Goal: Task Accomplishment & Management: Complete application form

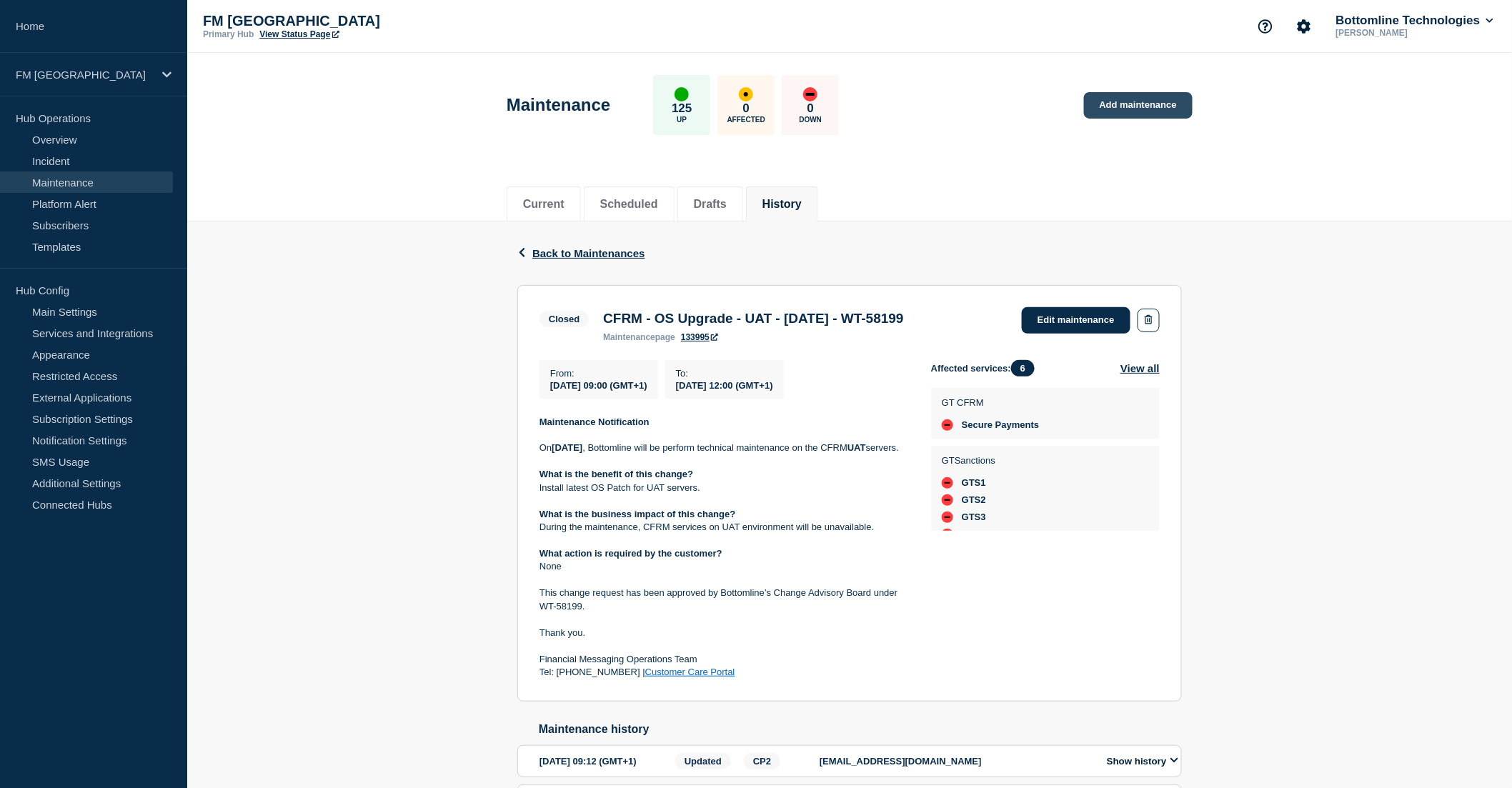
click at [1124, 108] on link "Add maintenance" at bounding box center [1137, 105] width 108 height 27
drag, startPoint x: 603, startPoint y: 323, endPoint x: 980, endPoint y: 324, distance: 377.0
click at [903, 324] on h3 "CFRM - OS Upgrade - UAT - 02/SEP/2025 - WT-58199" at bounding box center [753, 319] width 300 height 16
copy h3 "CFRM - OS Upgrade - UAT - 02/SEP/2025 - WT-58199"
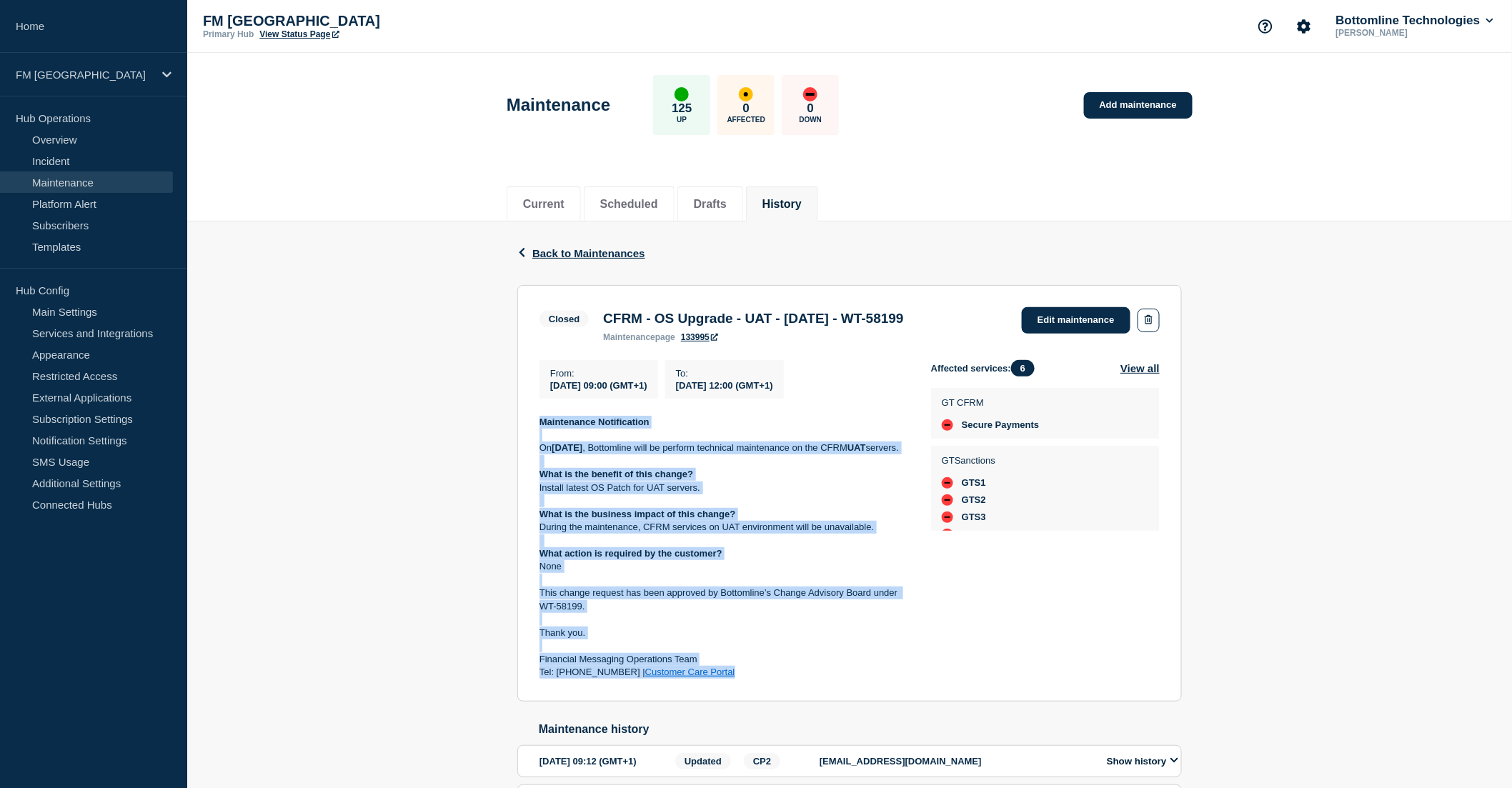
drag, startPoint x: 540, startPoint y: 424, endPoint x: 772, endPoint y: 697, distance: 358.3
click at [772, 680] on div "Maintenance Notification On Tuesday 2nd of September , Bottomline will be perfo…" at bounding box center [723, 548] width 369 height 263
copy div "Maintenance Notification On Tuesday 2nd of September , Bottomline will be perfo…"
click at [586, 247] on span "Back to Maintenances" at bounding box center [589, 253] width 113 height 12
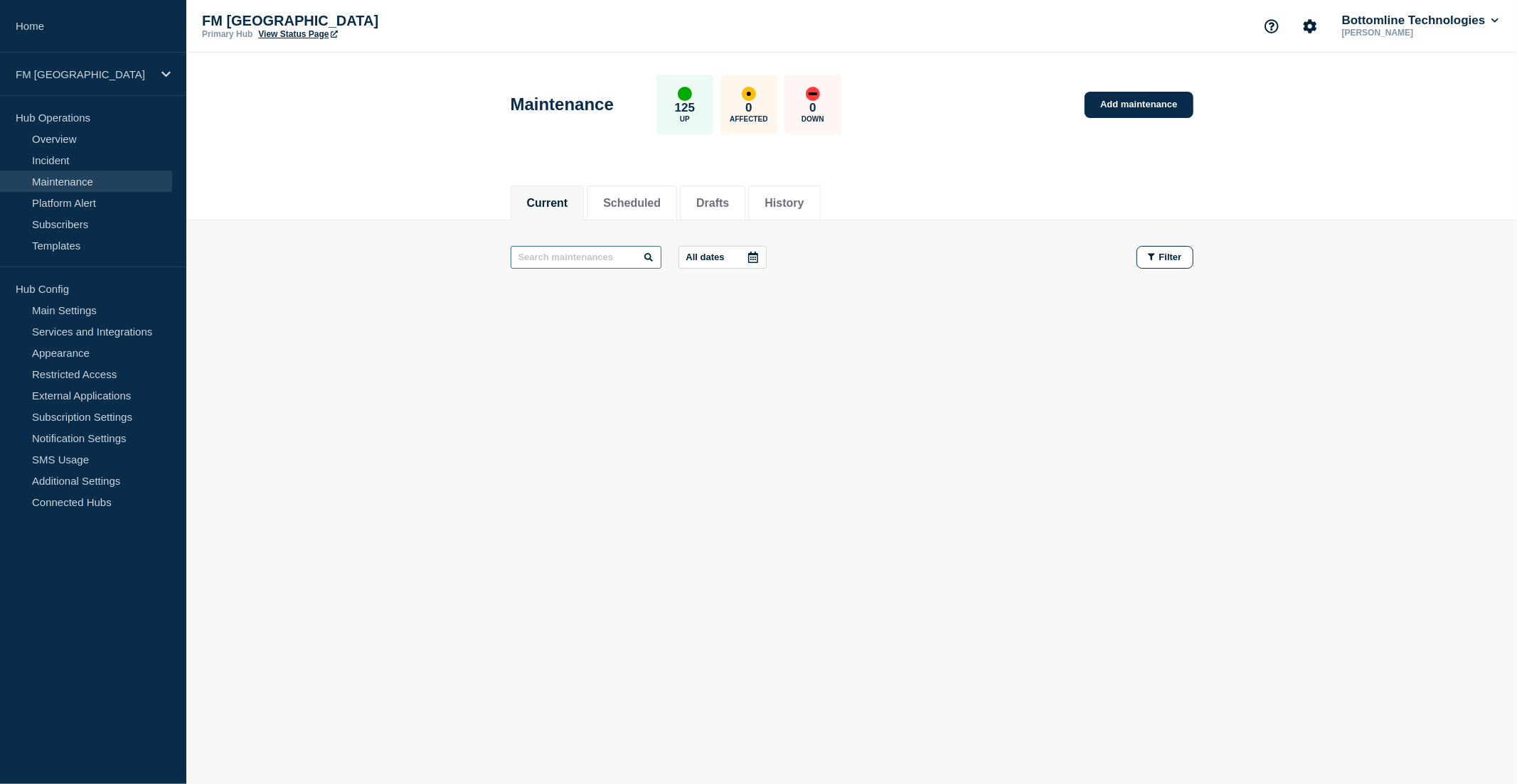
click at [596, 252] on input "text" at bounding box center [585, 257] width 150 height 23
type input "CFRM"
click at [804, 207] on button "History" at bounding box center [784, 203] width 40 height 13
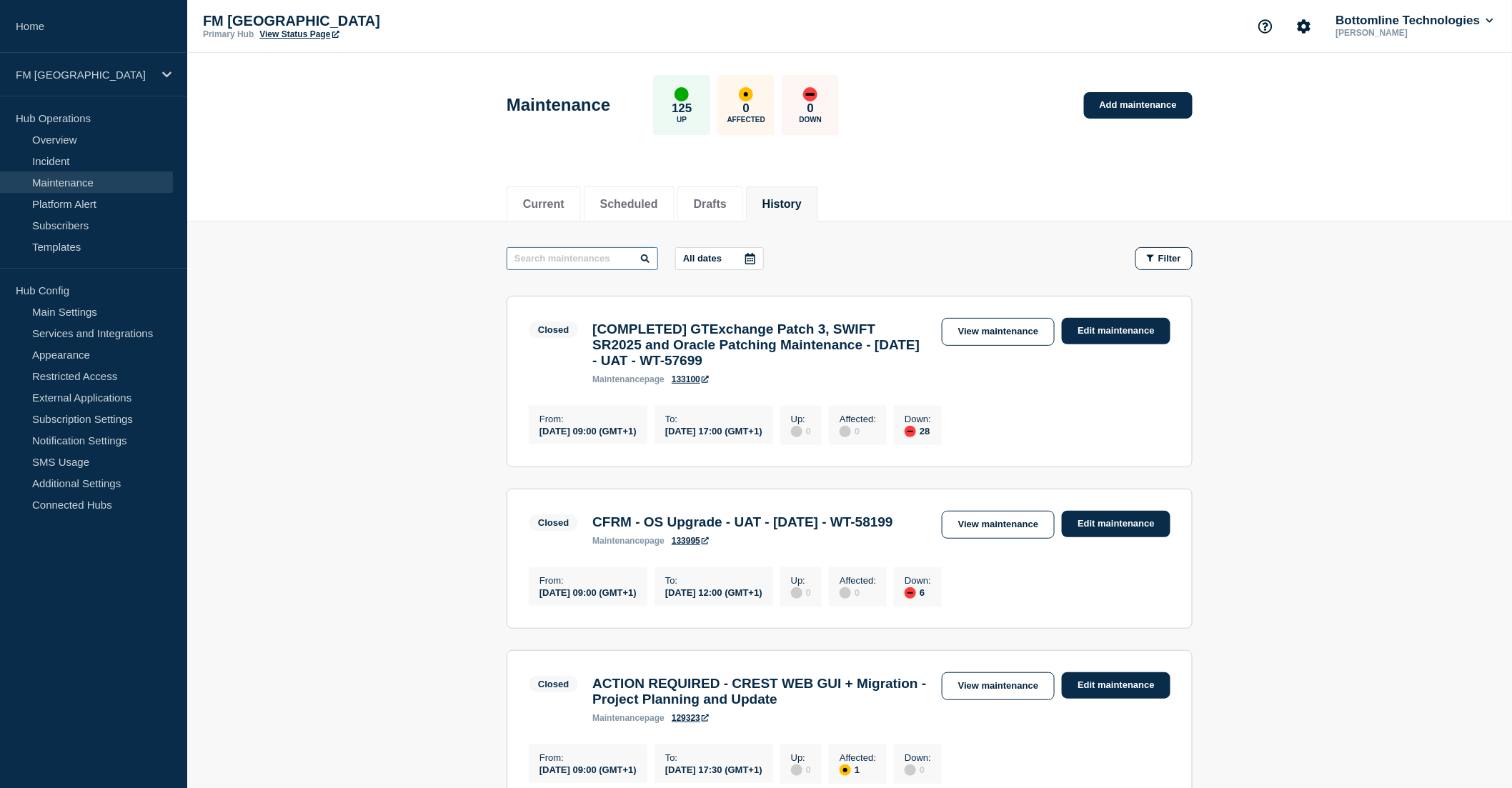
click at [579, 255] on input "text" at bounding box center [582, 258] width 151 height 23
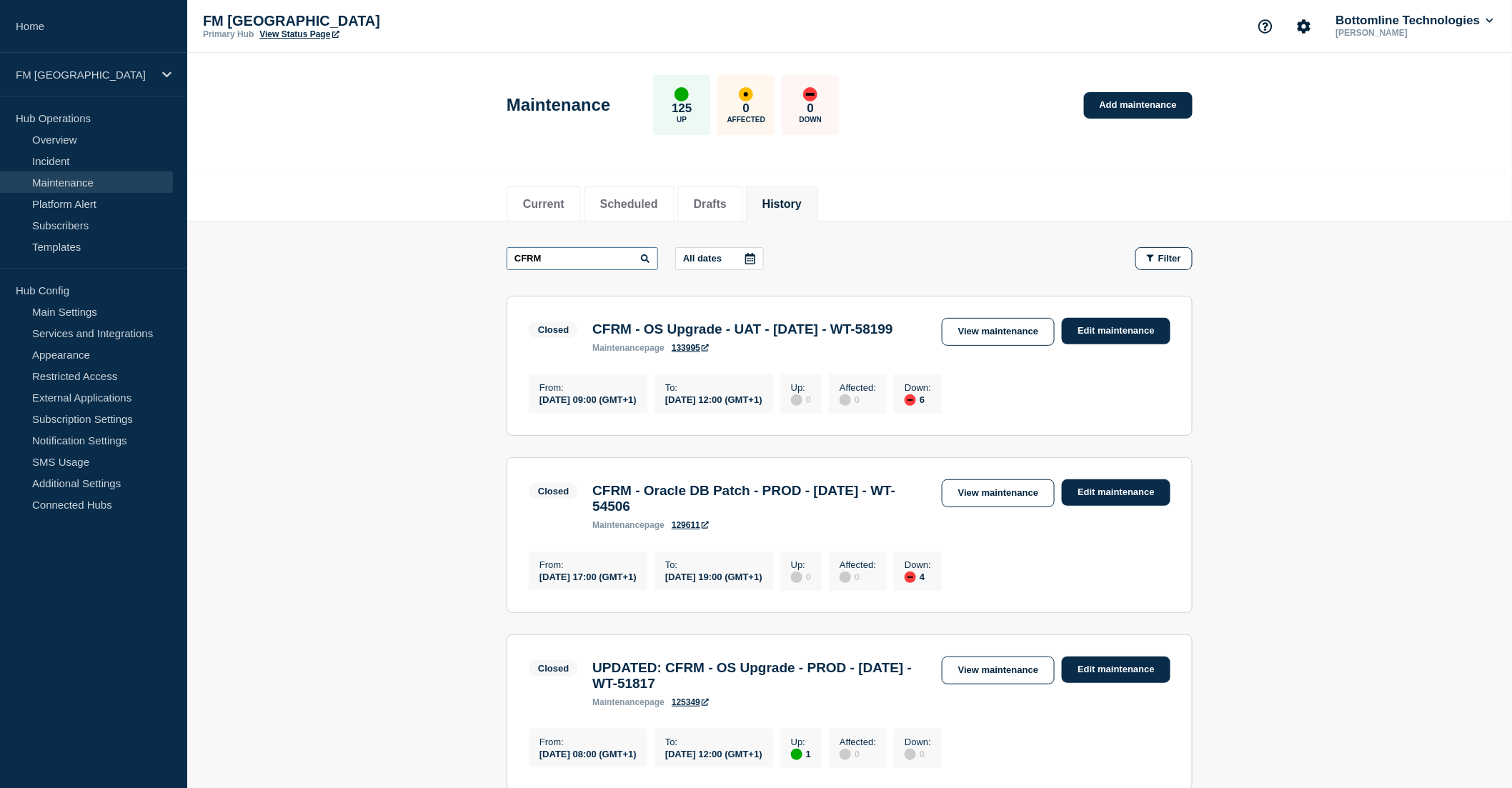
type input "CFRM"
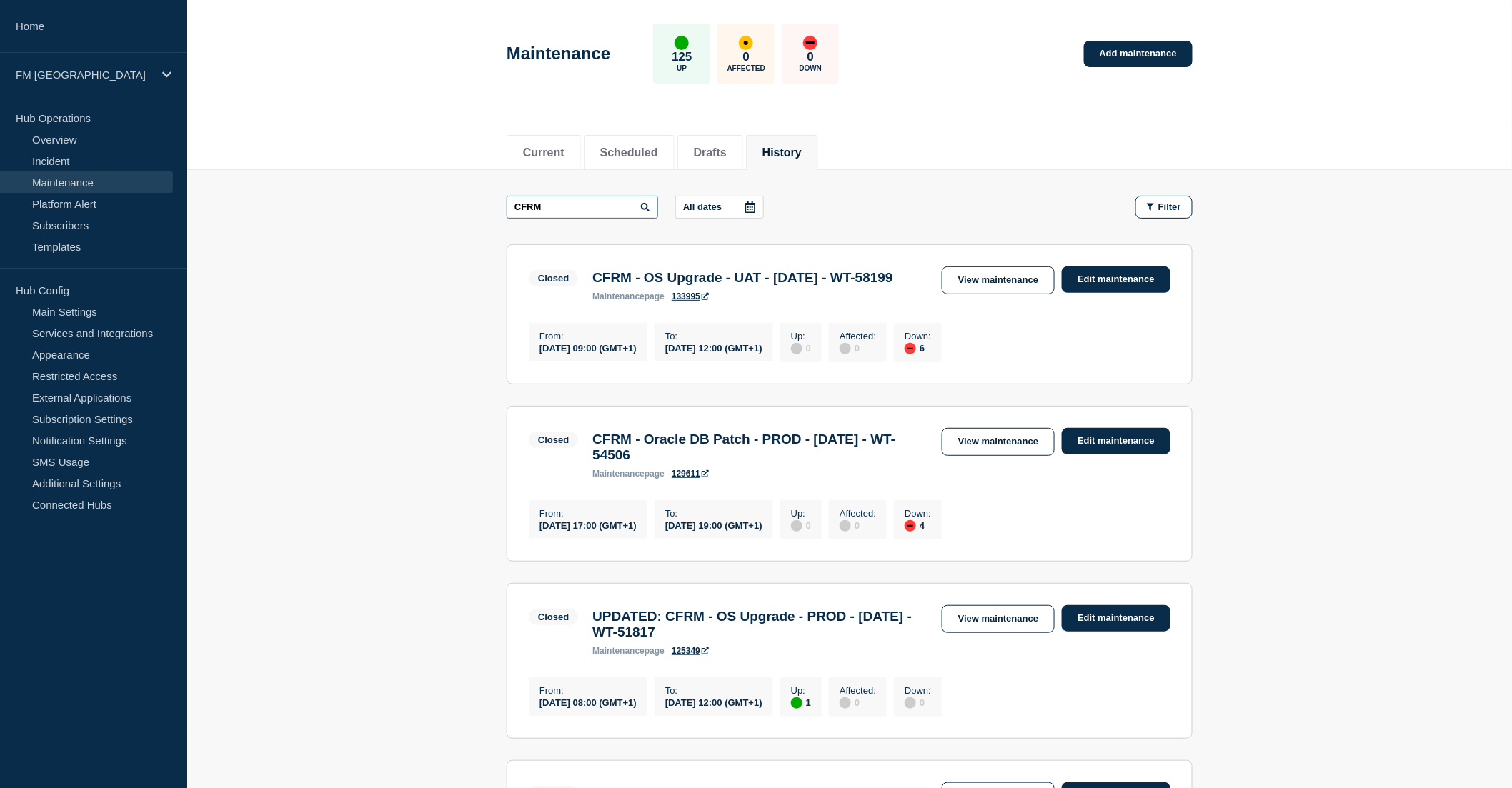
scroll to position [79, 0]
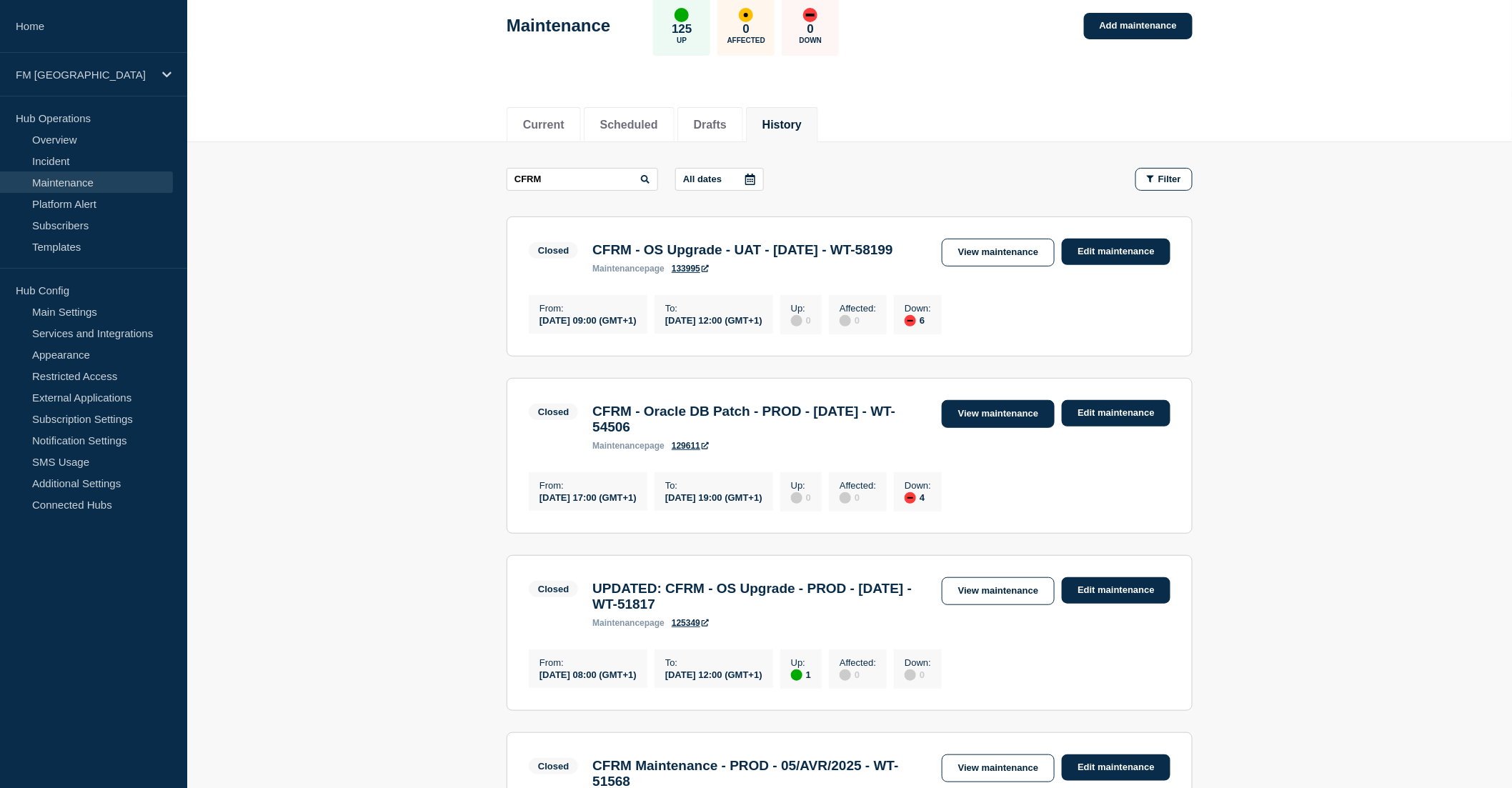
click at [989, 428] on link "View maintenance" at bounding box center [998, 414] width 113 height 28
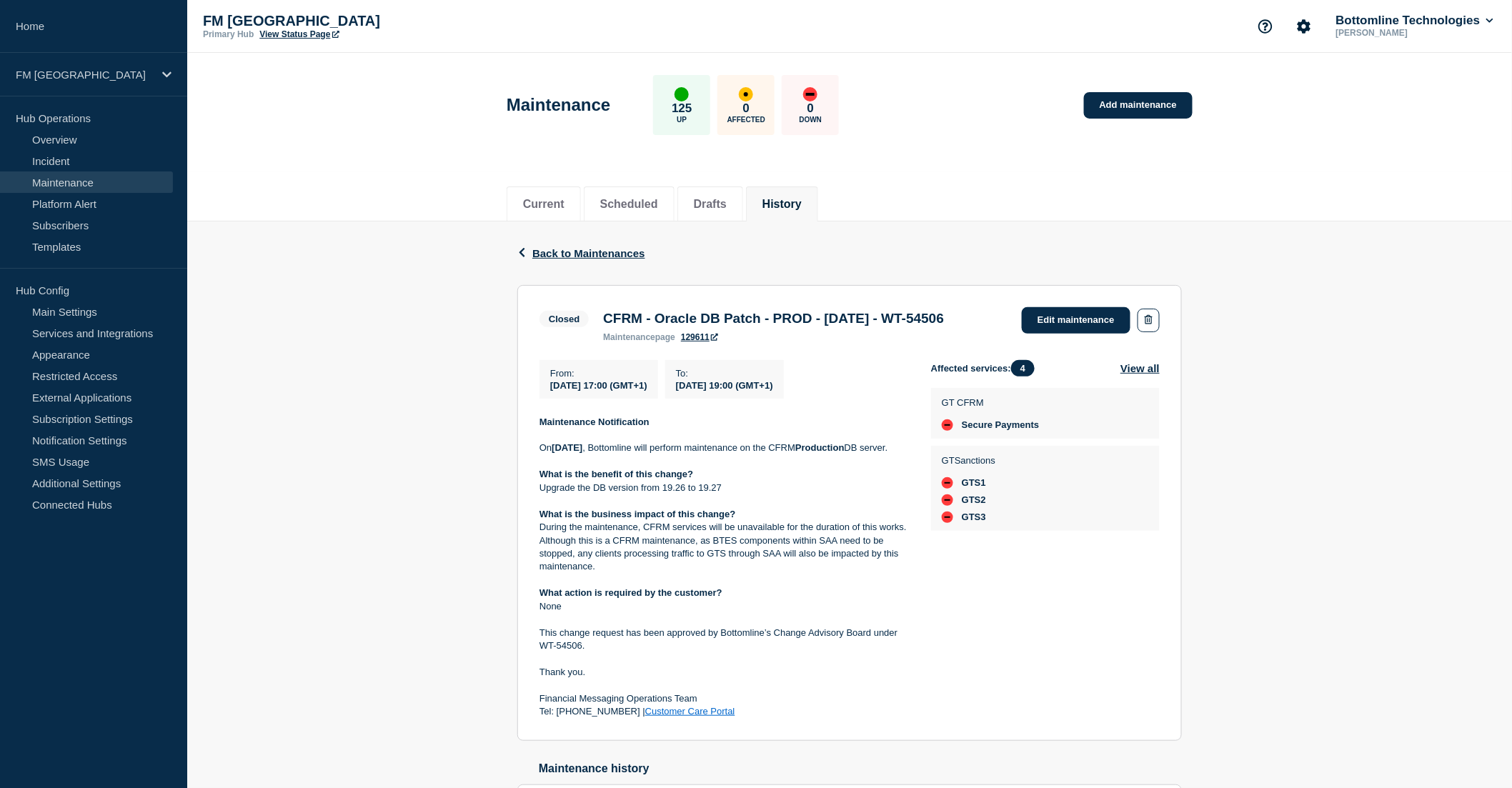
scroll to position [14, 0]
drag, startPoint x: 956, startPoint y: 320, endPoint x: 961, endPoint y: 333, distance: 13.9
click at [944, 327] on h3 "CFRM - Oracle DB Patch - PROD - 05/JUL/2025 - WT-54506" at bounding box center [773, 319] width 341 height 16
copy h3 "WT-54506"
click at [569, 250] on span "Back to Maintenances" at bounding box center [589, 253] width 113 height 12
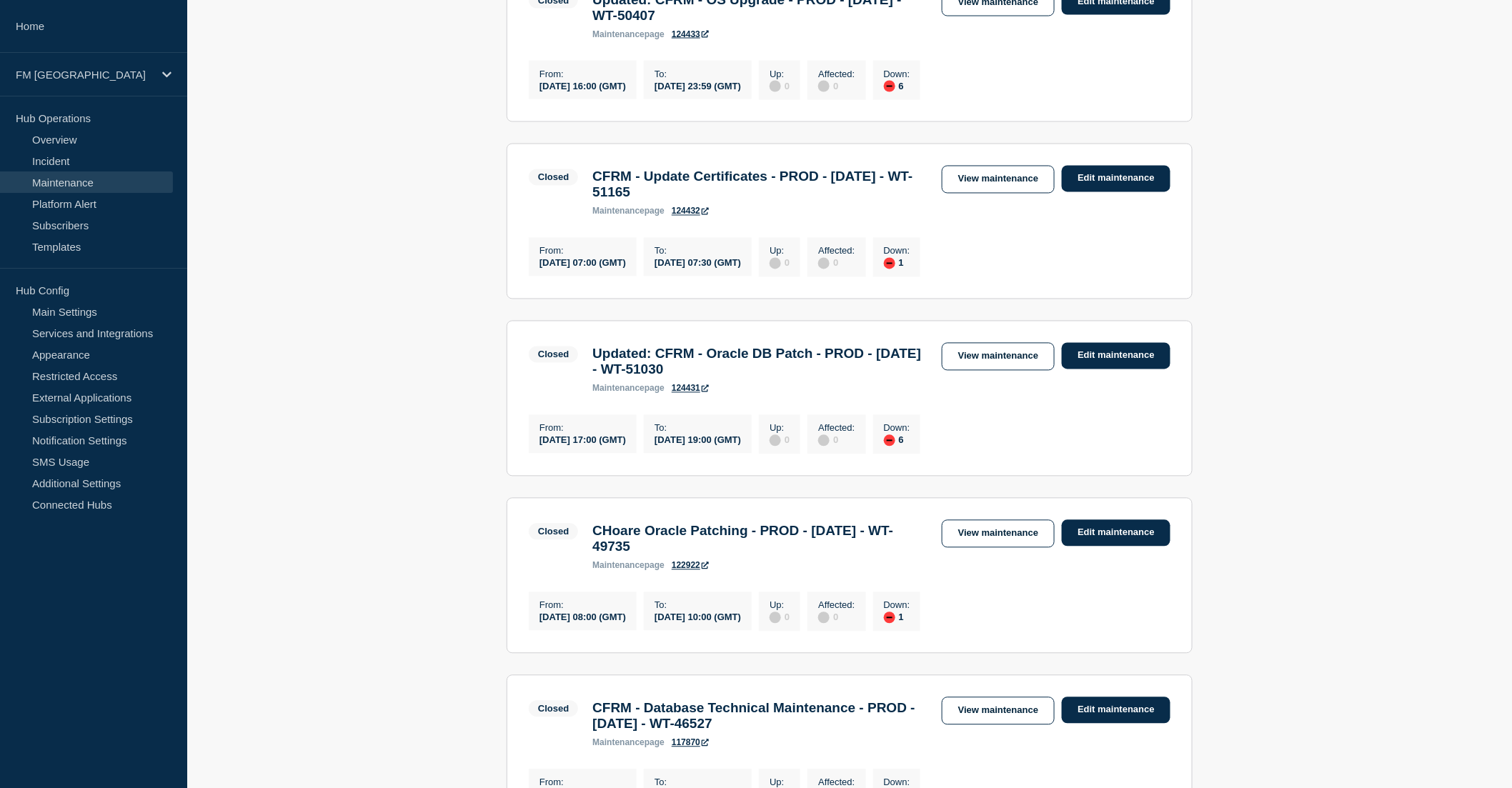
scroll to position [1032, 0]
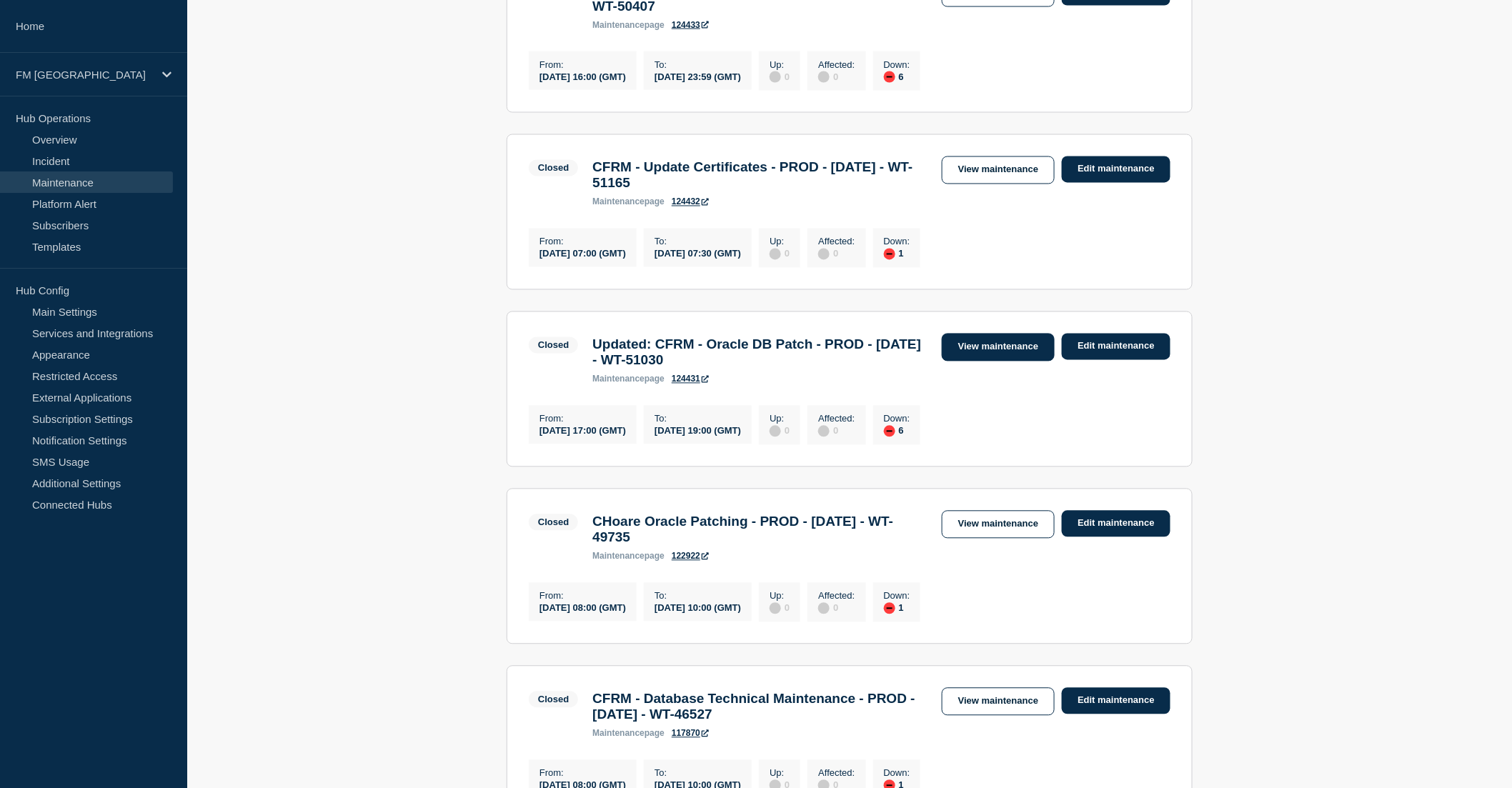
click at [996, 362] on link "View maintenance" at bounding box center [998, 348] width 113 height 28
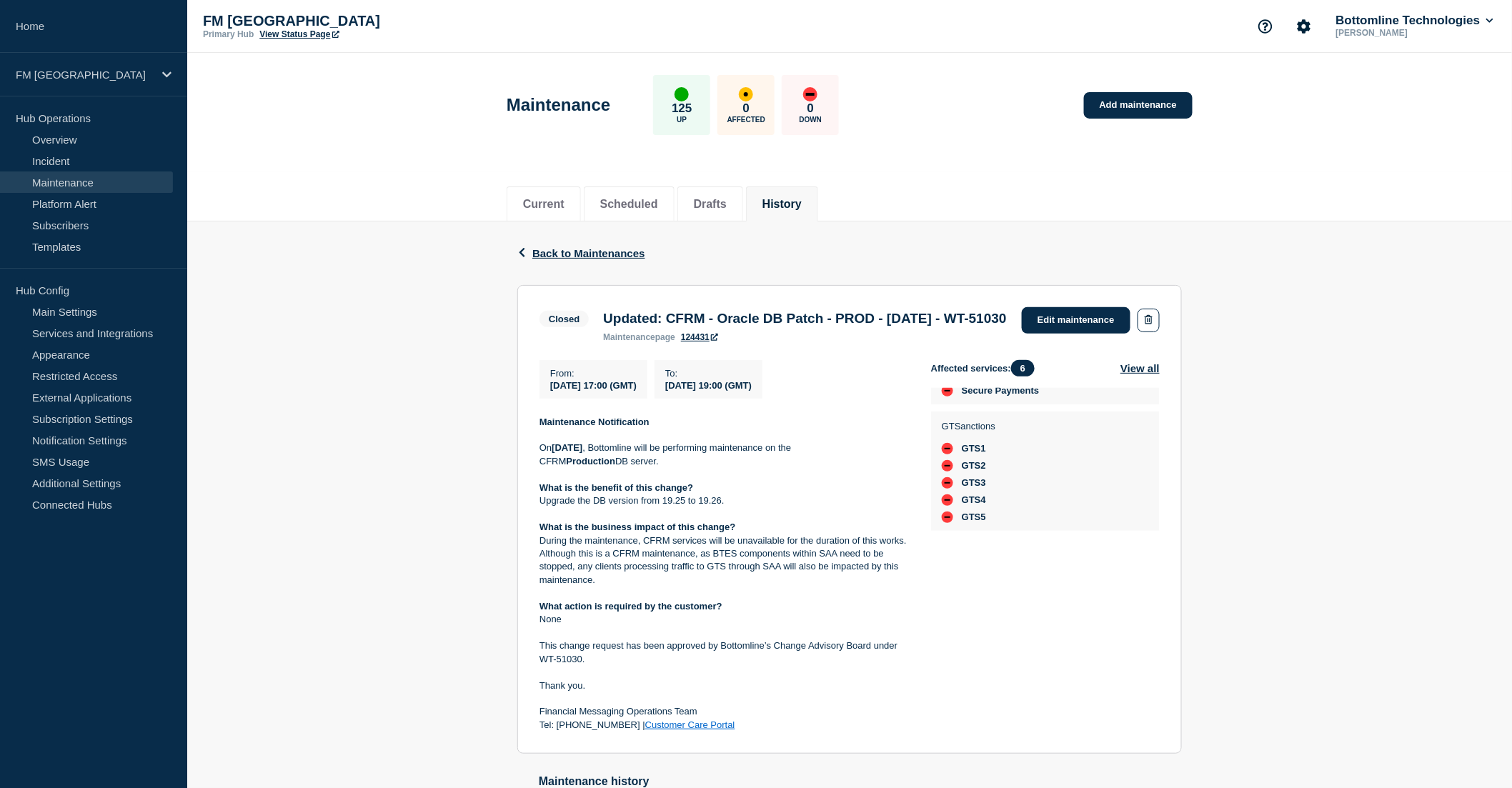
scroll to position [53, 0]
drag, startPoint x: 797, startPoint y: 340, endPoint x: 712, endPoint y: 339, distance: 85.0
click at [712, 327] on h3 "Updated: CFRM - Oracle DB Patch - PROD - 22/MAR/2025 - WT-51030" at bounding box center [805, 319] width 403 height 16
copy h3 "WT-51030"
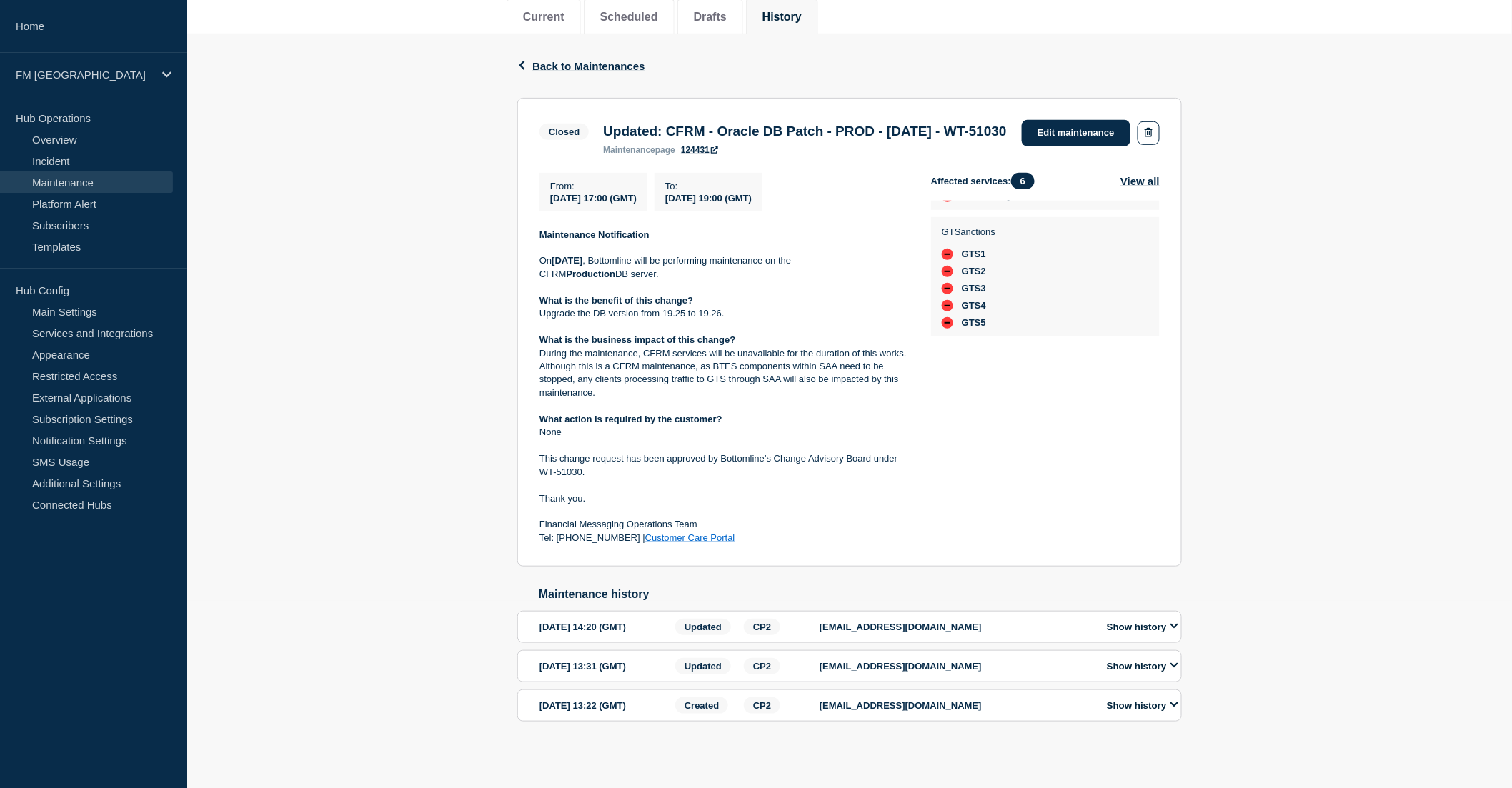
scroll to position [213, 0]
click at [594, 60] on span "Back to Maintenances" at bounding box center [589, 66] width 113 height 12
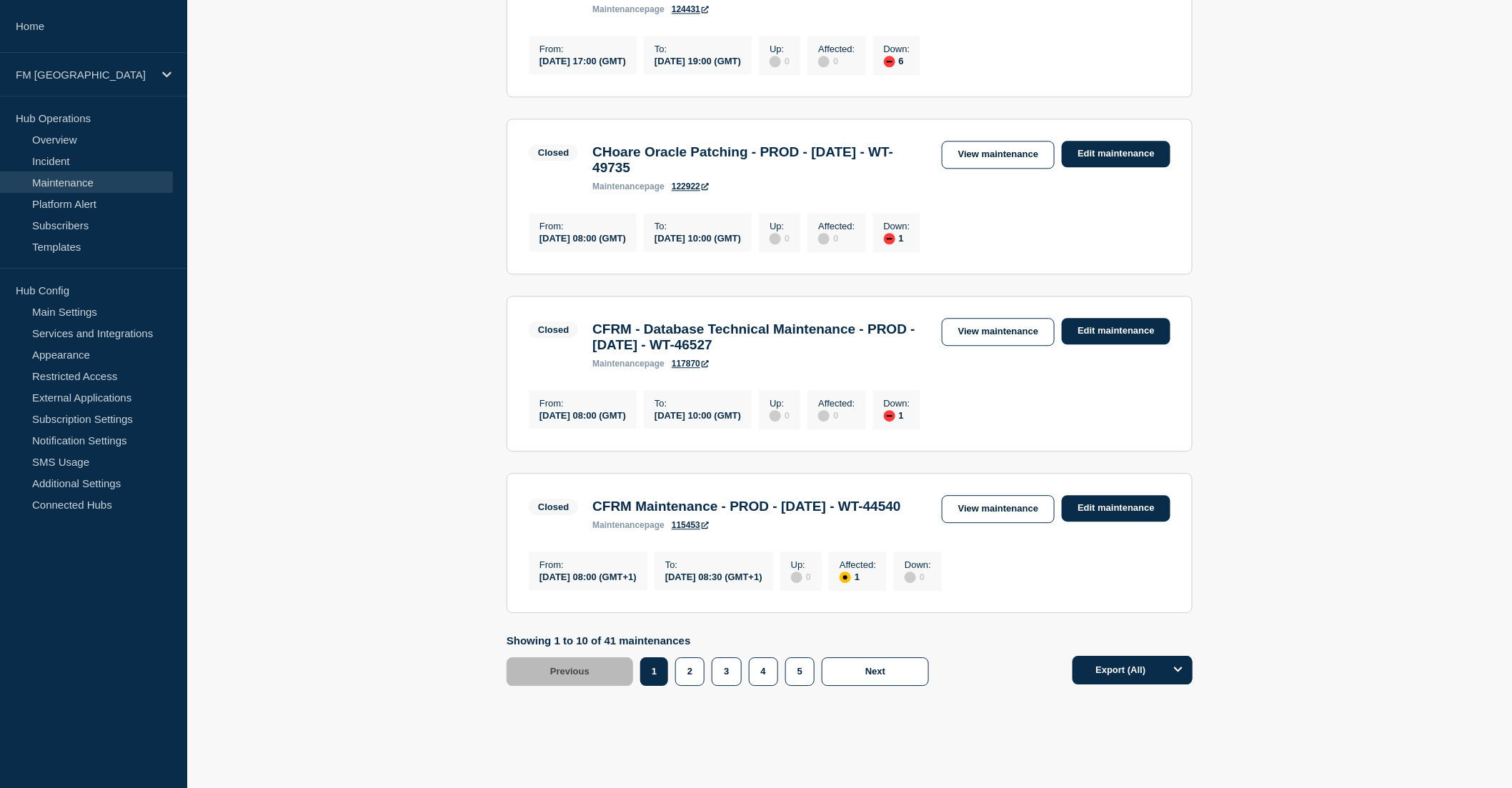
scroll to position [1429, 0]
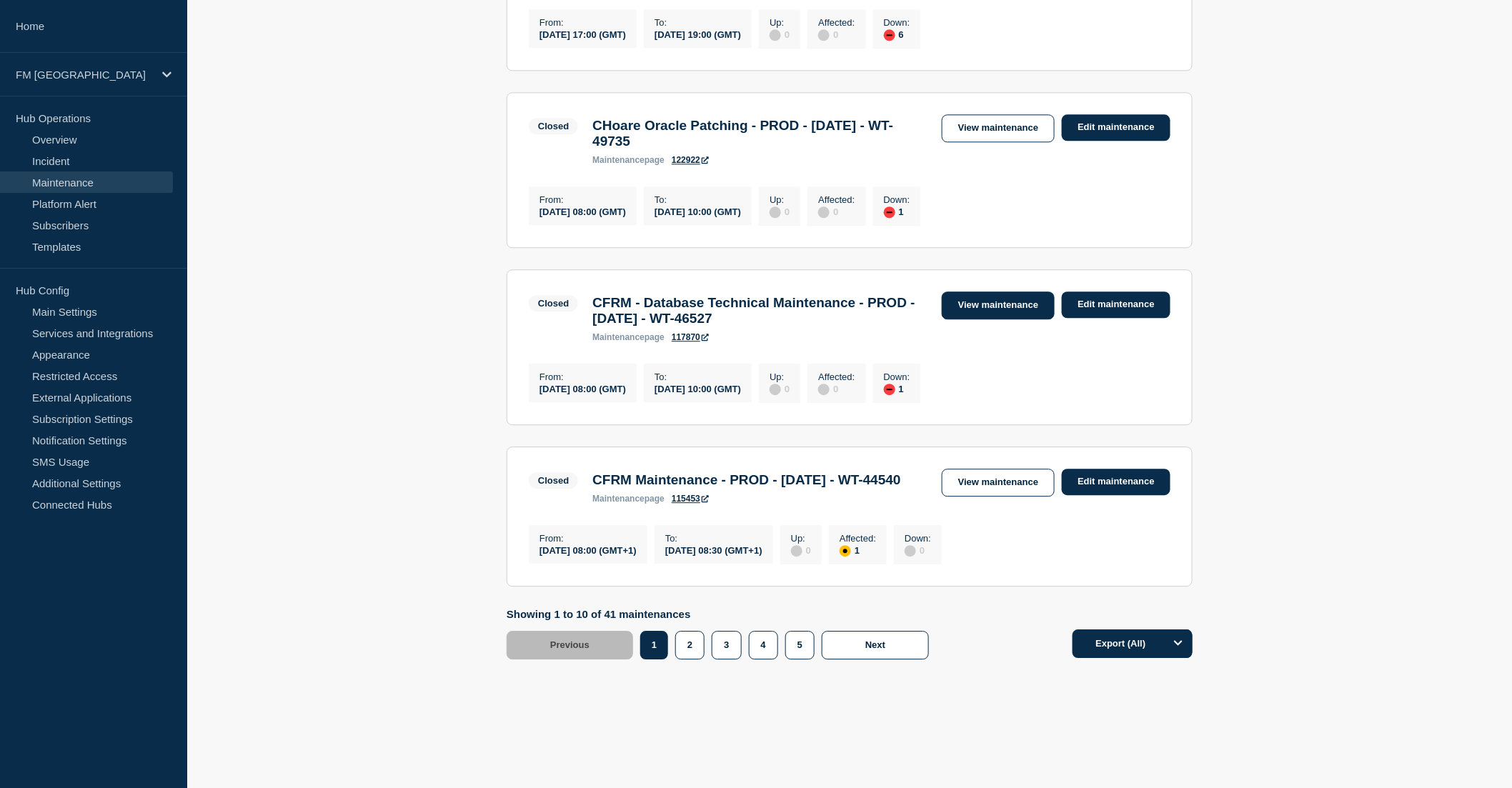
click at [1010, 319] on link "View maintenance" at bounding box center [998, 305] width 113 height 28
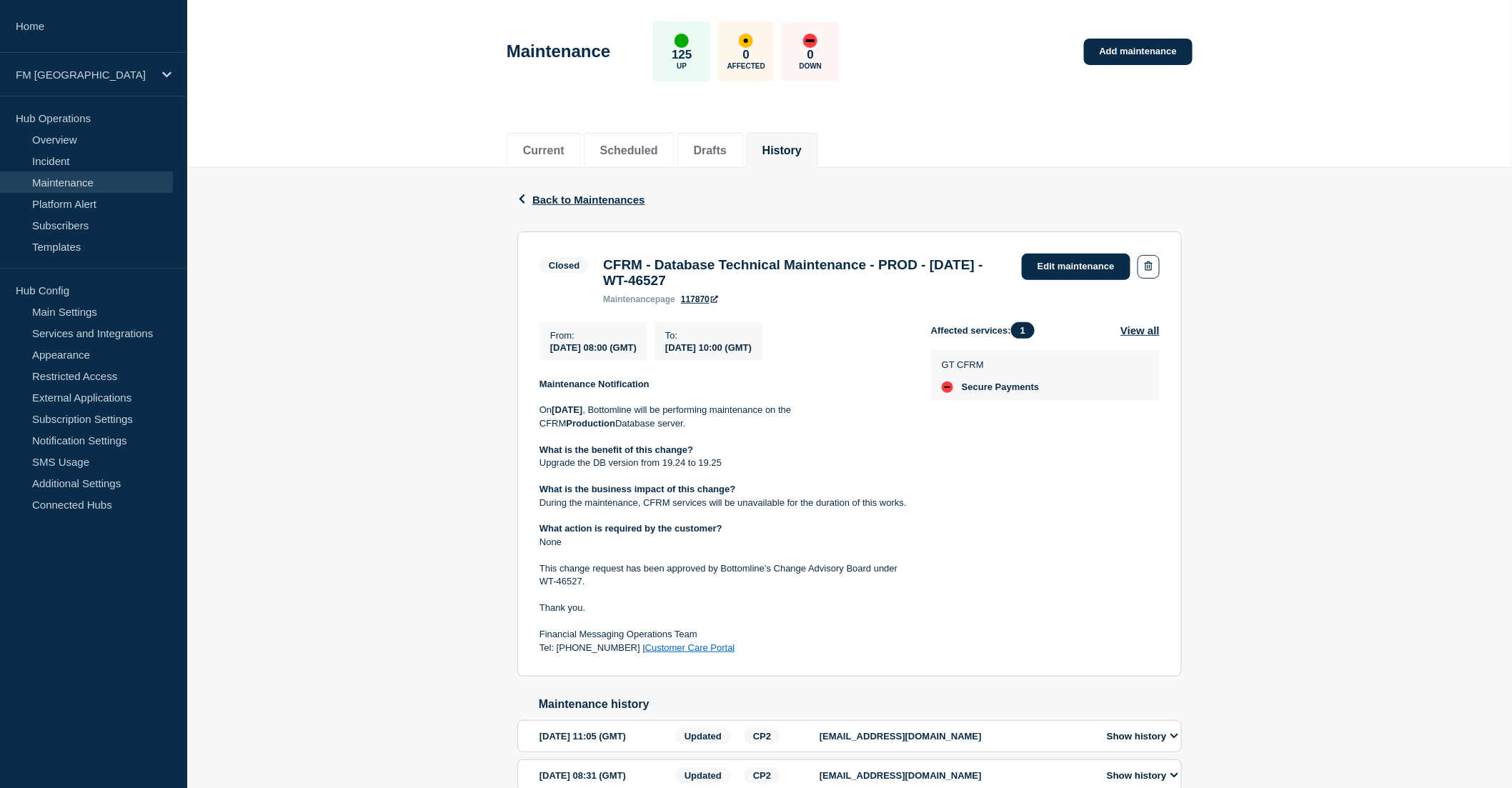
scroll to position [79, 0]
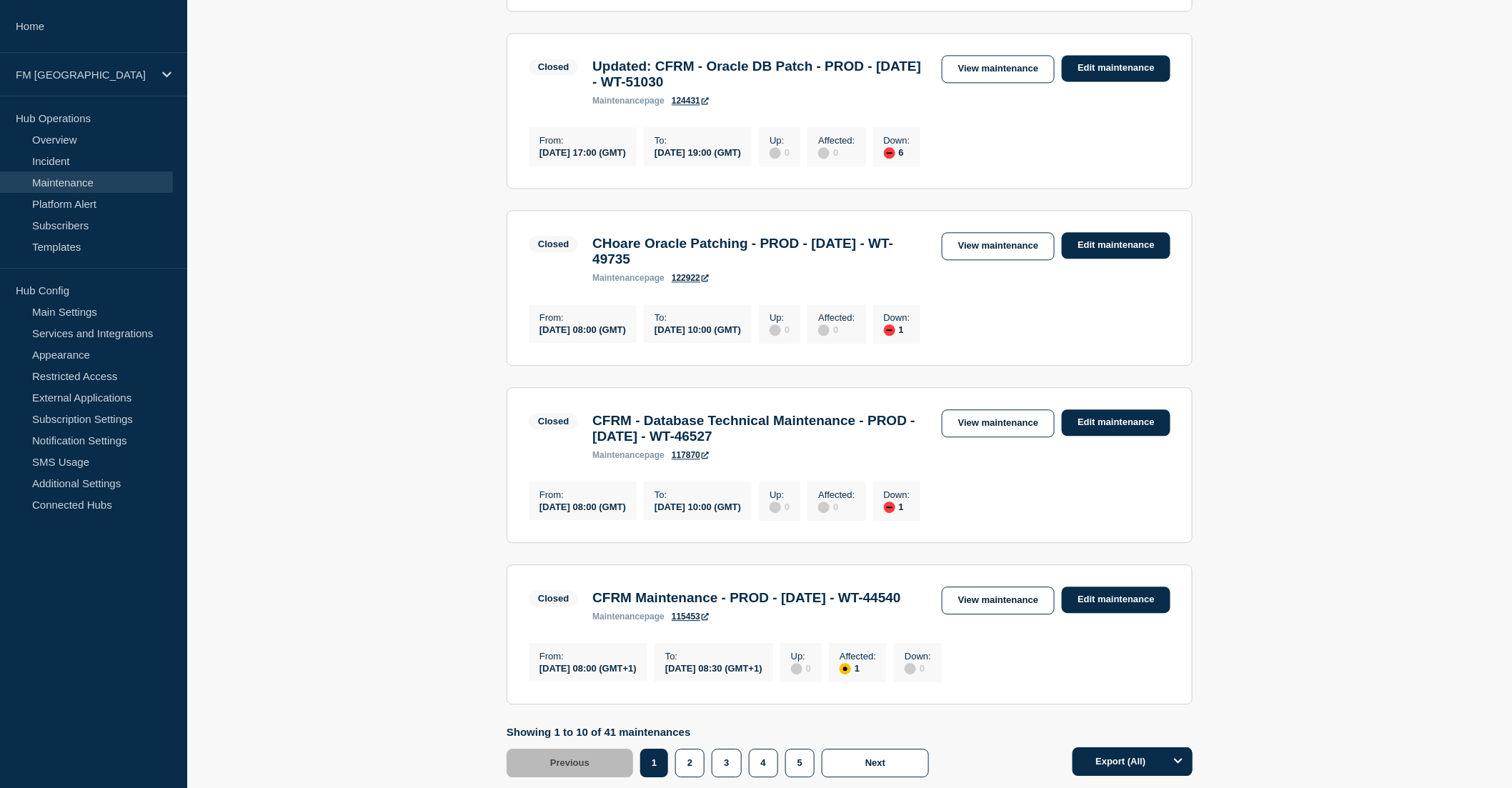
scroll to position [1538, 0]
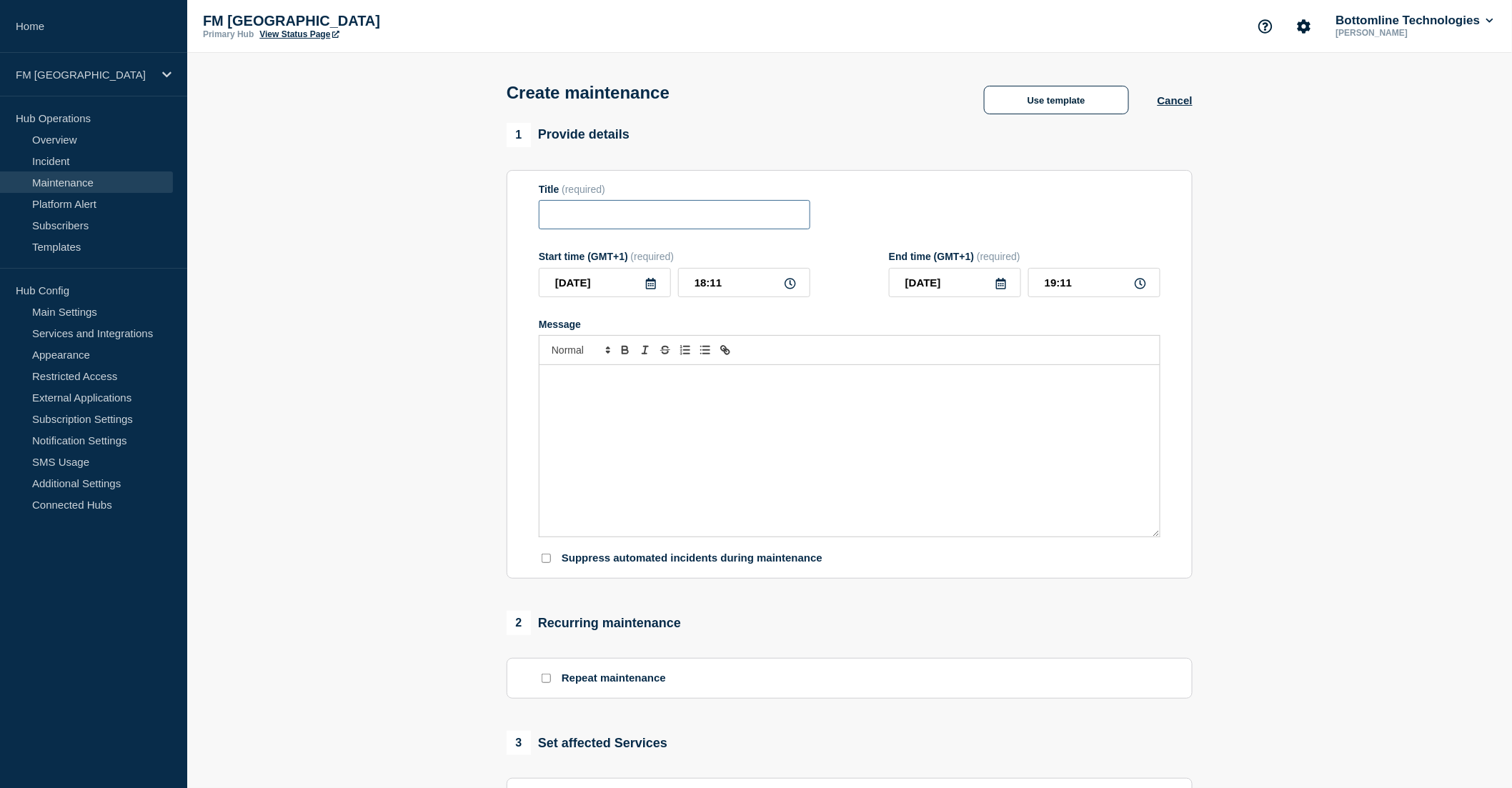
click at [586, 210] on input "Title" at bounding box center [674, 214] width 271 height 29
paste input "CFRM - OS Upgrade - UAT - [DATE] - WT-58199"
click at [595, 218] on input "CFRM - OS Upgrade - UAT - 02/SEP/2025 - WT-58199" at bounding box center [674, 214] width 271 height 29
drag, startPoint x: 798, startPoint y: 220, endPoint x: 850, endPoint y: 220, distance: 52.0
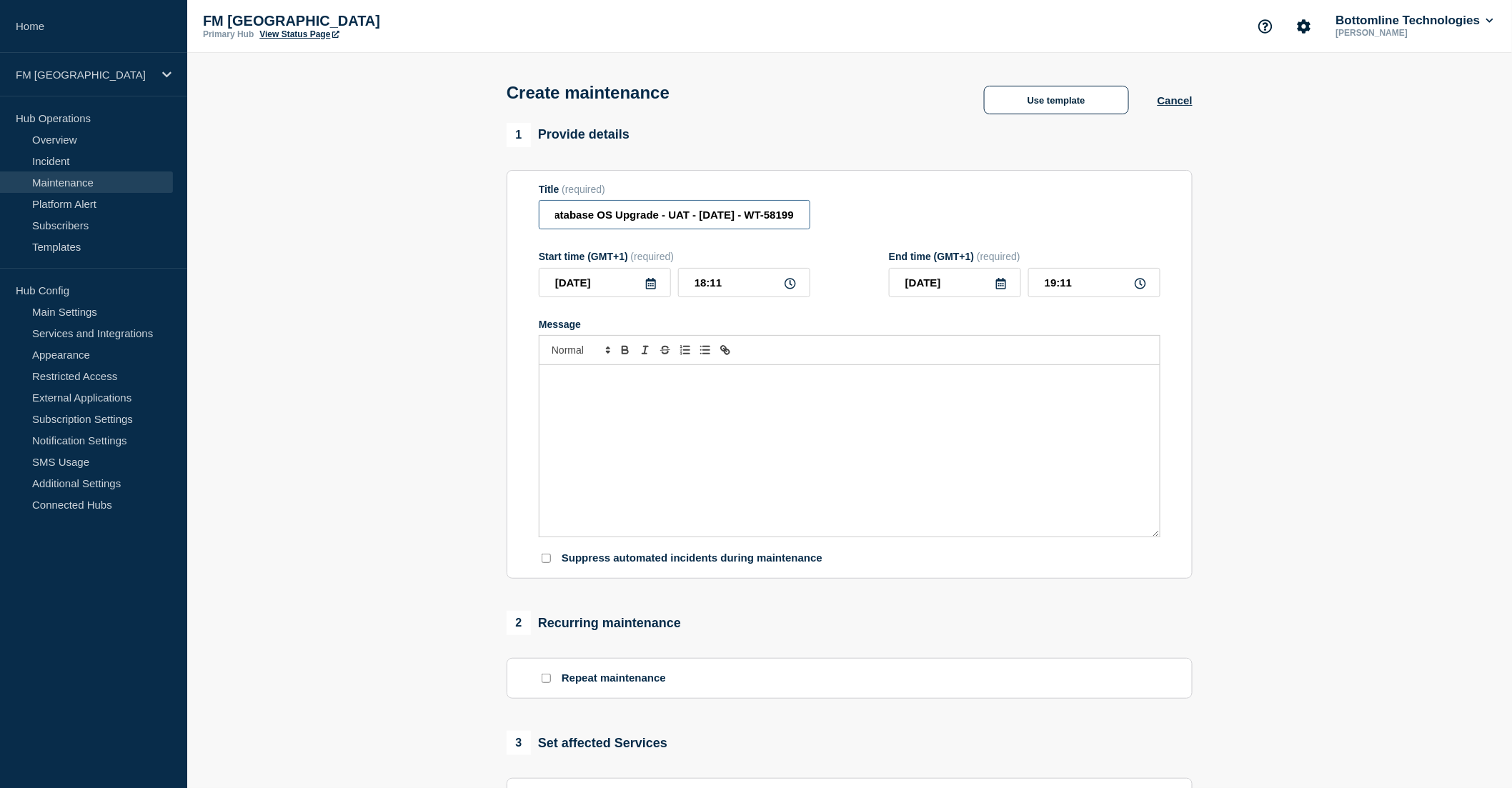
click at [850, 220] on div "Title (required) CFRM - Database OS Upgrade - UAT - 02/SEP/2025 - WT-58199" at bounding box center [849, 207] width 622 height 47
click at [779, 218] on input "CFRM - Database OS Upgrade - UAT - 02/SEP/2025 - WT-58199" at bounding box center [674, 214] width 271 height 29
drag, startPoint x: 793, startPoint y: 218, endPoint x: 747, endPoint y: 217, distance: 46.0
click at [747, 217] on input "CFRM - Database OS Upgrade - UAT - 02/SEP/2025 - WT-58199" at bounding box center [674, 214] width 271 height 29
paste input "637"
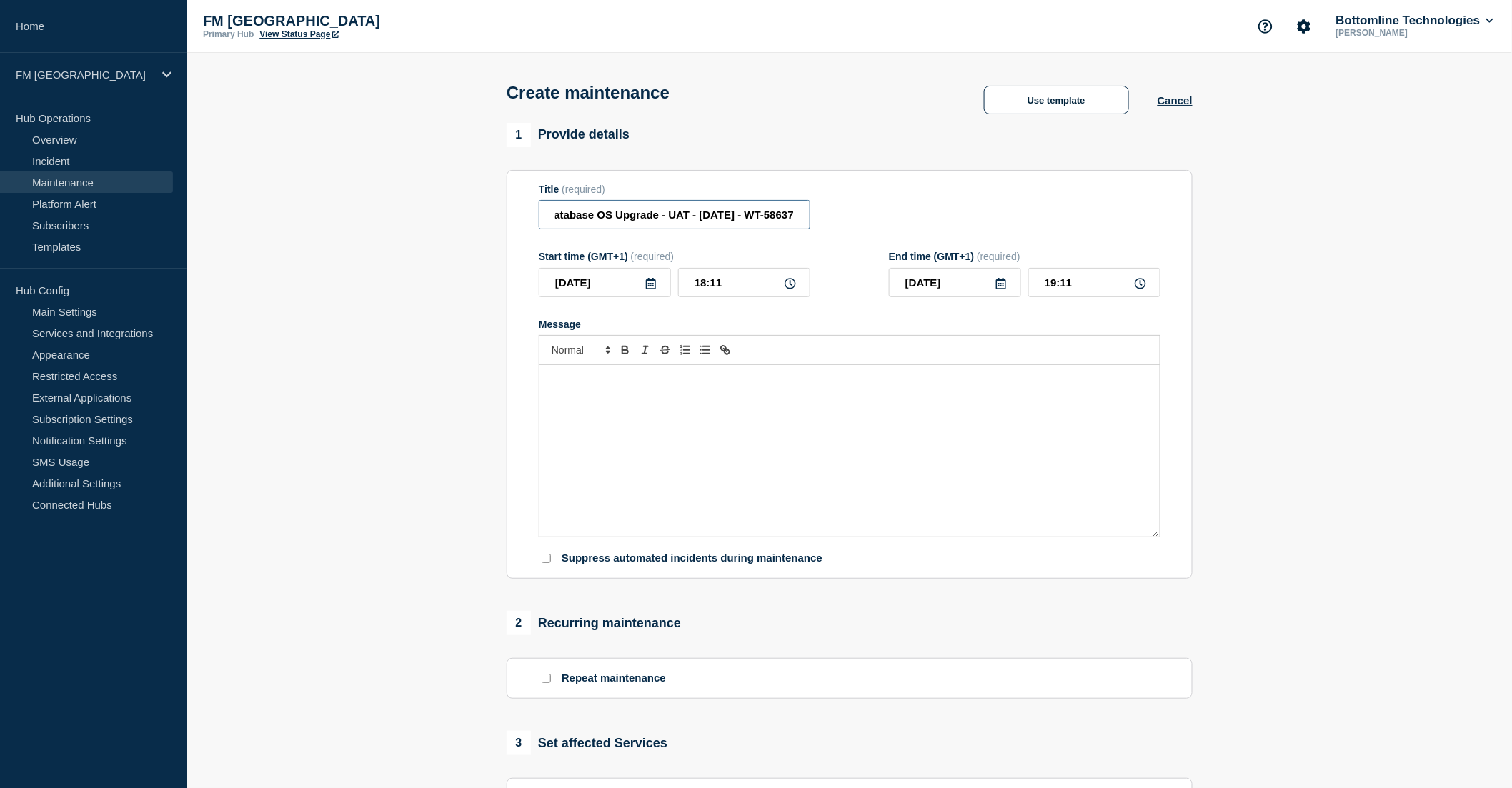
scroll to position [0, 0]
click at [761, 217] on input "CFRM - Database OS Upgrade - UAT - 02/SEP/2025 - WT-58637" at bounding box center [674, 214] width 271 height 29
type input "CFRM - Database OS Upgrade - UAT - 10/SEP/2025 - WT-58637"
click at [647, 286] on icon at bounding box center [651, 284] width 10 height 12
click at [622, 395] on div "10" at bounding box center [629, 394] width 20 height 20
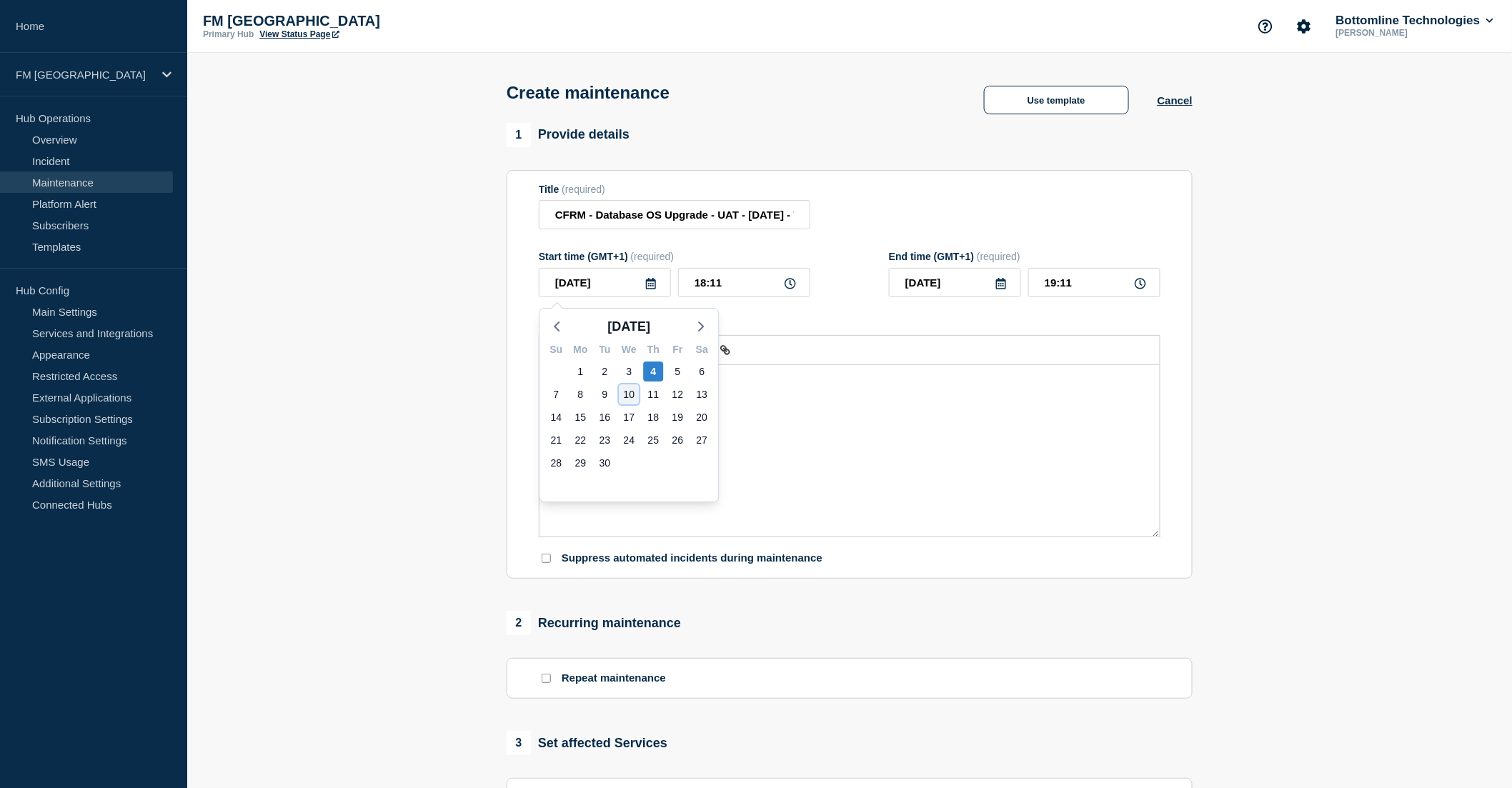
type input "2025-09-10"
click at [789, 289] on icon at bounding box center [791, 284] width 12 height 12
drag, startPoint x: 758, startPoint y: 286, endPoint x: 668, endPoint y: 284, distance: 90.0
click at [668, 284] on div "2025-09-10 18:11" at bounding box center [674, 282] width 271 height 29
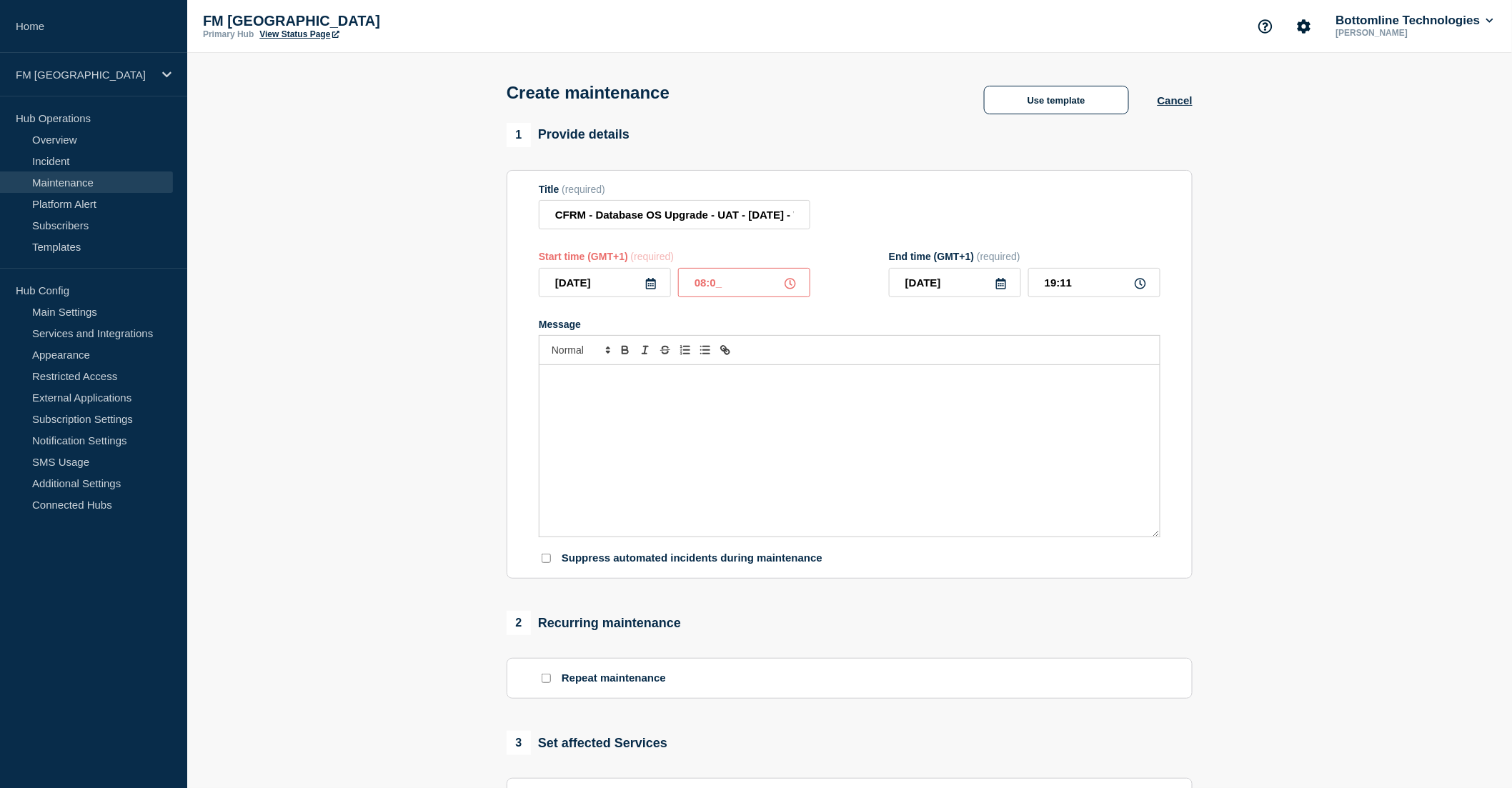
type input "08:00"
drag, startPoint x: 1086, startPoint y: 288, endPoint x: 1025, endPoint y: 286, distance: 61.0
click at [1025, 286] on div "2025-09-10 09:00" at bounding box center [1024, 282] width 271 height 29
type input "12:00"
click at [619, 407] on div "Message" at bounding box center [849, 451] width 620 height 172
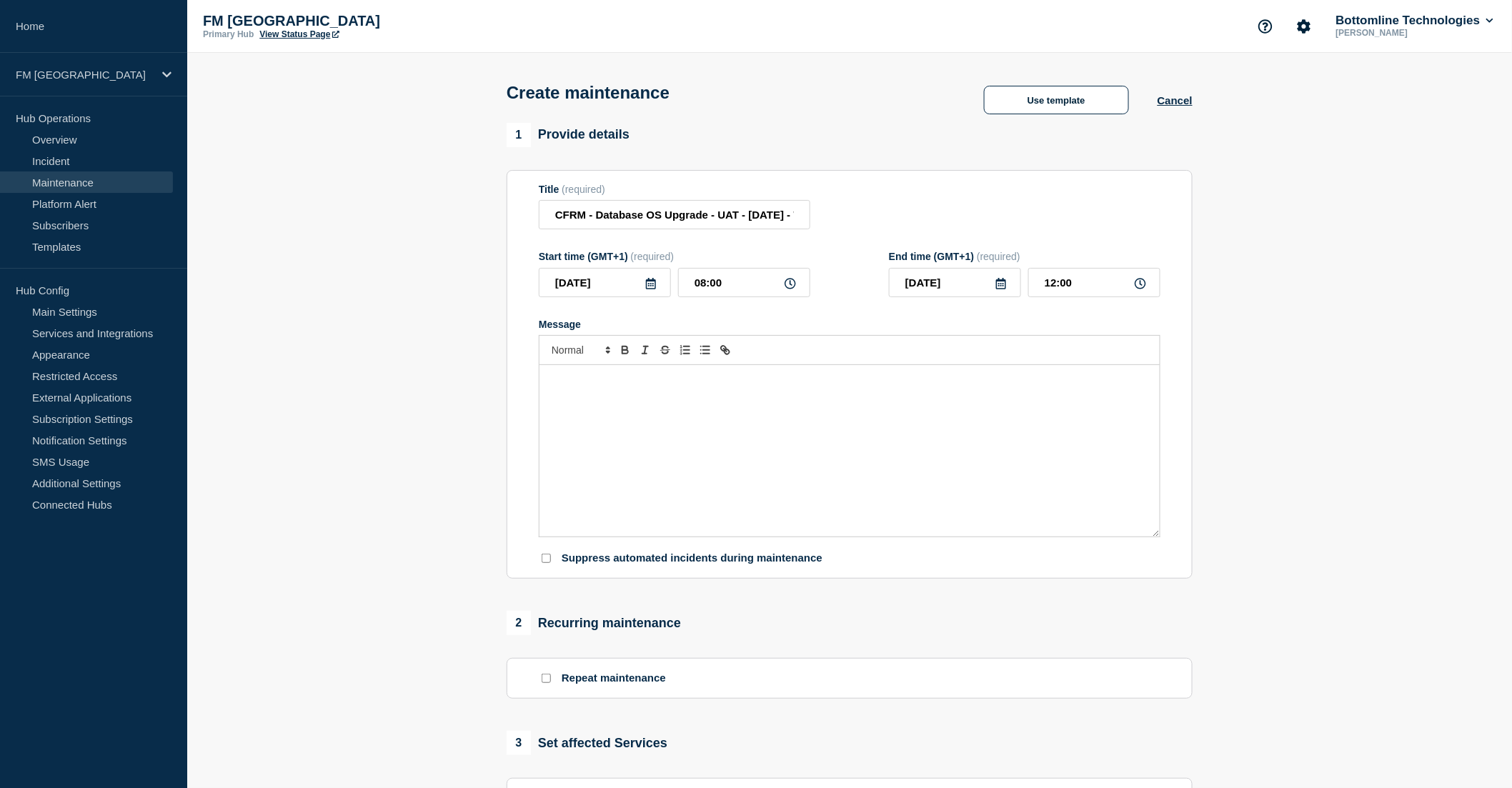
paste div "Message"
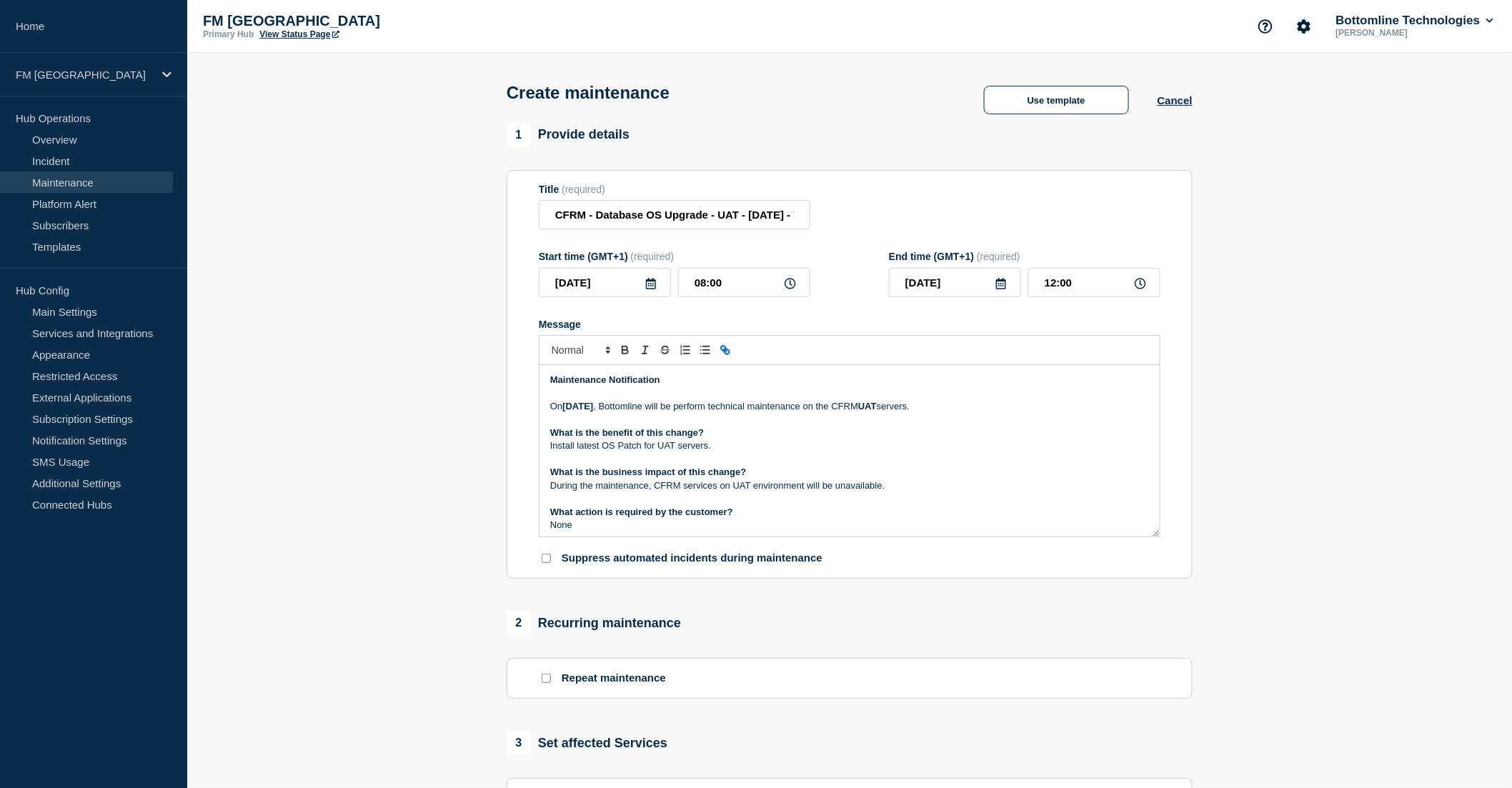
scroll to position [85, 0]
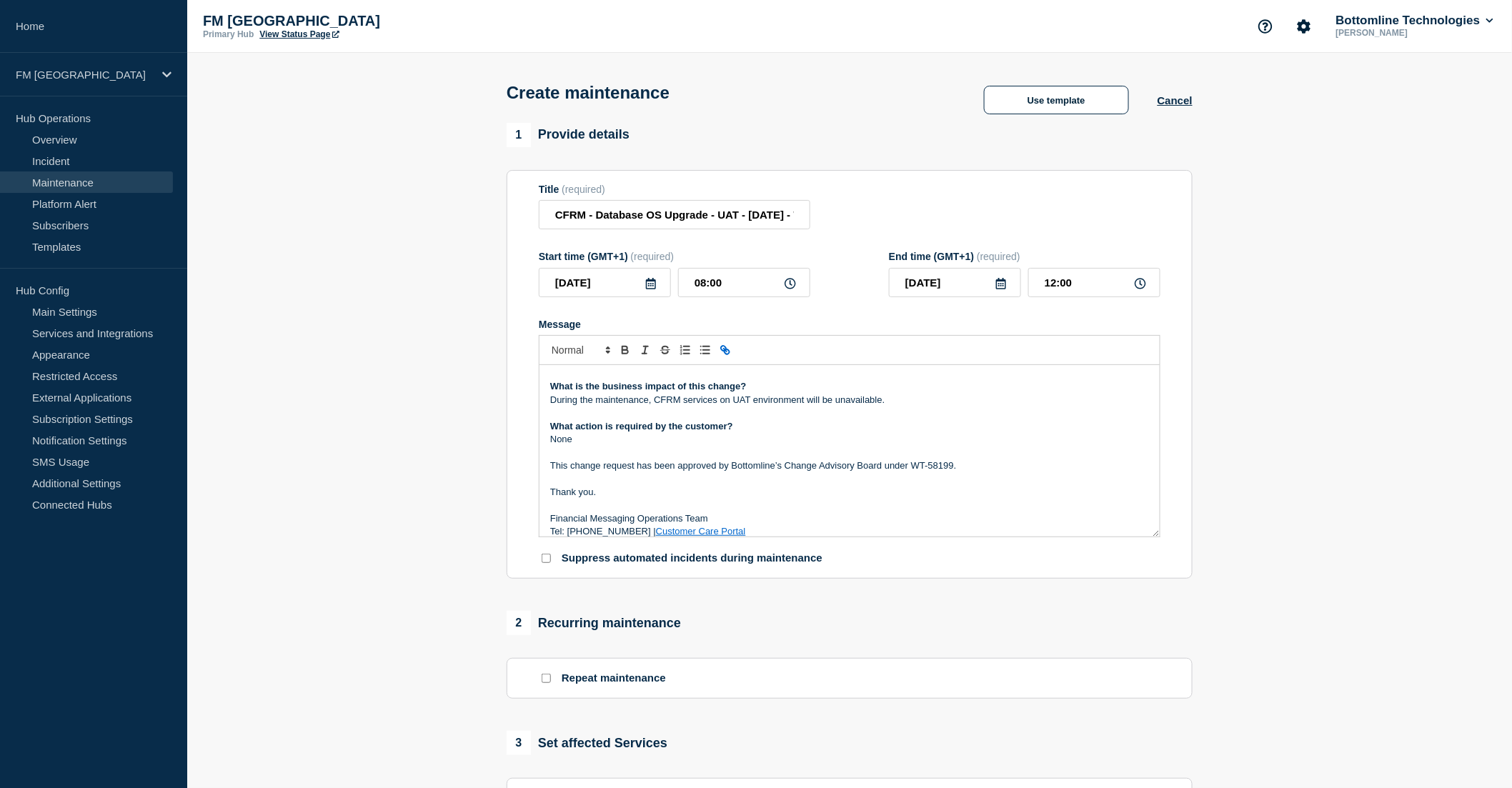
click at [960, 467] on p "This change request has been approved by Bottomline’s Change Advisory Board und…" at bounding box center [849, 465] width 599 height 13
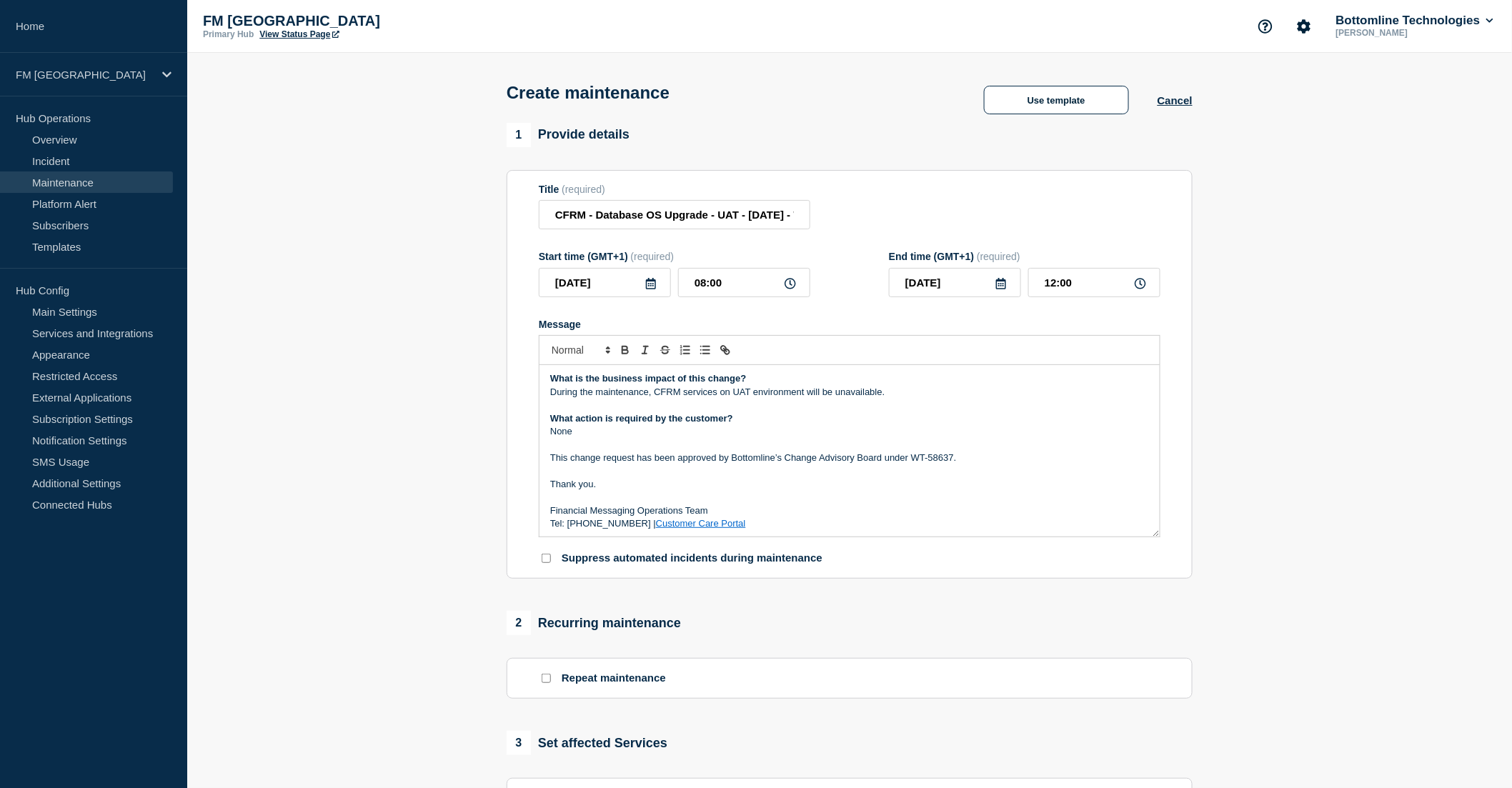
scroll to position [95, 0]
click at [676, 529] on p "Tel: 0870 733 4210 | Customer Care Portal" at bounding box center [849, 522] width 599 height 13
click at [689, 479] on p "Thank you." at bounding box center [849, 482] width 599 height 13
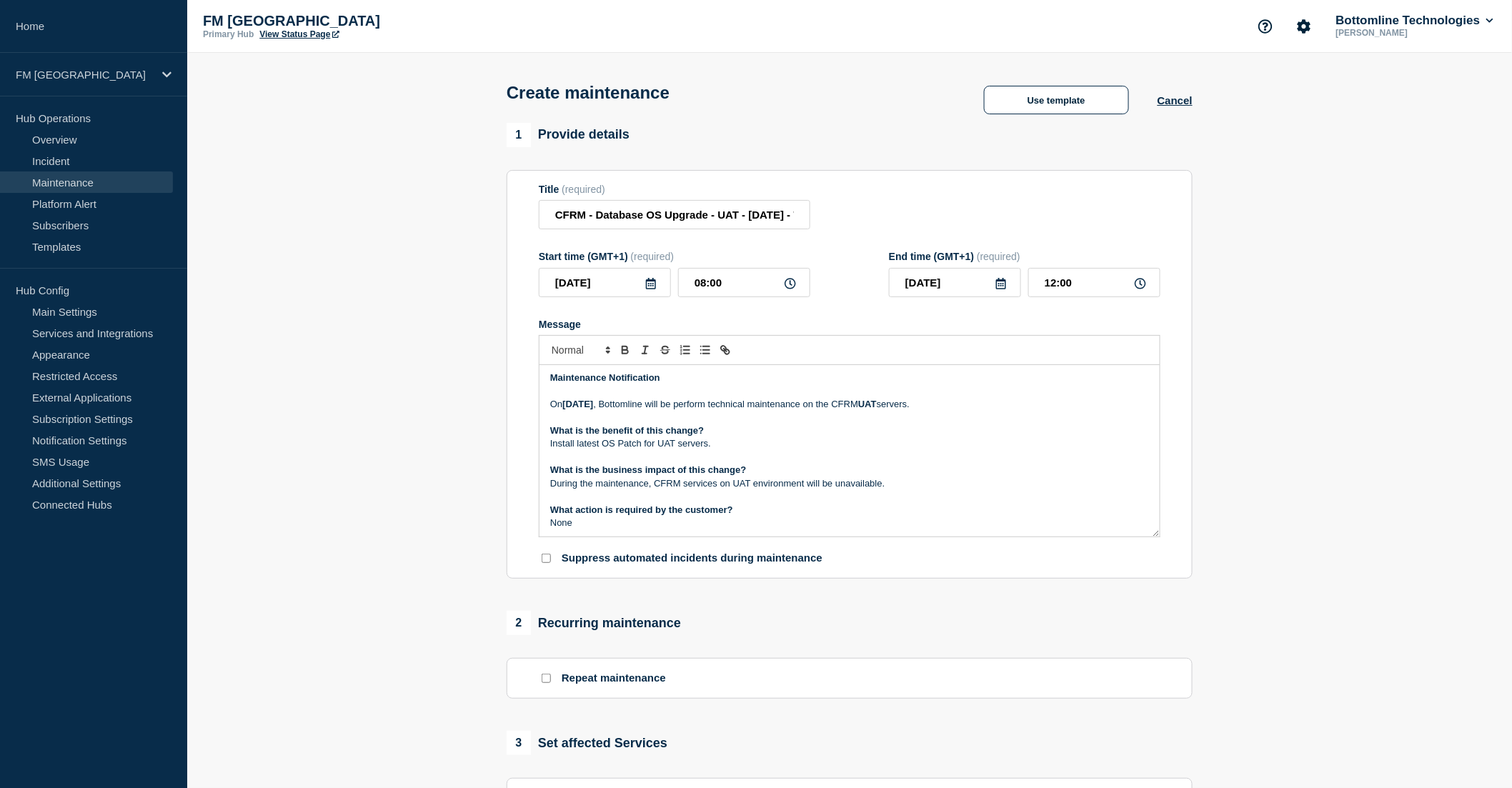
scroll to position [0, 0]
drag, startPoint x: 551, startPoint y: 410, endPoint x: 1019, endPoint y: 408, distance: 468.0
click at [1019, 408] on p "On Tuesday 2nd of September , Bottomline will be perform technical maintenance …" at bounding box center [849, 406] width 599 height 13
click at [1016, 411] on p "On Tuesday 2nd of September , Bottomline will be perform technical maintenance …" at bounding box center [849, 406] width 599 height 13
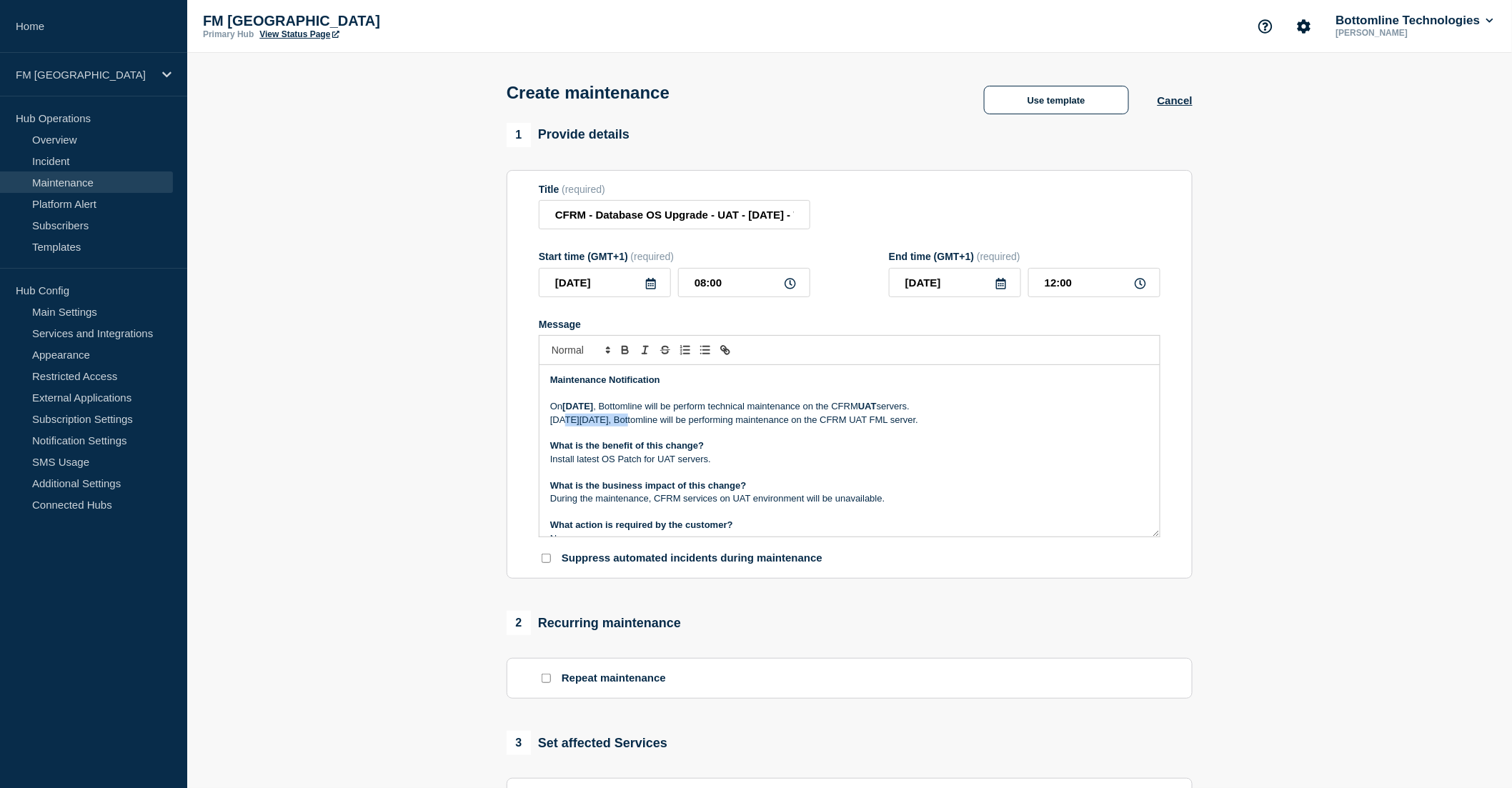
drag, startPoint x: 567, startPoint y: 422, endPoint x: 633, endPoint y: 418, distance: 66.1
click at [633, 418] on p "On Wednesday 10th of September, Bottomline will be performing maintenance on th…" at bounding box center [849, 419] width 599 height 13
copy p "Wednesday 10th"
drag, startPoint x: 566, startPoint y: 410, endPoint x: 622, endPoint y: 409, distance: 56.0
click at [593, 409] on strong "Tuesday 2nd of September" at bounding box center [577, 405] width 31 height 11
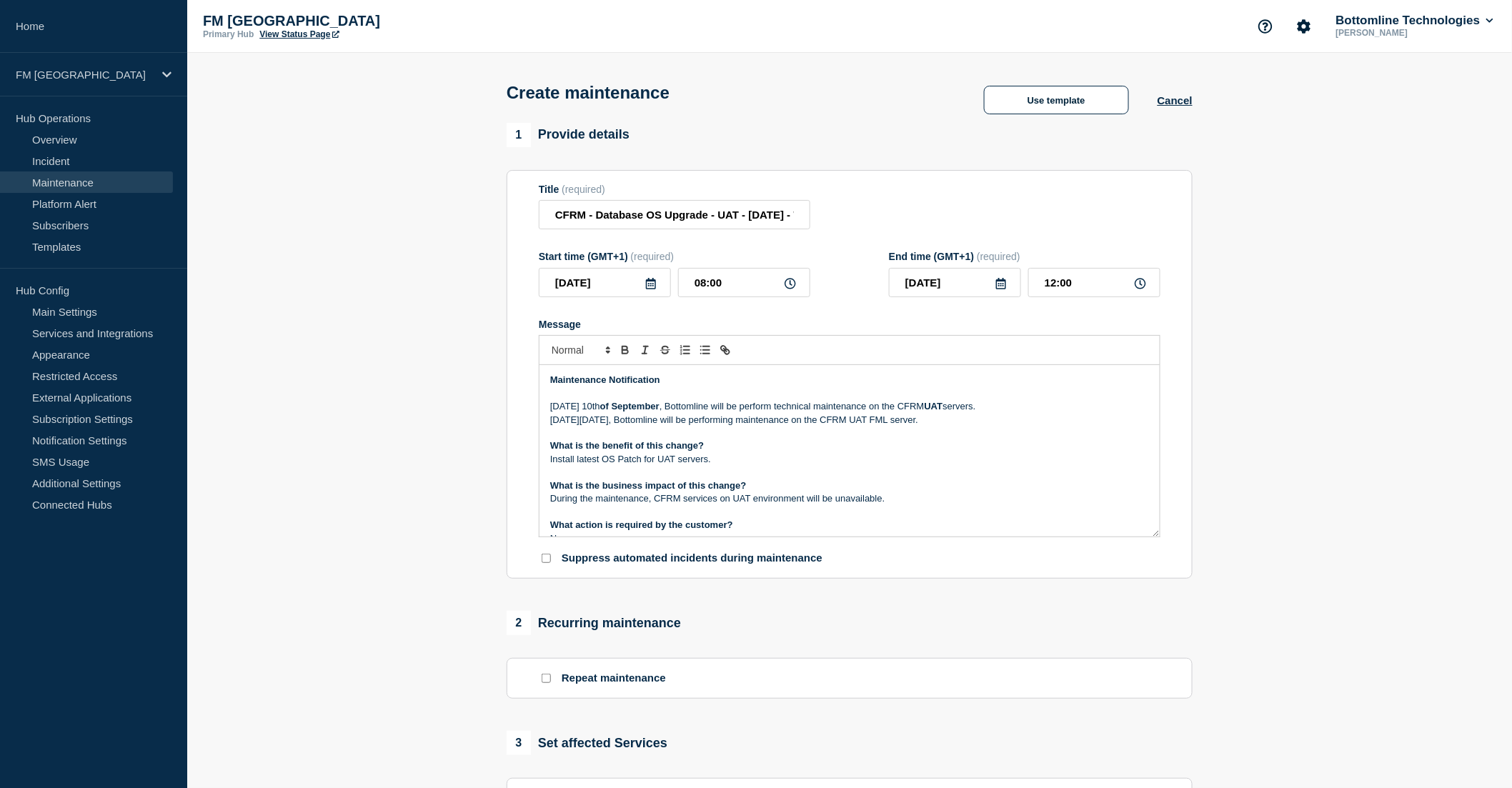
drag, startPoint x: 565, startPoint y: 410, endPoint x: 635, endPoint y: 411, distance: 70.0
click at [635, 411] on p "On Wednesday 10th of September , Bottomline will be perform technical maintenan…" at bounding box center [849, 406] width 599 height 13
click at [772, 410] on p "On Wednesday 10th of September , Bottomline will be perform technical maintenan…" at bounding box center [849, 406] width 599 height 13
drag, startPoint x: 1030, startPoint y: 422, endPoint x: 508, endPoint y: 421, distance: 522.0
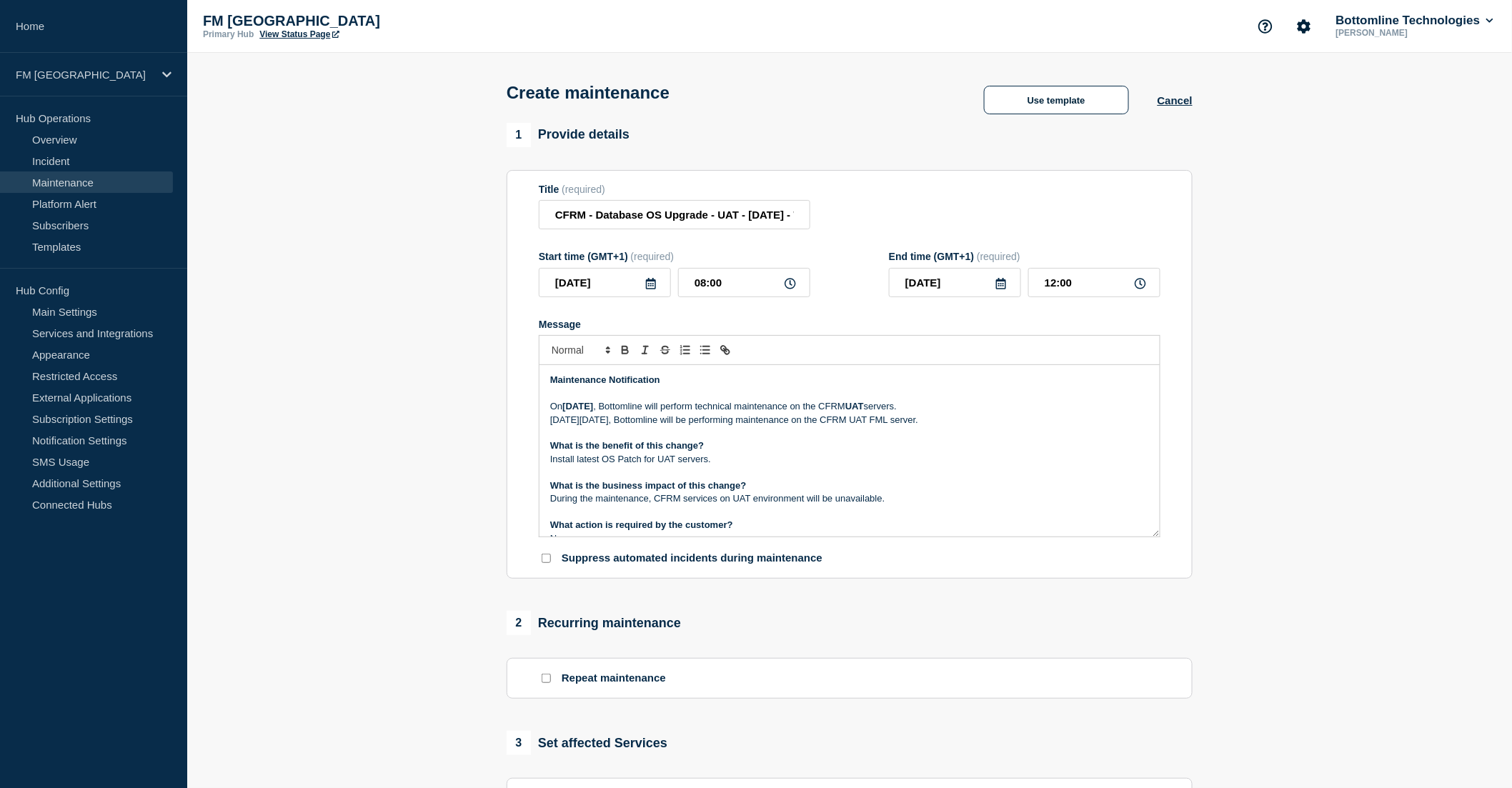
click at [508, 421] on section "Title (required) CFRM - Database OS Upgrade - UAT - 10/SEP/2025 - WT-58637 Star…" at bounding box center [849, 375] width 685 height 409
drag, startPoint x: 726, startPoint y: 461, endPoint x: 545, endPoint y: 469, distance: 181.2
click at [545, 469] on div "Maintenance Notification On Wednesday 10th of September , Bottomline will perfo…" at bounding box center [849, 451] width 620 height 172
click at [747, 462] on p "Install latest OS Patch for UAT servers." at bounding box center [849, 459] width 599 height 13
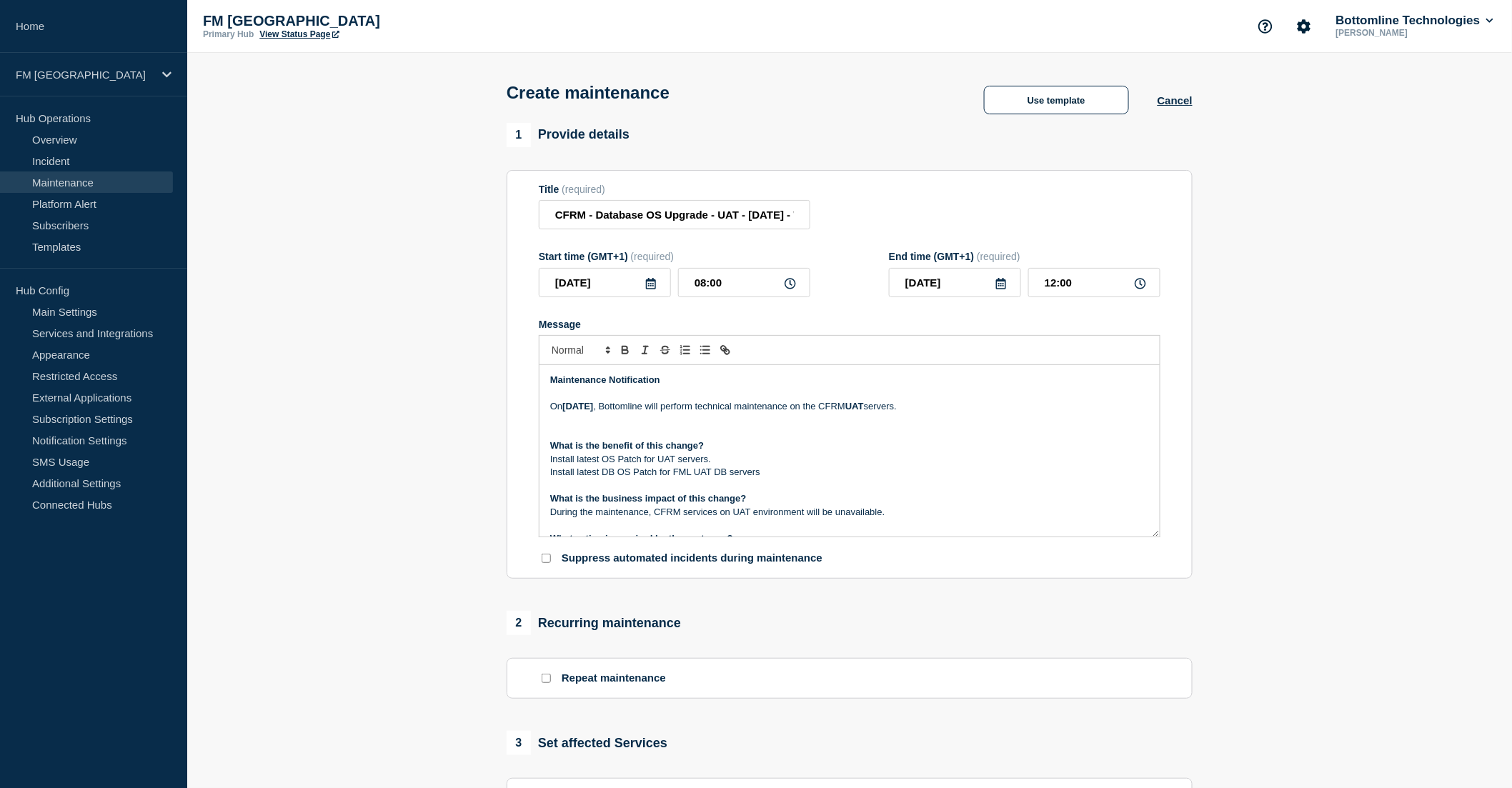
click at [604, 462] on p "Install latest OS Patch for UAT servers." at bounding box center [849, 459] width 599 height 13
drag, startPoint x: 775, startPoint y: 476, endPoint x: 778, endPoint y: 465, distance: 11.4
click at [778, 465] on div "Maintenance Notification On Wednesday 10th of September , Bottomline will perfo…" at bounding box center [849, 451] width 620 height 172
click at [663, 461] on p "Install latest DB OS Patch for UAT servers." at bounding box center [849, 459] width 599 height 13
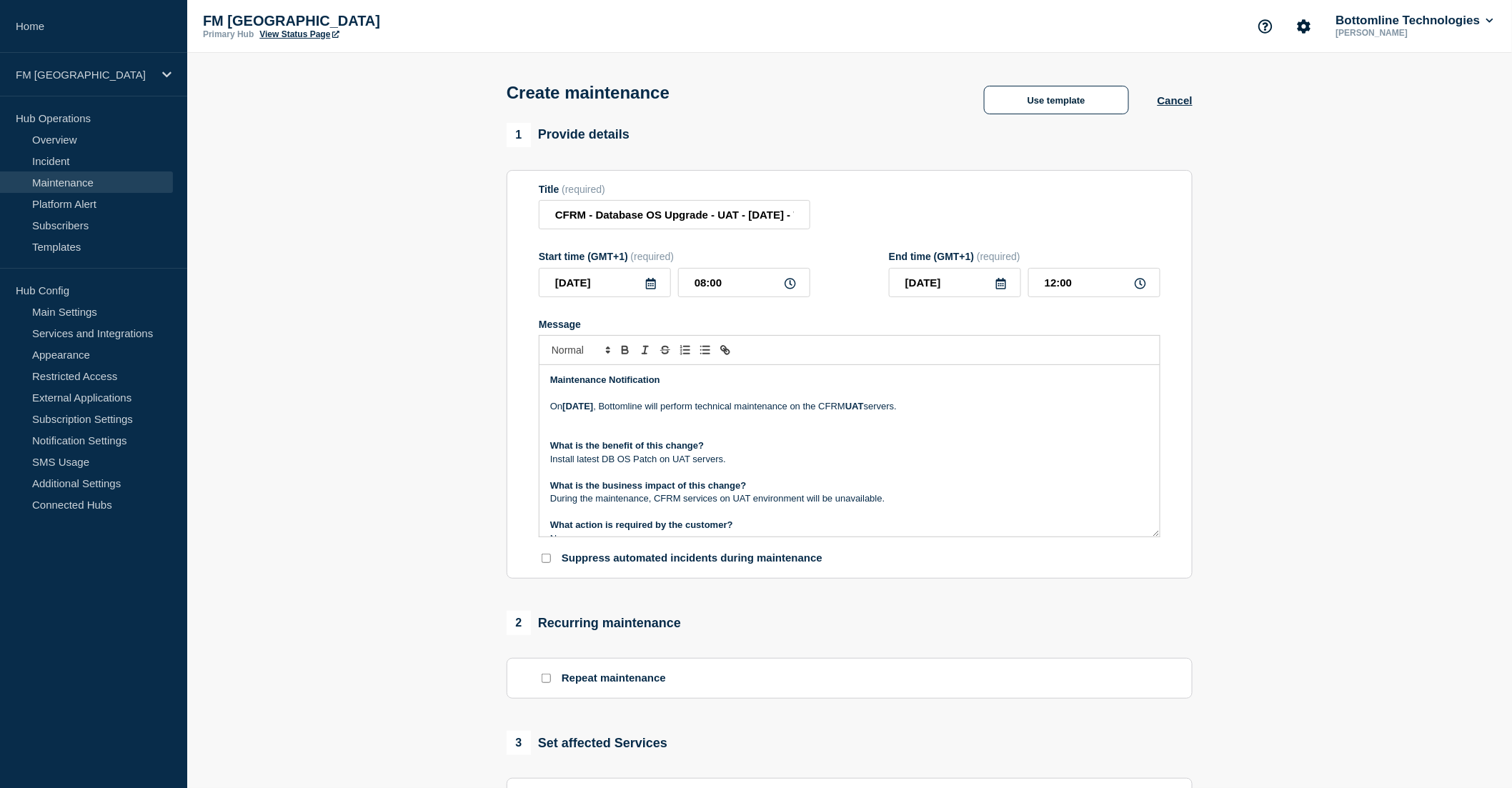
click at [908, 503] on p "During the maintenance, CFRM services on UAT environment will be unavailable." at bounding box center [849, 499] width 599 height 13
click at [1015, 508] on div "Maintenance Notification On Wednesday 10th of September , Bottomline will perfo…" at bounding box center [849, 451] width 620 height 172
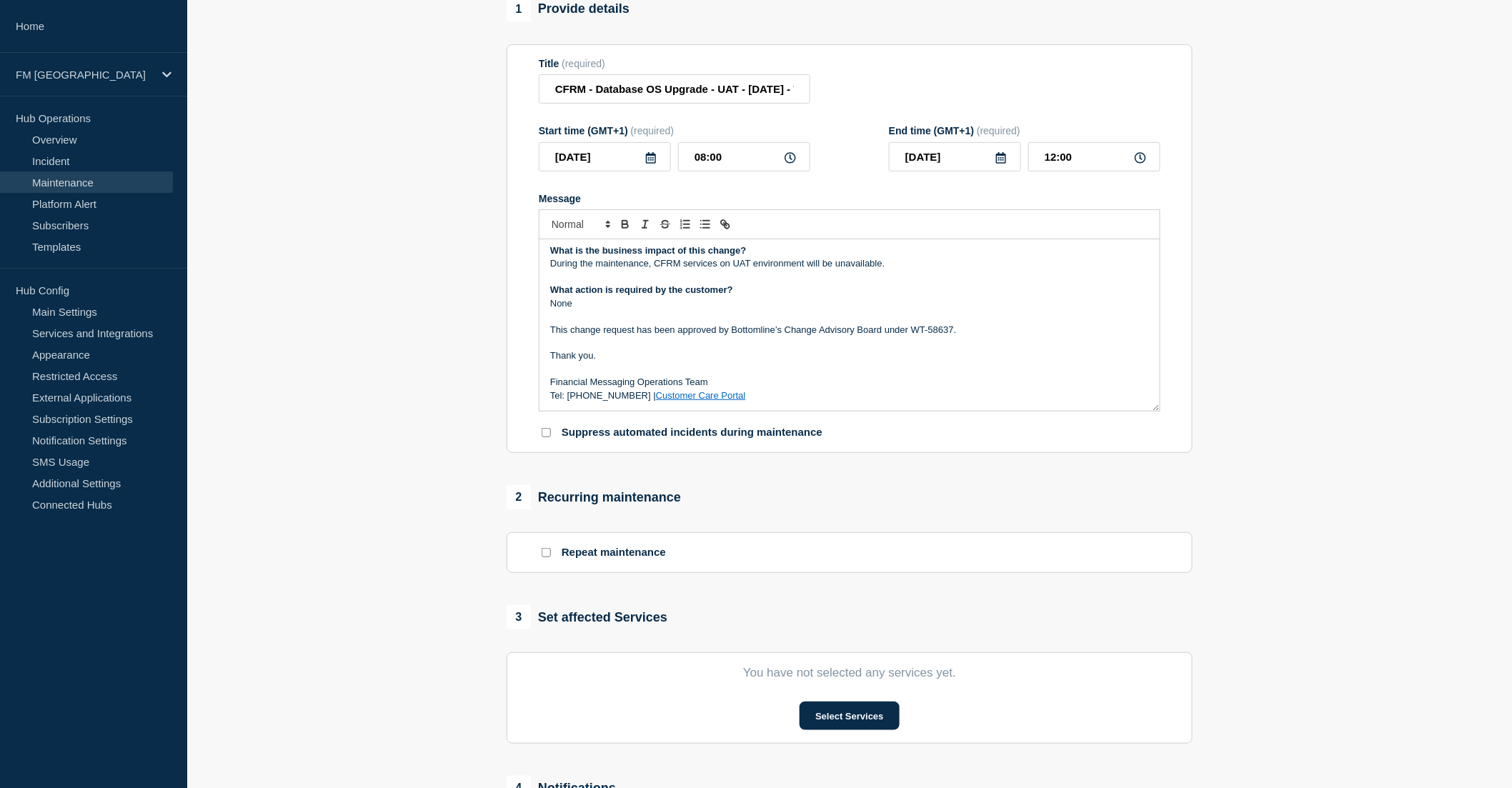
scroll to position [317, 0]
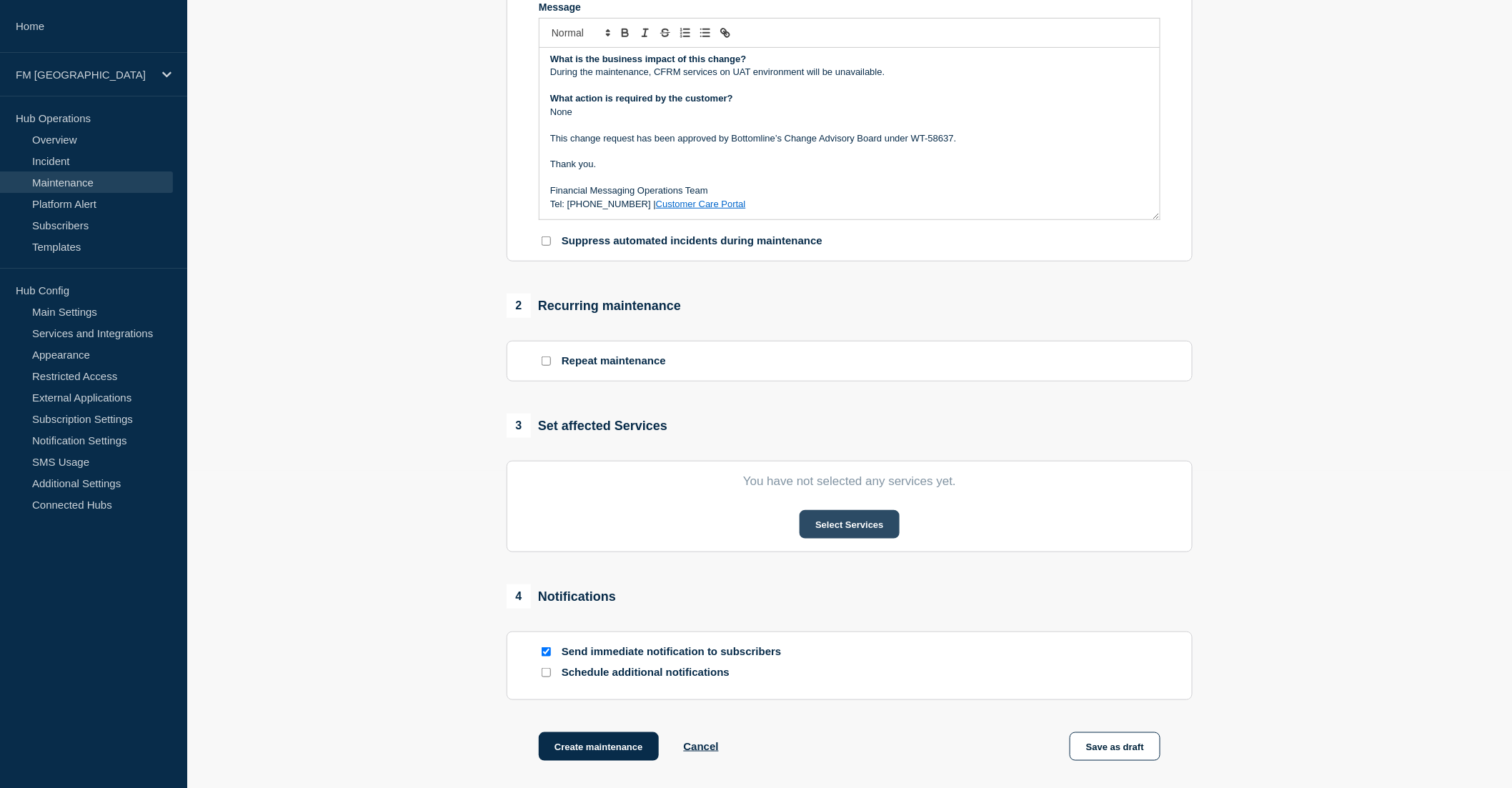
click at [861, 534] on button "Select Services" at bounding box center [849, 525] width 99 height 29
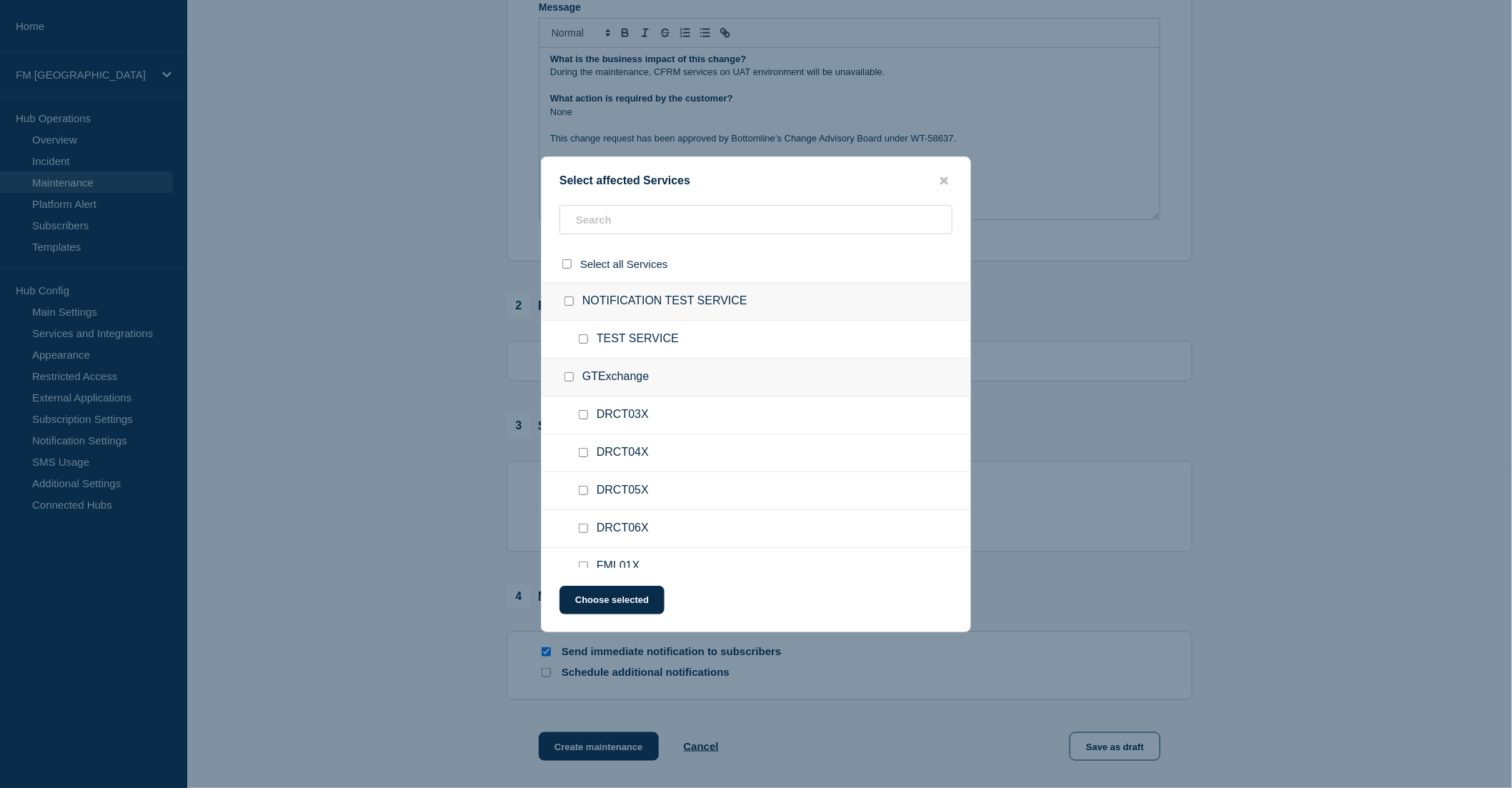
click at [602, 368] on div "GTExchange" at bounding box center [756, 378] width 429 height 38
click at [612, 212] on input "text" at bounding box center [756, 219] width 393 height 29
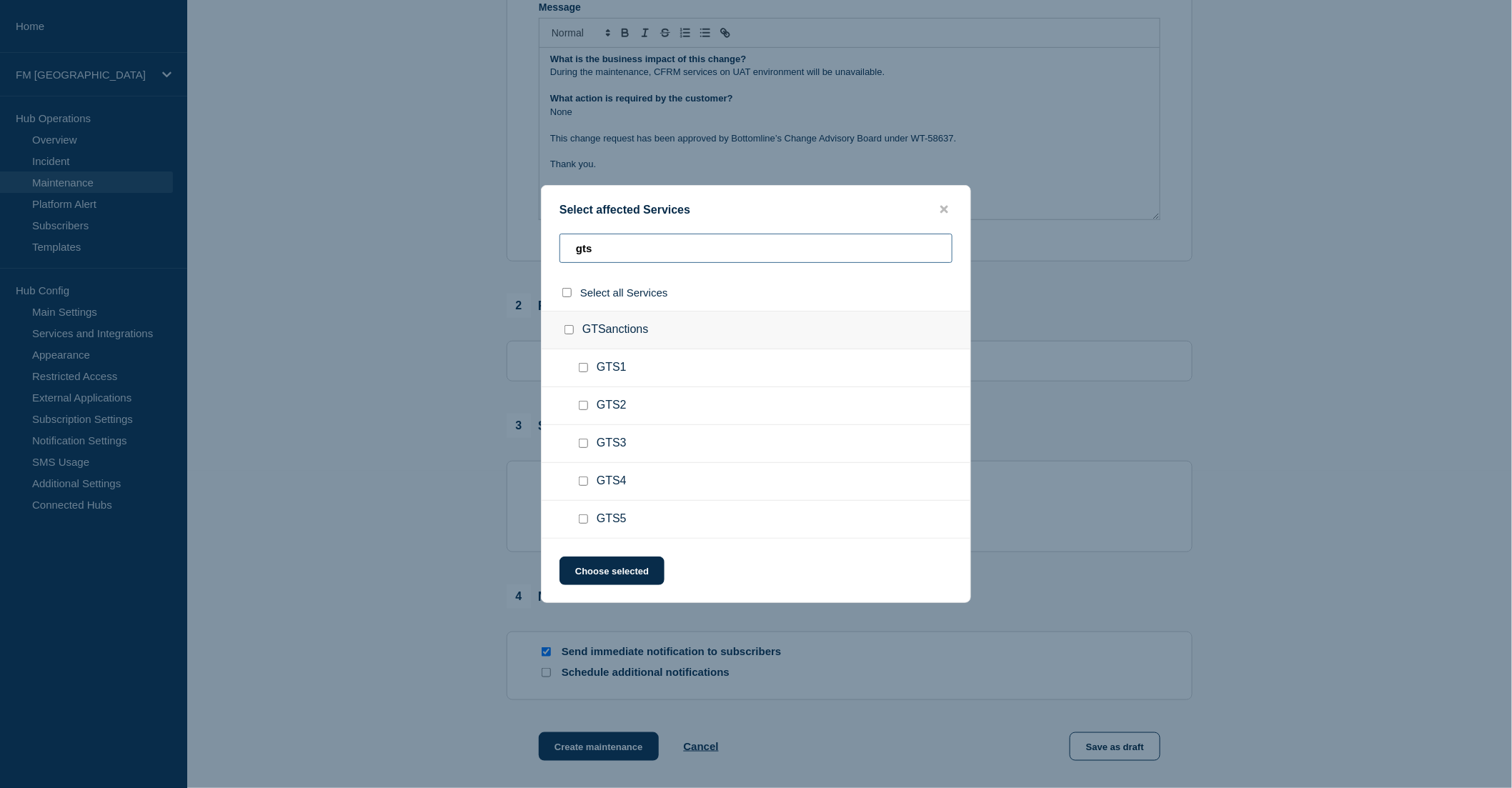
type input "gts"
click at [577, 372] on div at bounding box center [586, 368] width 21 height 14
click at [584, 369] on input "GTS1 checkbox" at bounding box center [583, 367] width 9 height 9
checkbox input "true"
click at [584, 403] on input "GTS2 checkbox" at bounding box center [583, 404] width 9 height 9
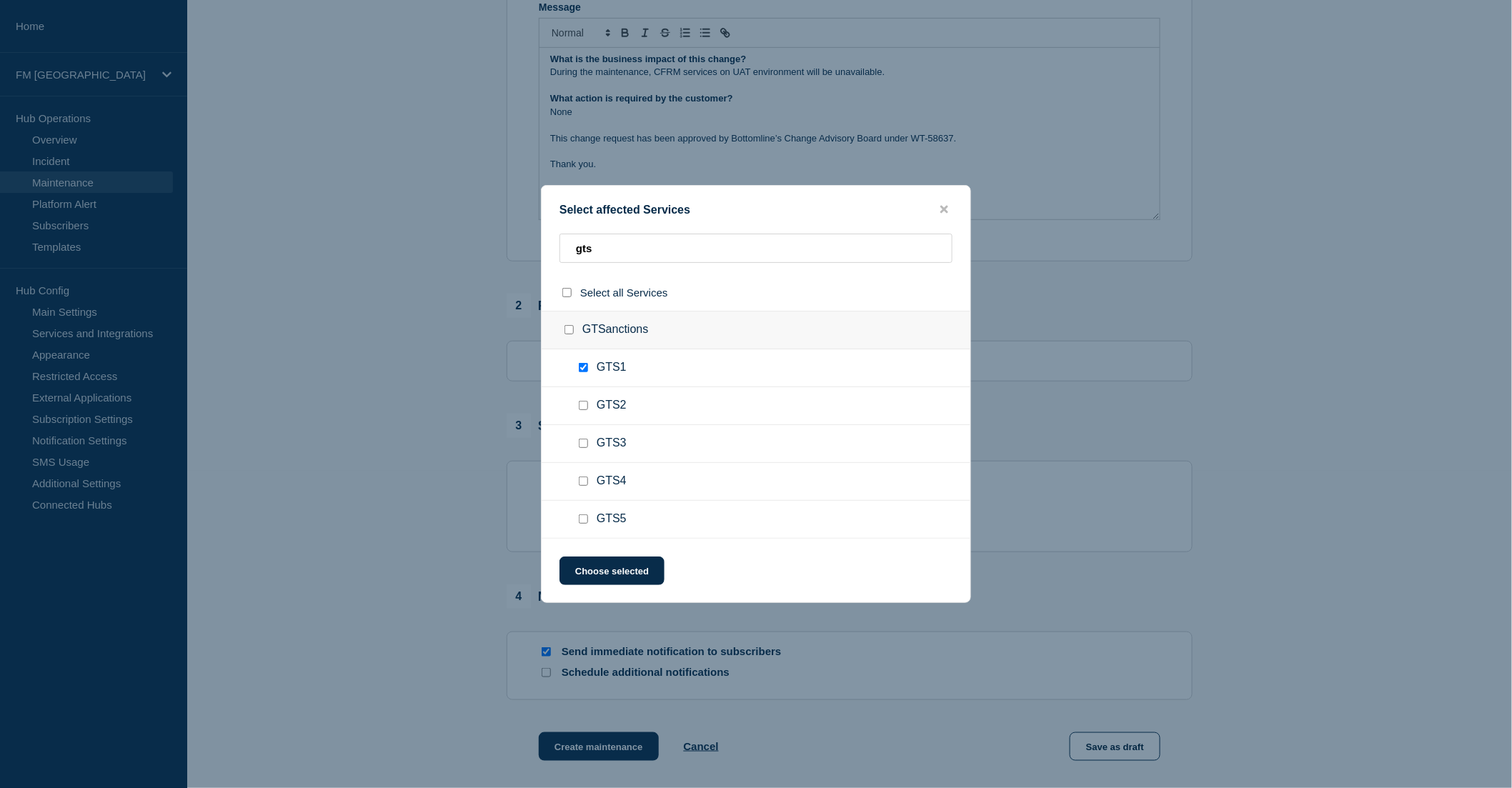
checkbox input "true"
click at [579, 441] on input "GTS3 checkbox" at bounding box center [583, 443] width 9 height 9
checkbox input "true"
click at [579, 475] on div at bounding box center [586, 482] width 21 height 14
click at [580, 486] on input "GTS4 checkbox" at bounding box center [583, 481] width 9 height 9
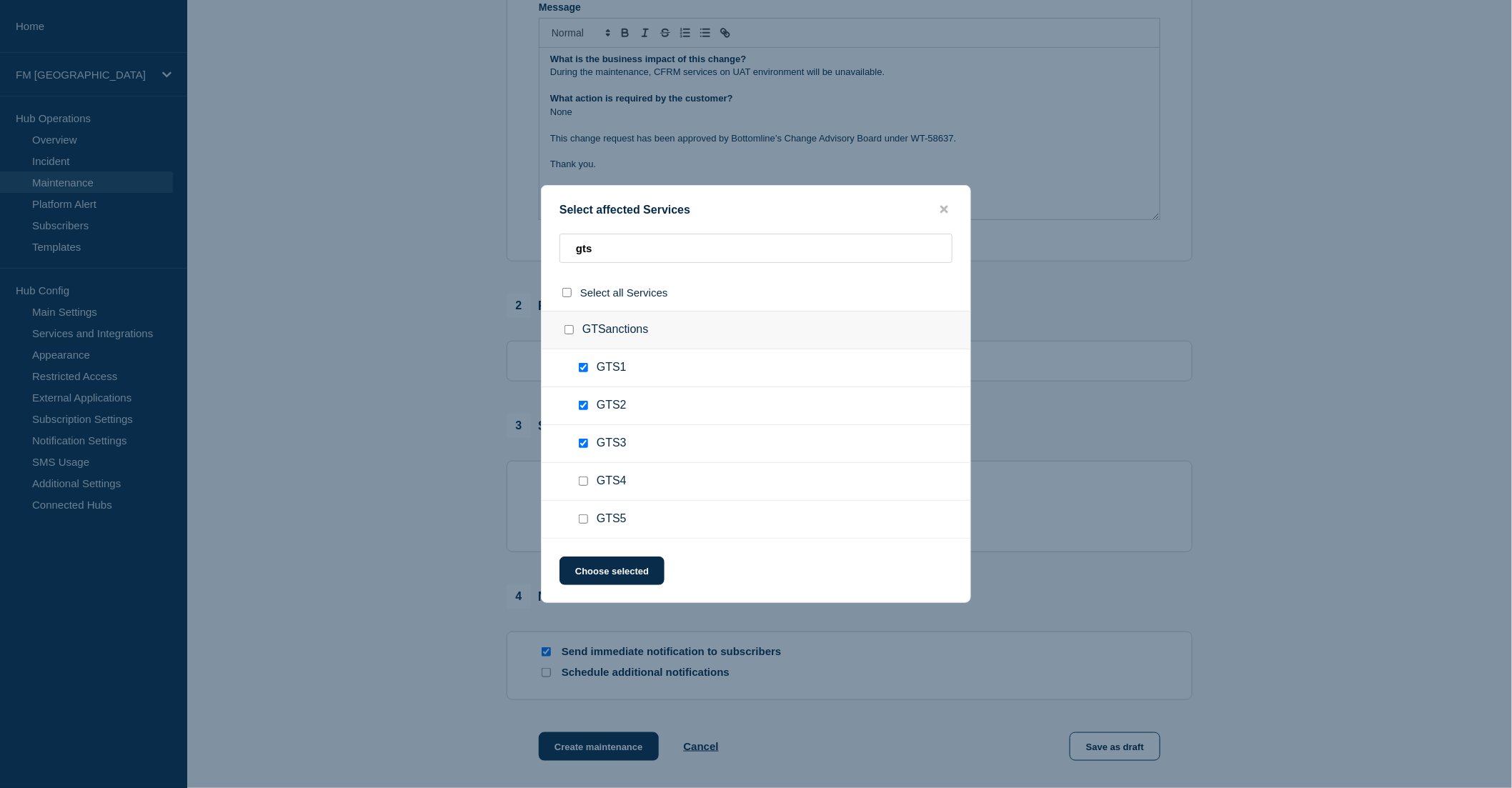
checkbox input "true"
click at [582, 518] on input "GTS5 checkbox" at bounding box center [583, 519] width 9 height 9
checkbox input "true"
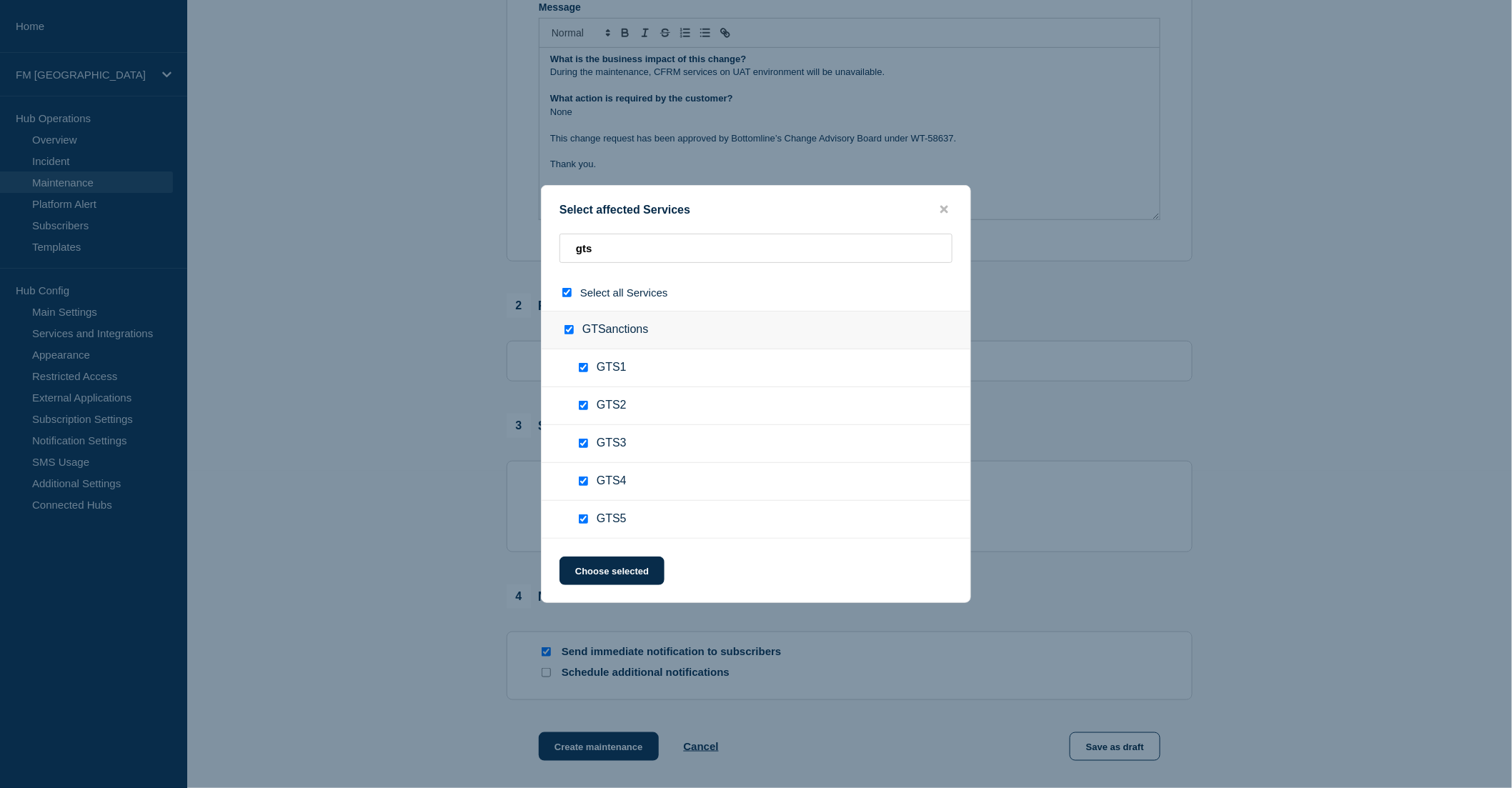
click at [584, 482] on input "GTS4 checkbox" at bounding box center [583, 481] width 9 height 9
checkbox input "false"
click at [589, 519] on div at bounding box center [586, 520] width 21 height 14
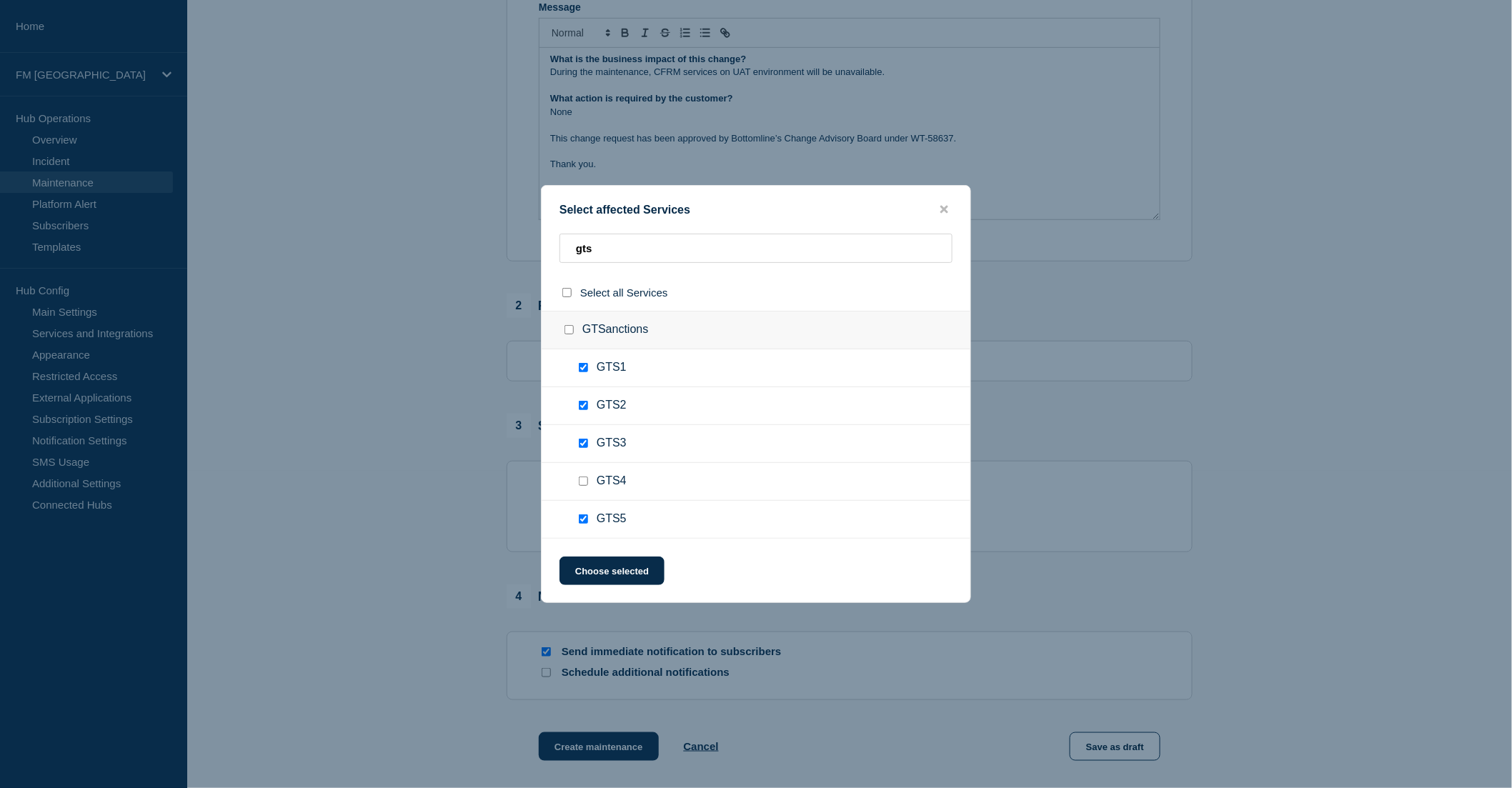
click at [581, 521] on input "GTS5 checkbox" at bounding box center [583, 519] width 9 height 9
checkbox input "false"
drag, startPoint x: 612, startPoint y: 250, endPoint x: 561, endPoint y: 253, distance: 51.1
click at [561, 253] on input "gts" at bounding box center [756, 247] width 393 height 29
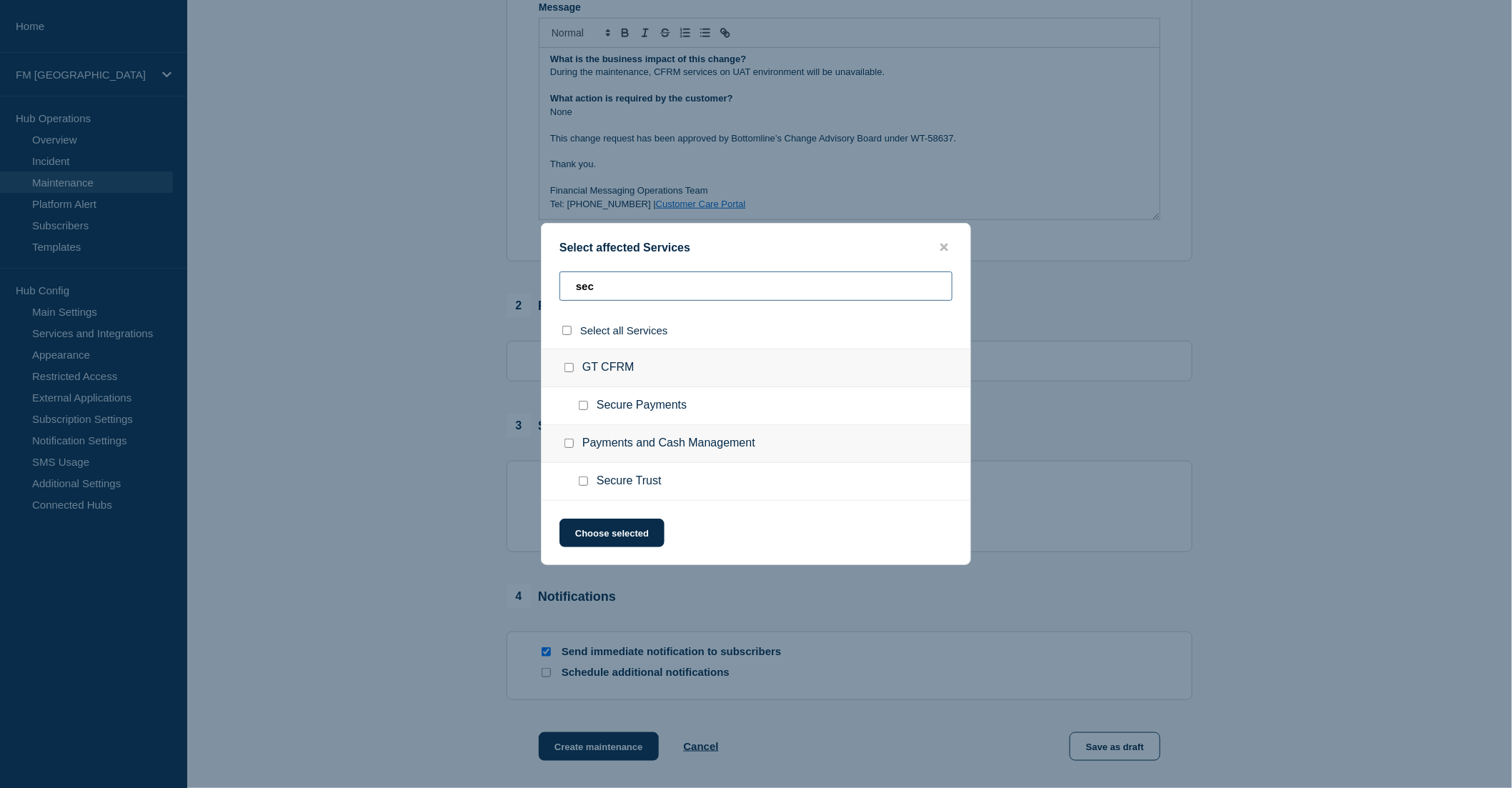
type input "sec"
click at [582, 406] on input "Secure Payments checkbox" at bounding box center [583, 404] width 9 height 9
checkbox input "true"
click at [630, 531] on button "Choose selected" at bounding box center [612, 533] width 105 height 29
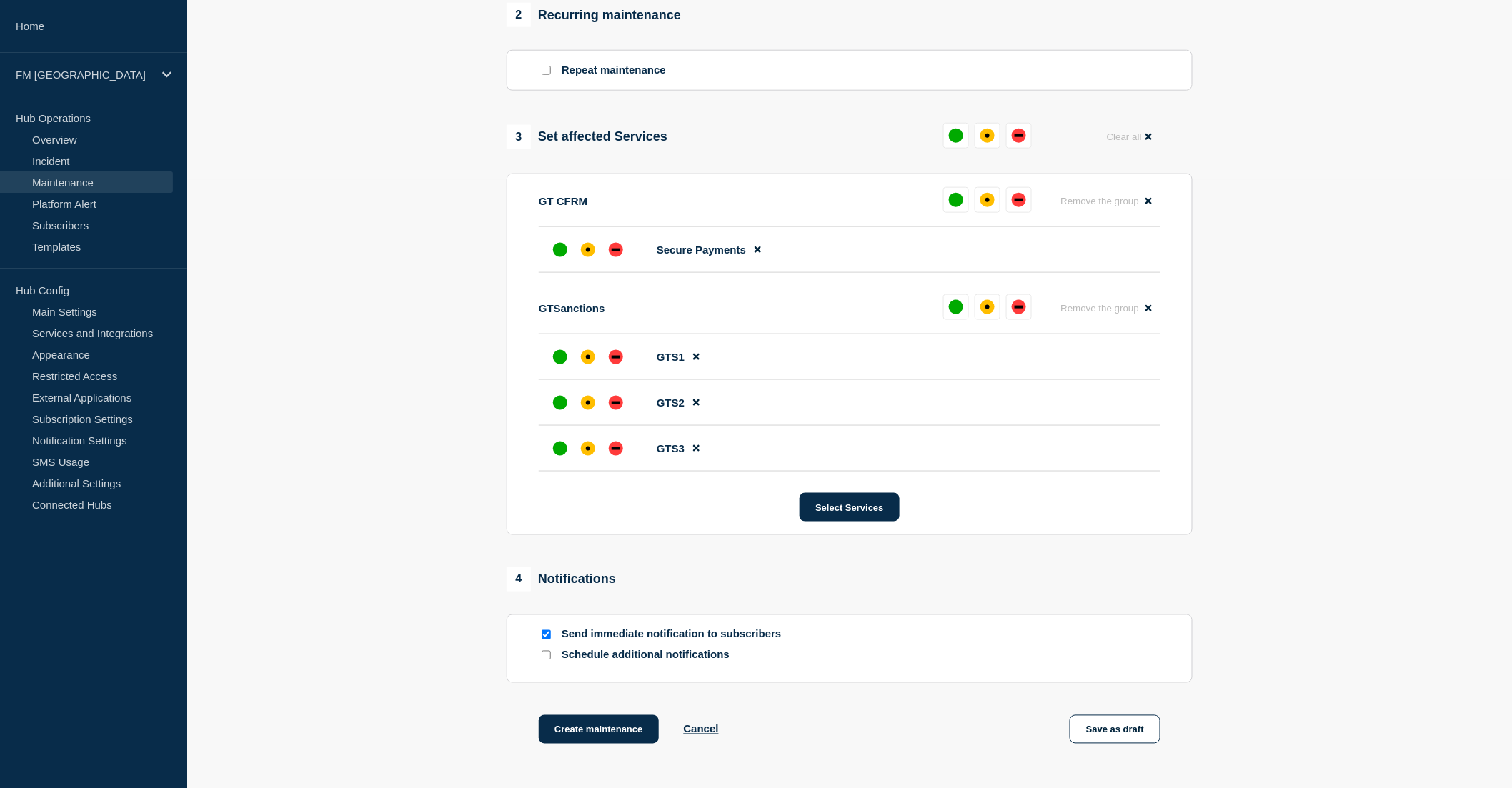
scroll to position [635, 0]
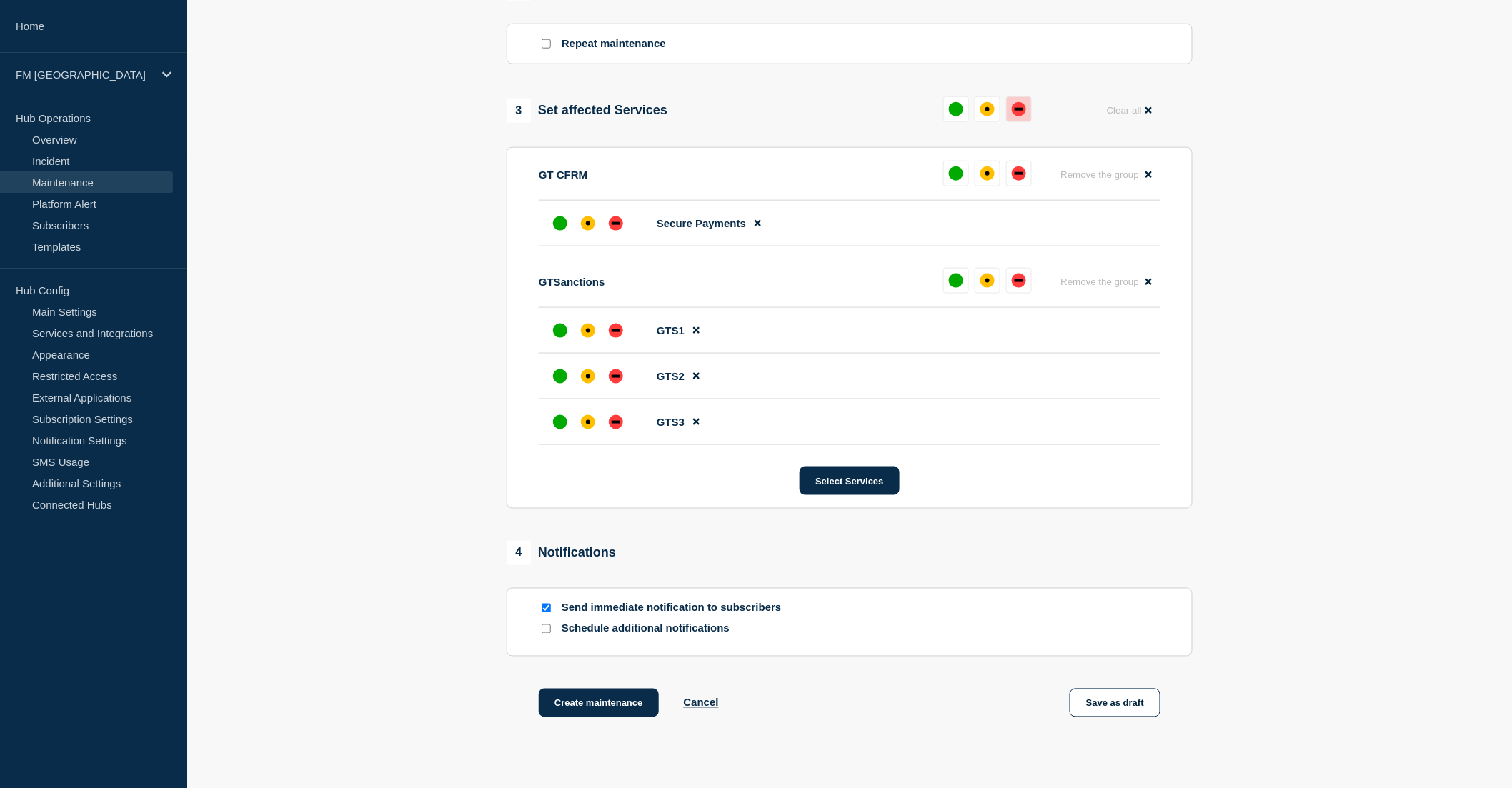
click at [1015, 110] on div "down" at bounding box center [1018, 109] width 9 height 3
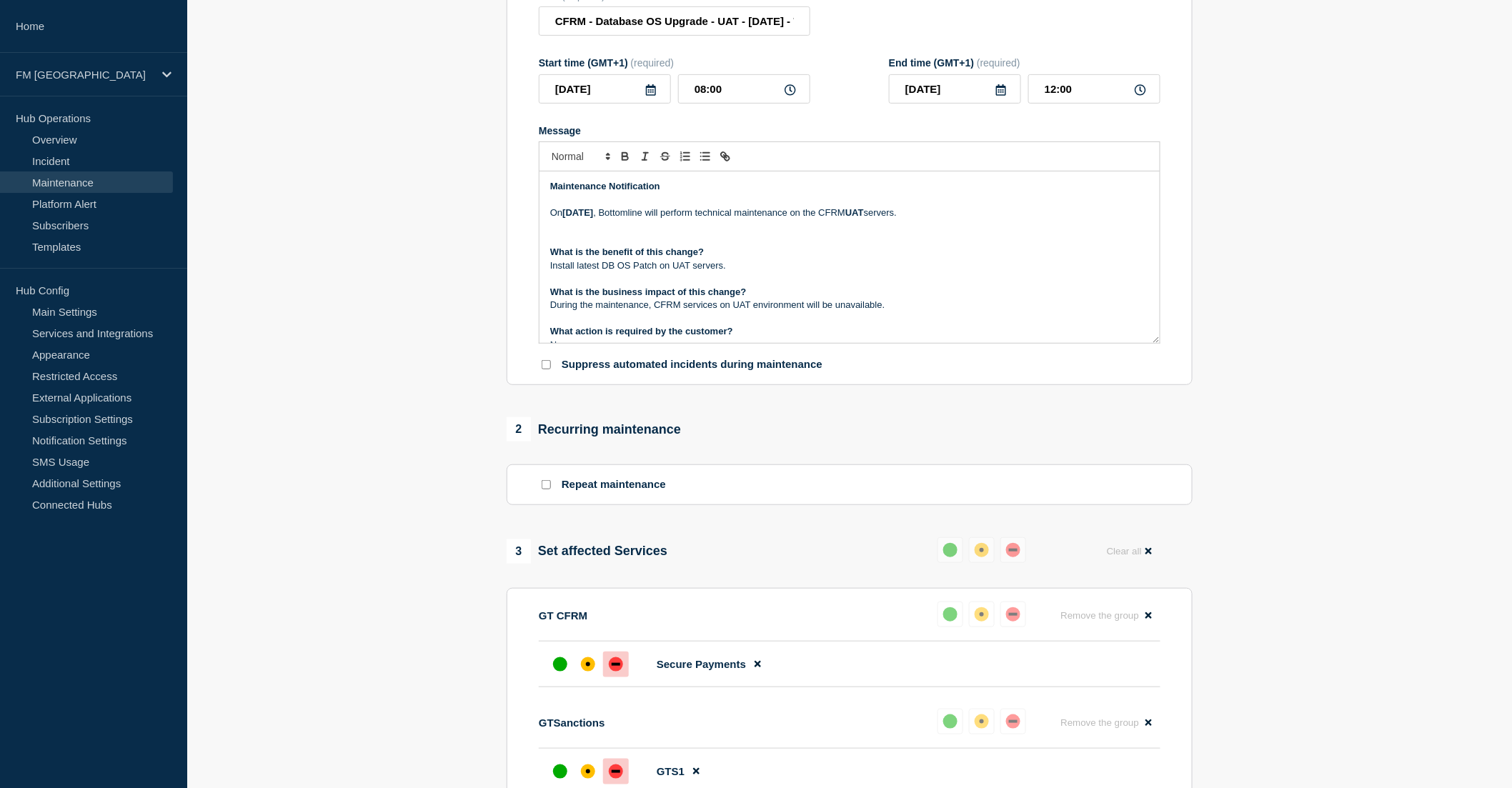
scroll to position [159, 0]
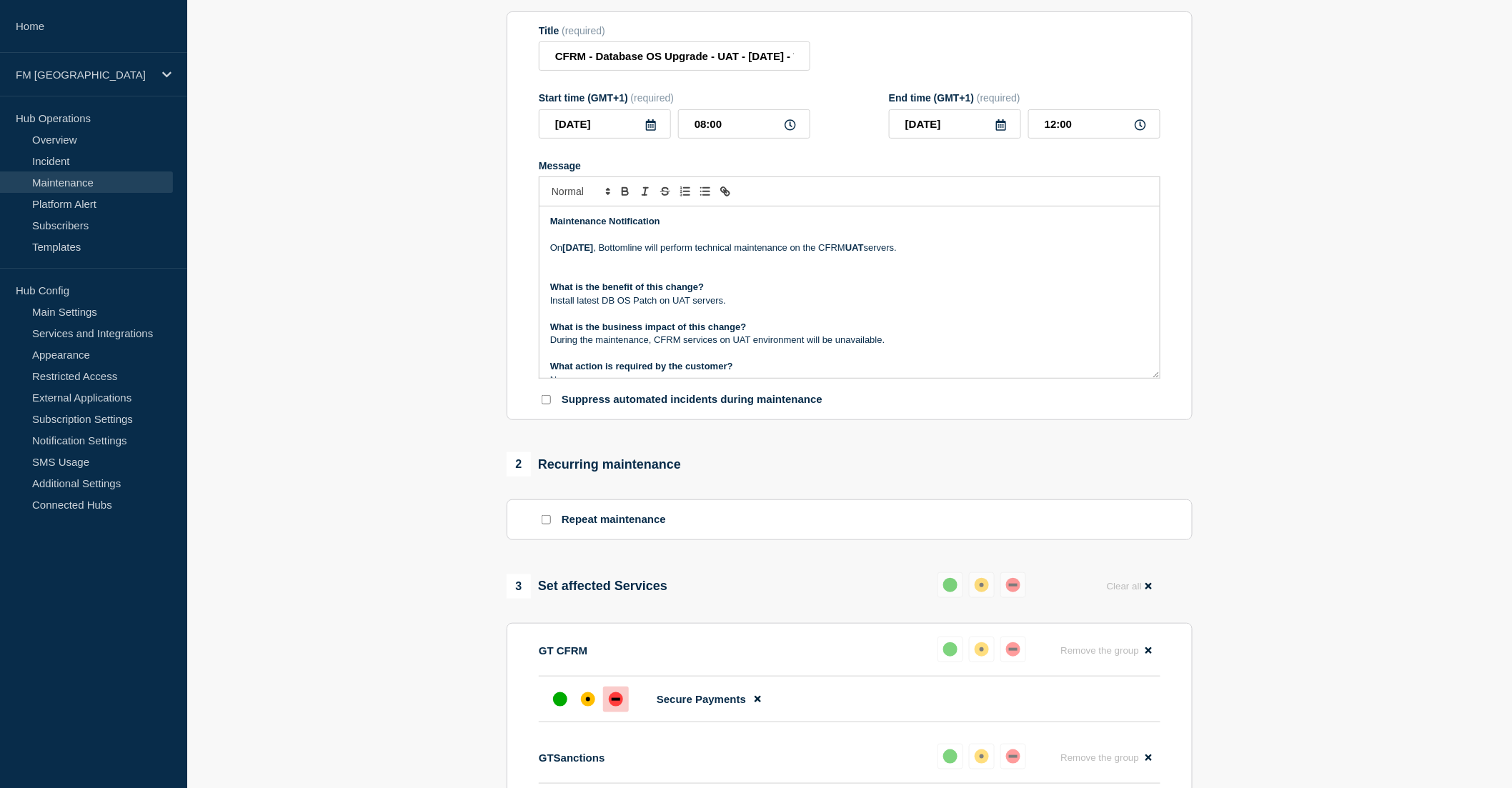
click at [588, 276] on p "Message" at bounding box center [849, 274] width 599 height 13
click at [594, 263] on p "Message" at bounding box center [849, 261] width 599 height 13
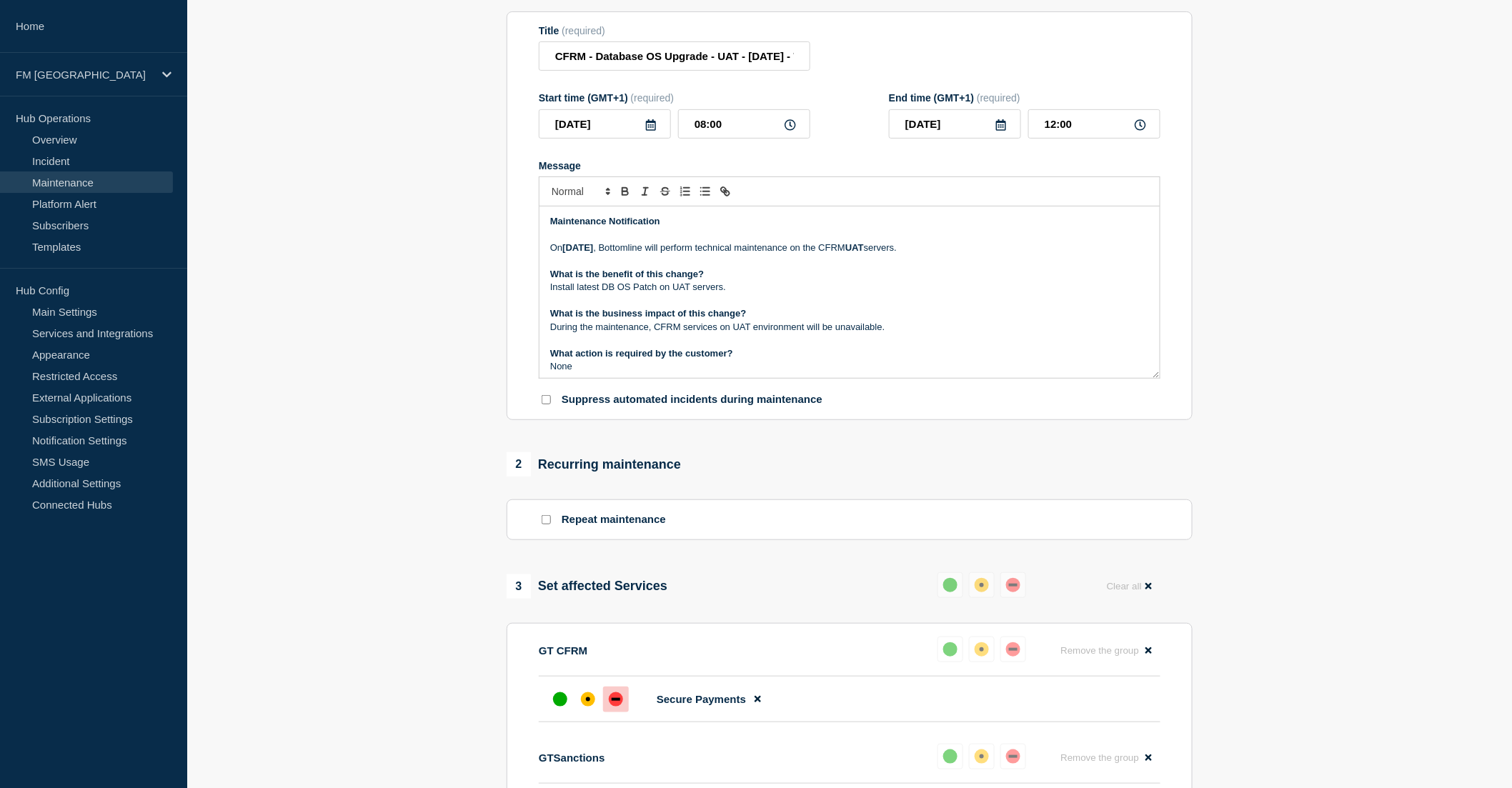
click at [594, 263] on p "Message" at bounding box center [849, 261] width 599 height 13
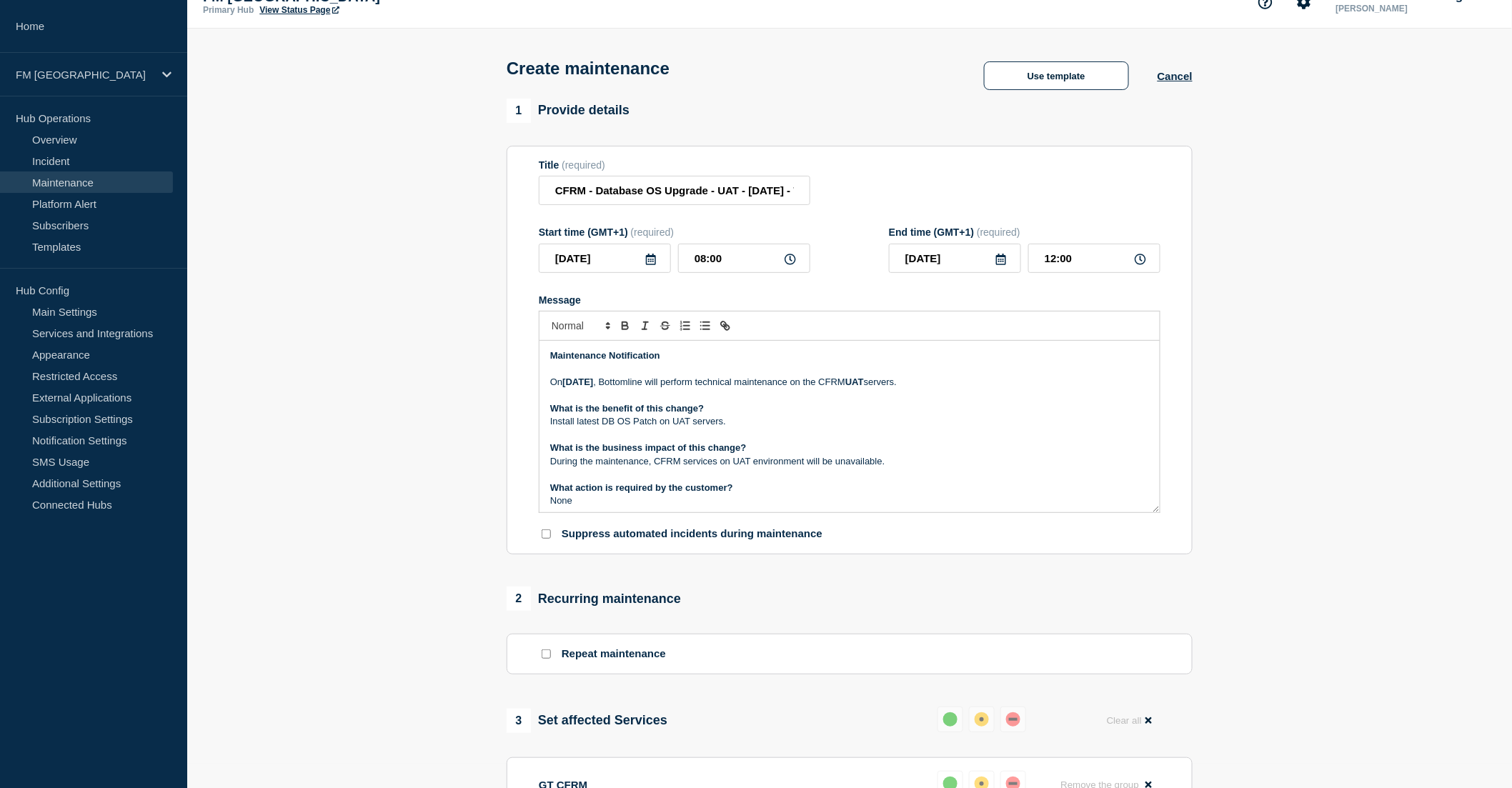
scroll to position [0, 0]
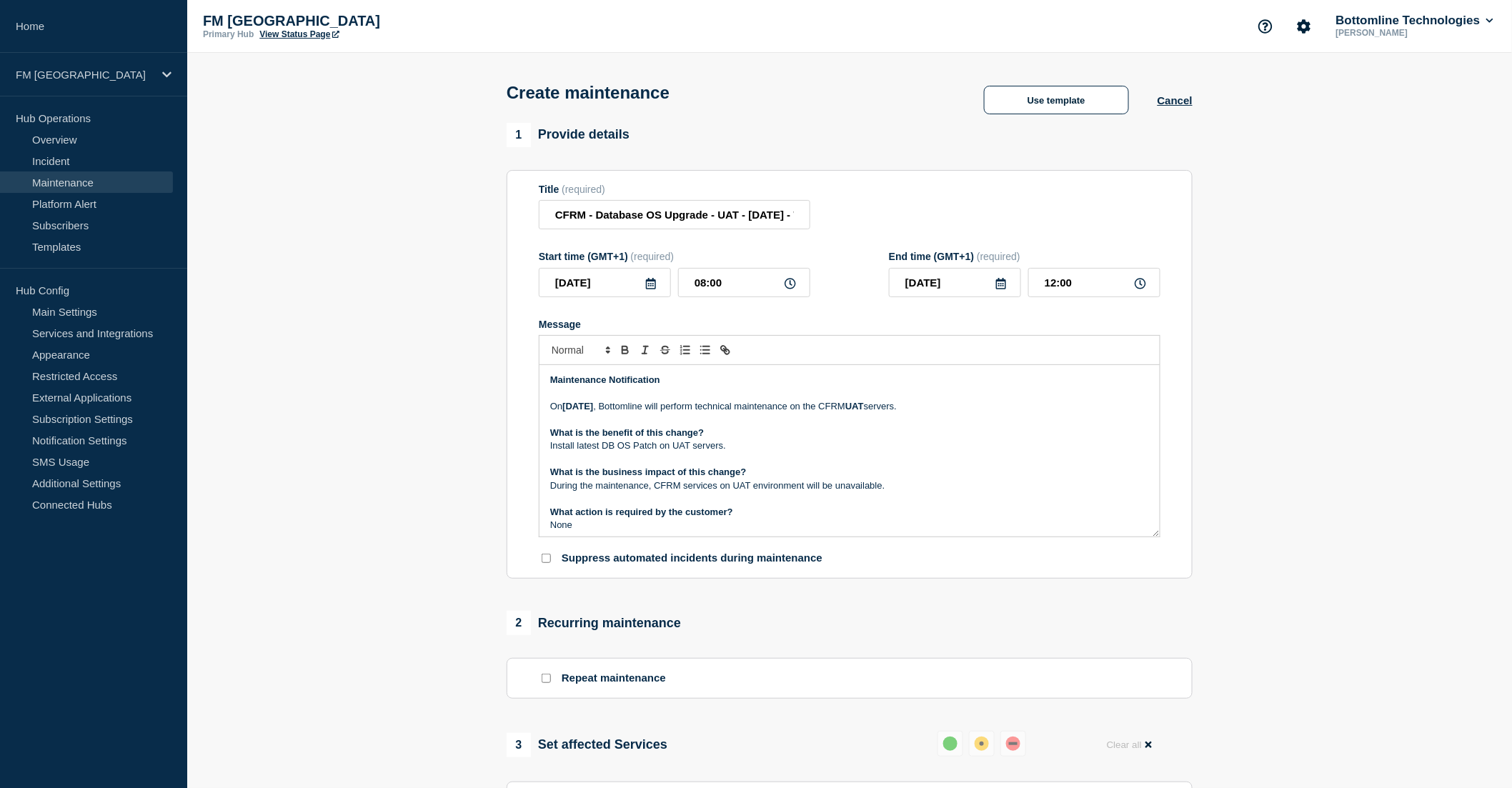
click at [821, 474] on p "What is the business impact of this change?" at bounding box center [849, 472] width 599 height 13
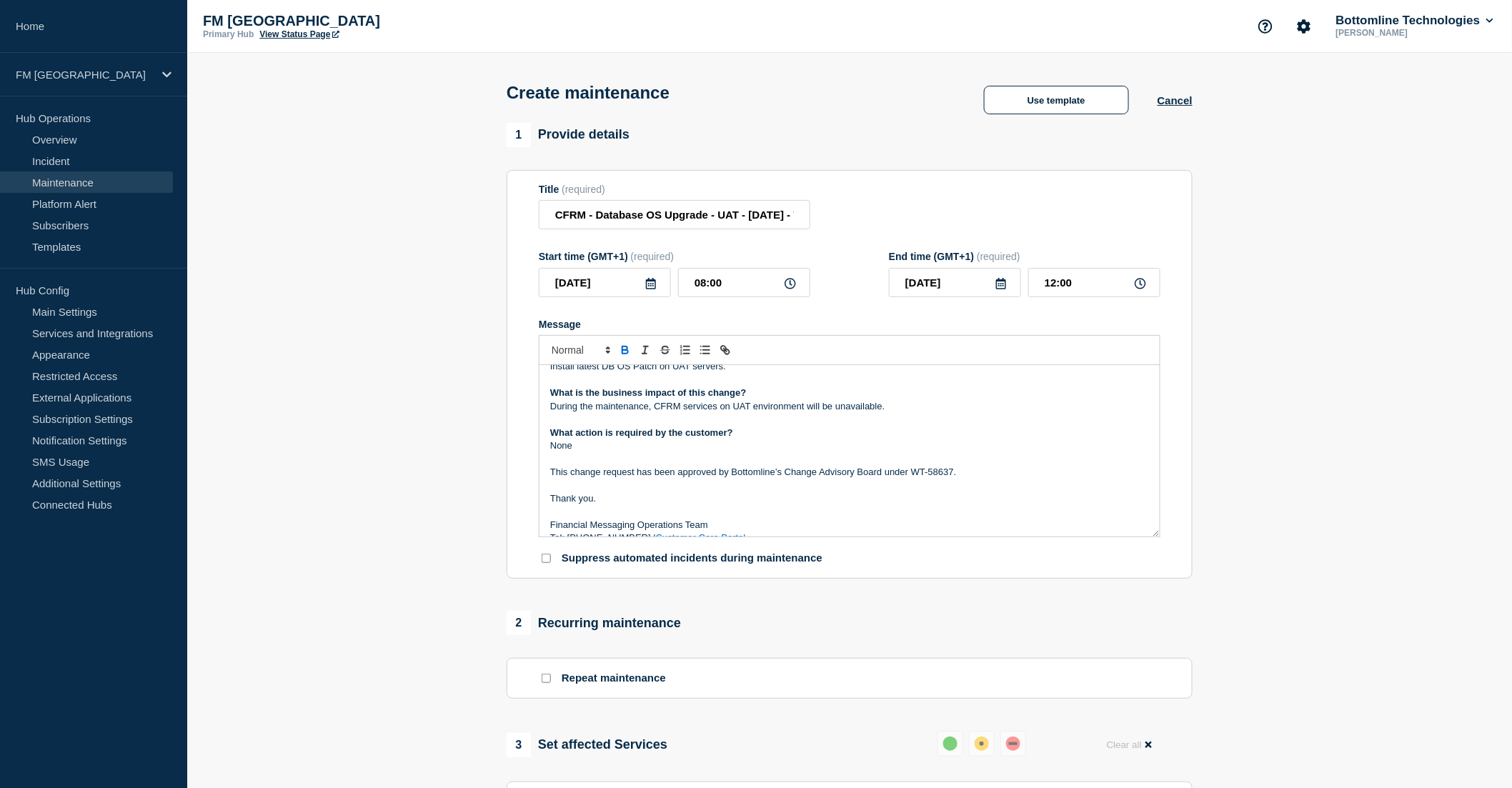
scroll to position [95, 0]
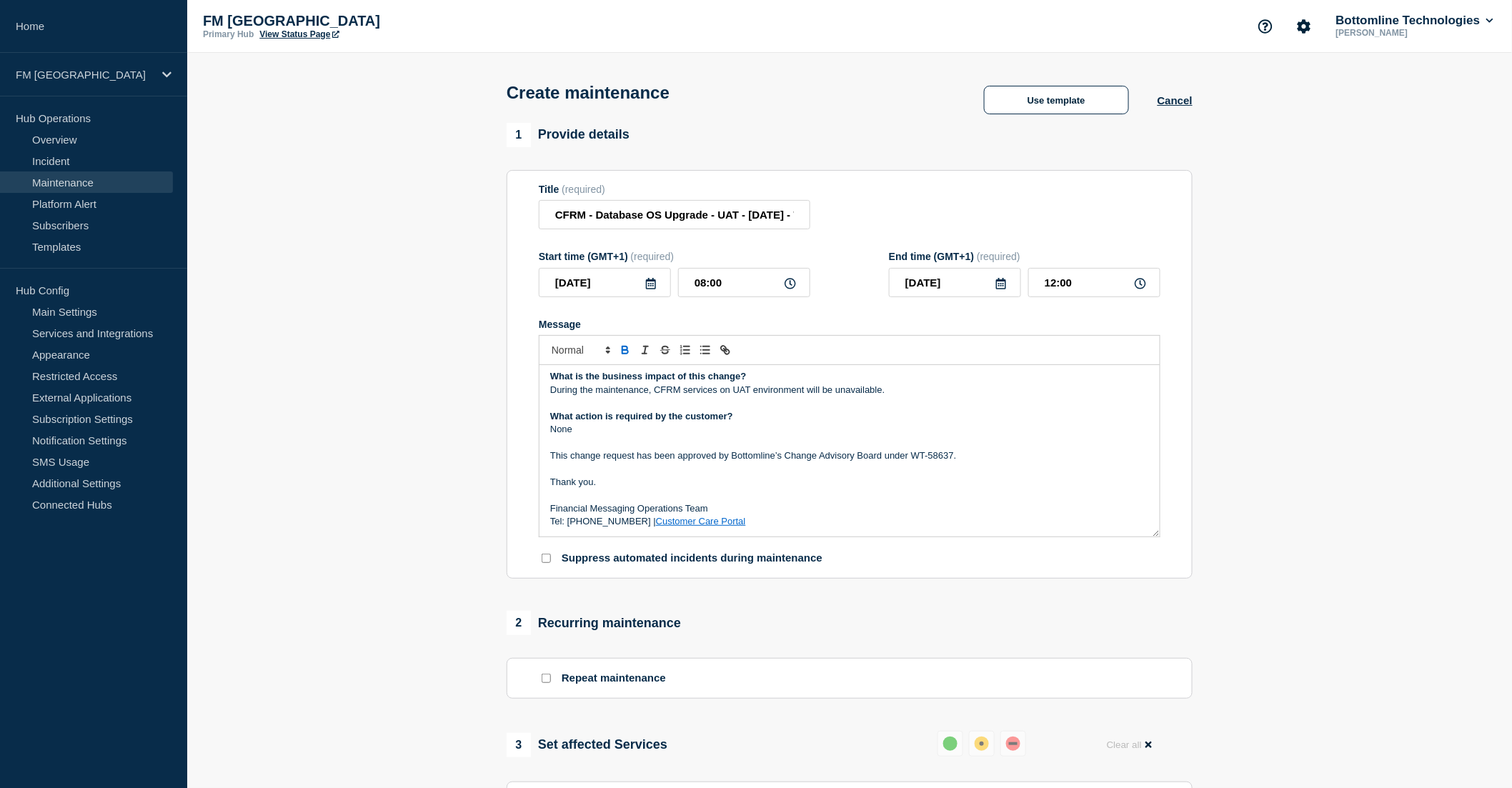
click at [974, 449] on p "Message" at bounding box center [849, 442] width 599 height 13
click at [960, 457] on p "This change request has been approved by Bottomline’s Change Advisory Board und…" at bounding box center [849, 455] width 599 height 13
click at [906, 453] on p "This change request has been approved by Bottomline’s Change Advisory Board und…" at bounding box center [849, 455] width 599 height 13
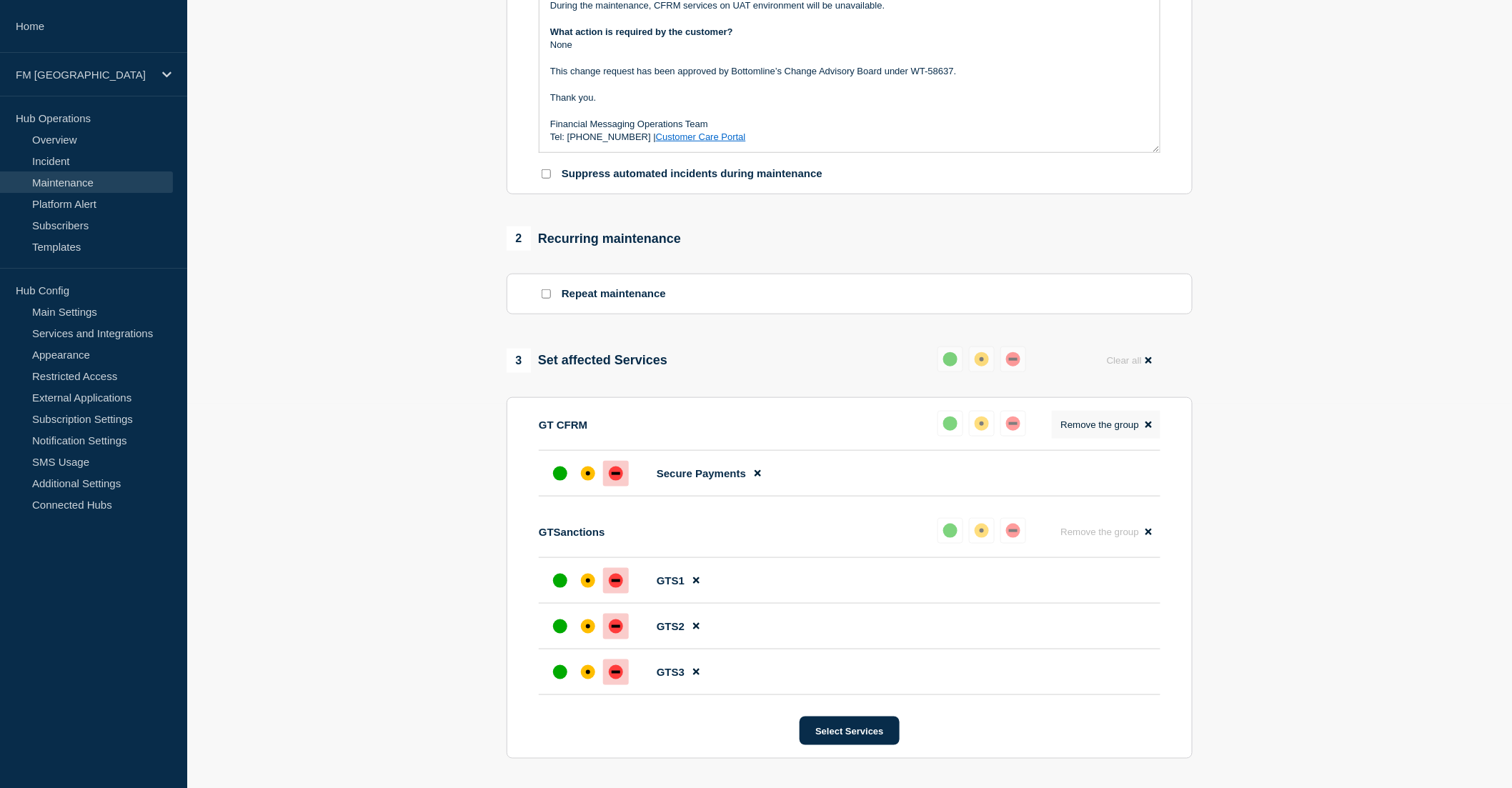
scroll to position [396, 0]
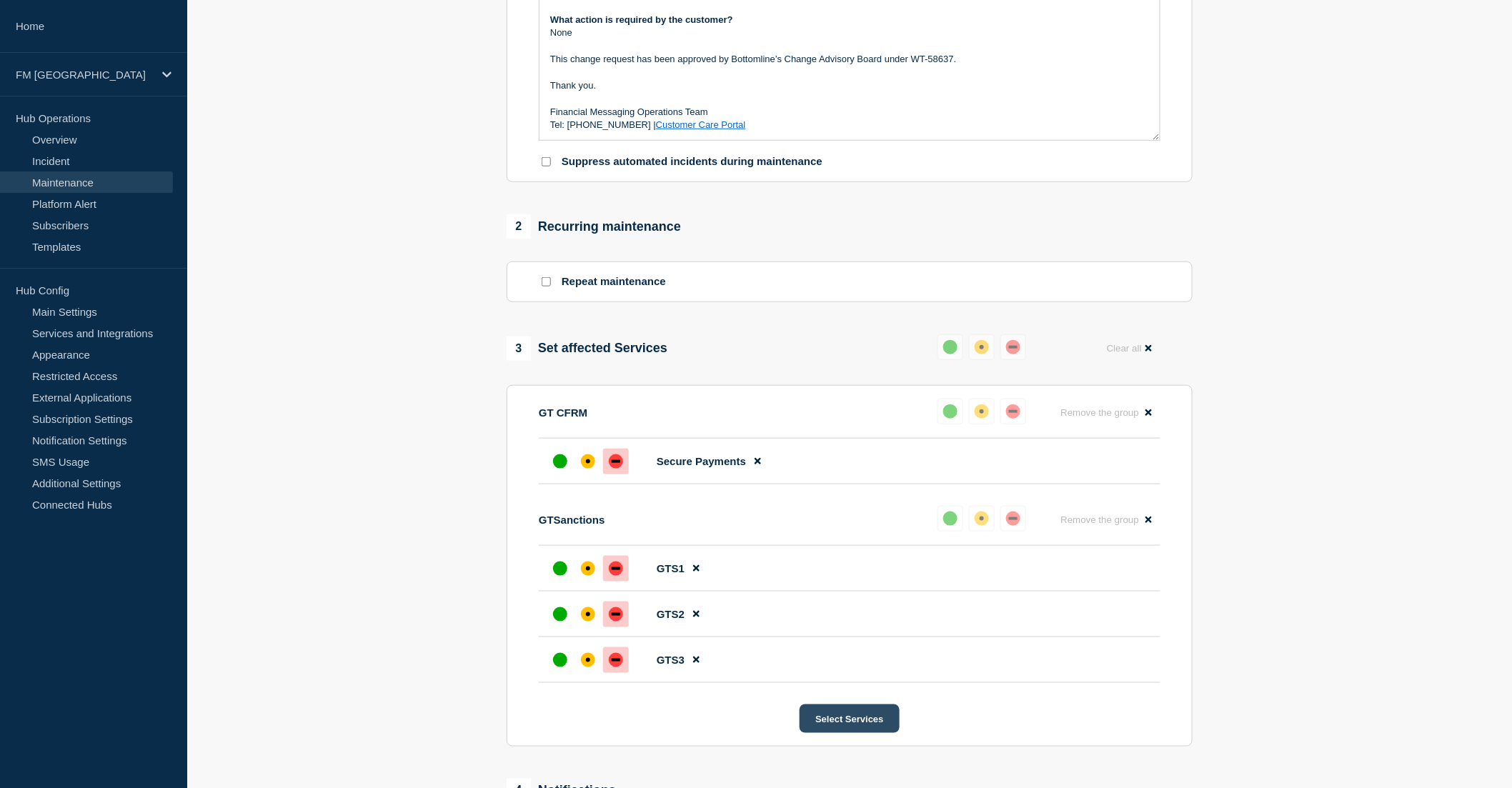
click at [835, 721] on button "Select Services" at bounding box center [849, 718] width 99 height 29
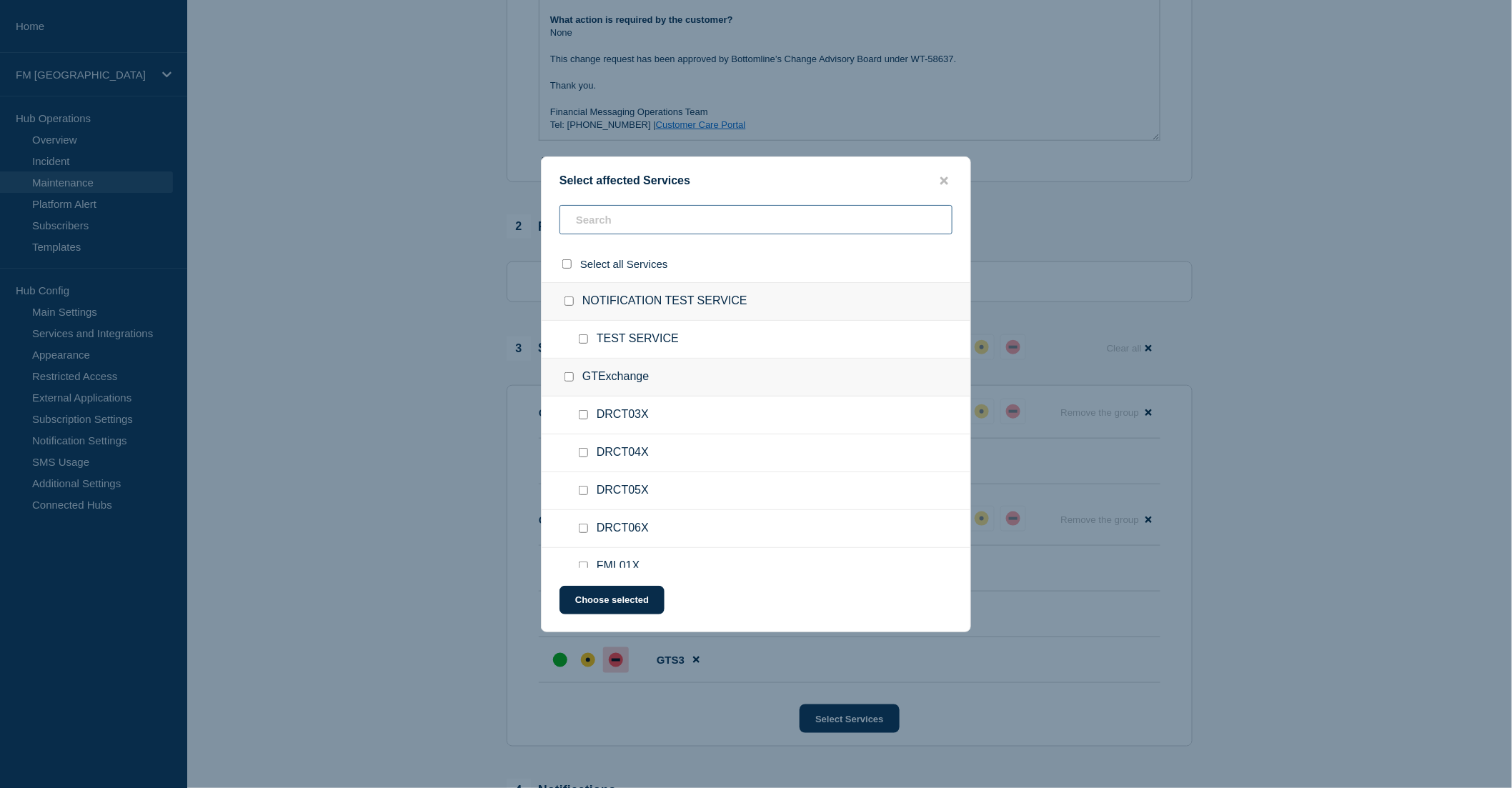
click at [640, 209] on input "text" at bounding box center [756, 219] width 393 height 29
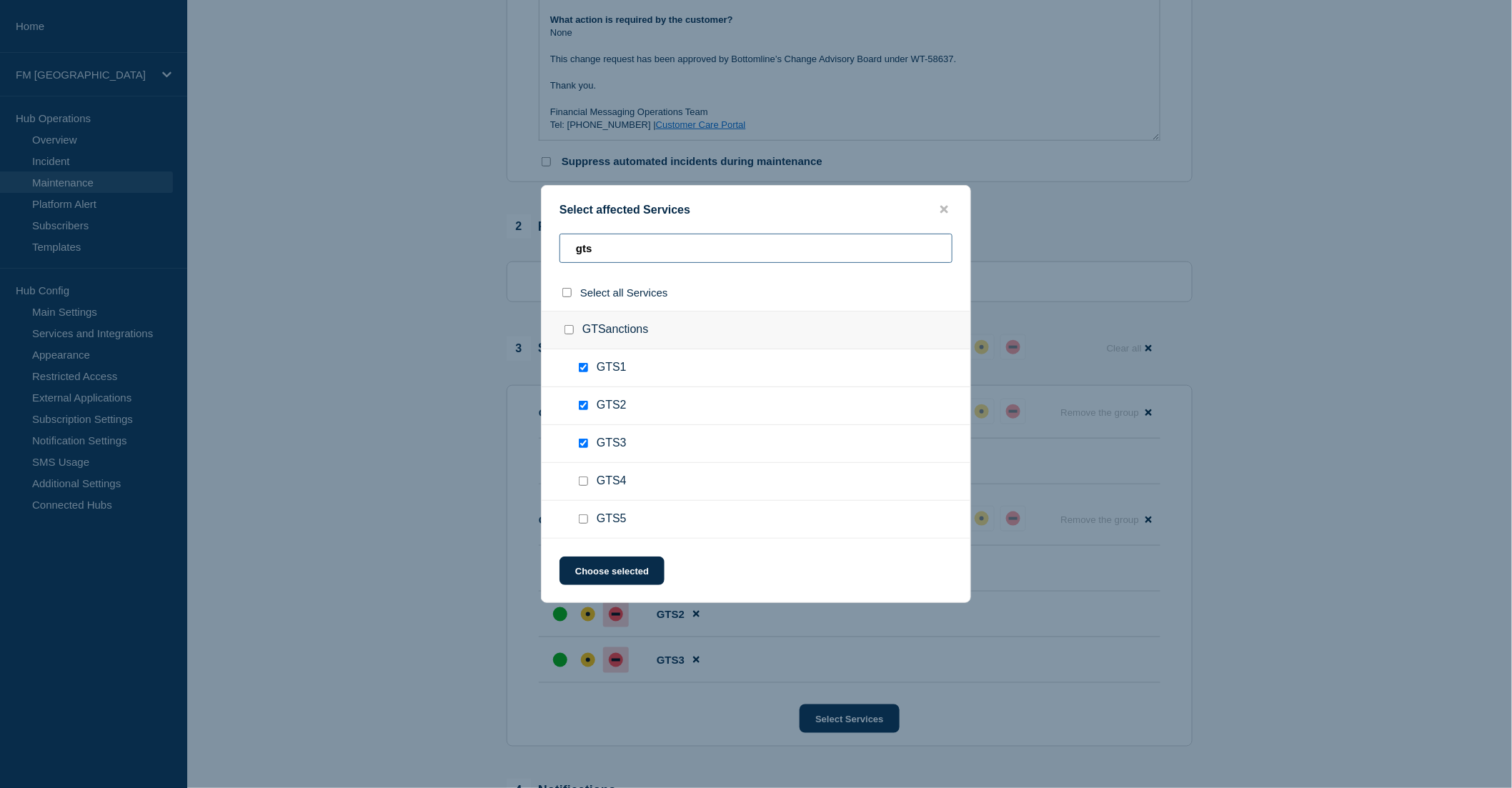
type input "gts"
click at [581, 483] on input "GTS4 checkbox" at bounding box center [583, 481] width 9 height 9
checkbox input "true"
click at [584, 518] on input "GTS5 checkbox" at bounding box center [583, 519] width 9 height 9
checkbox input "true"
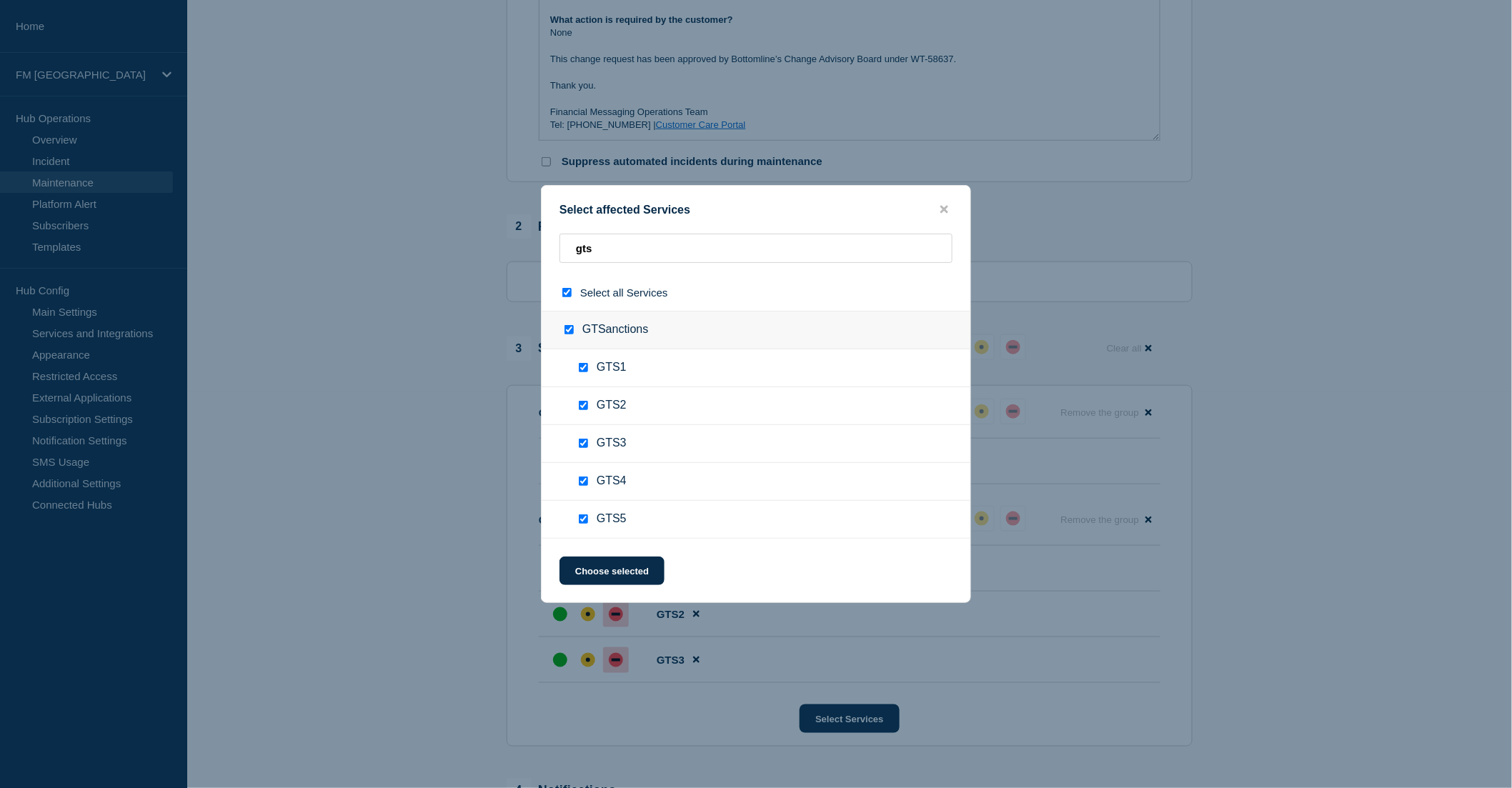
checkbox input "true"
click at [629, 562] on button "Choose selected" at bounding box center [612, 570] width 105 height 29
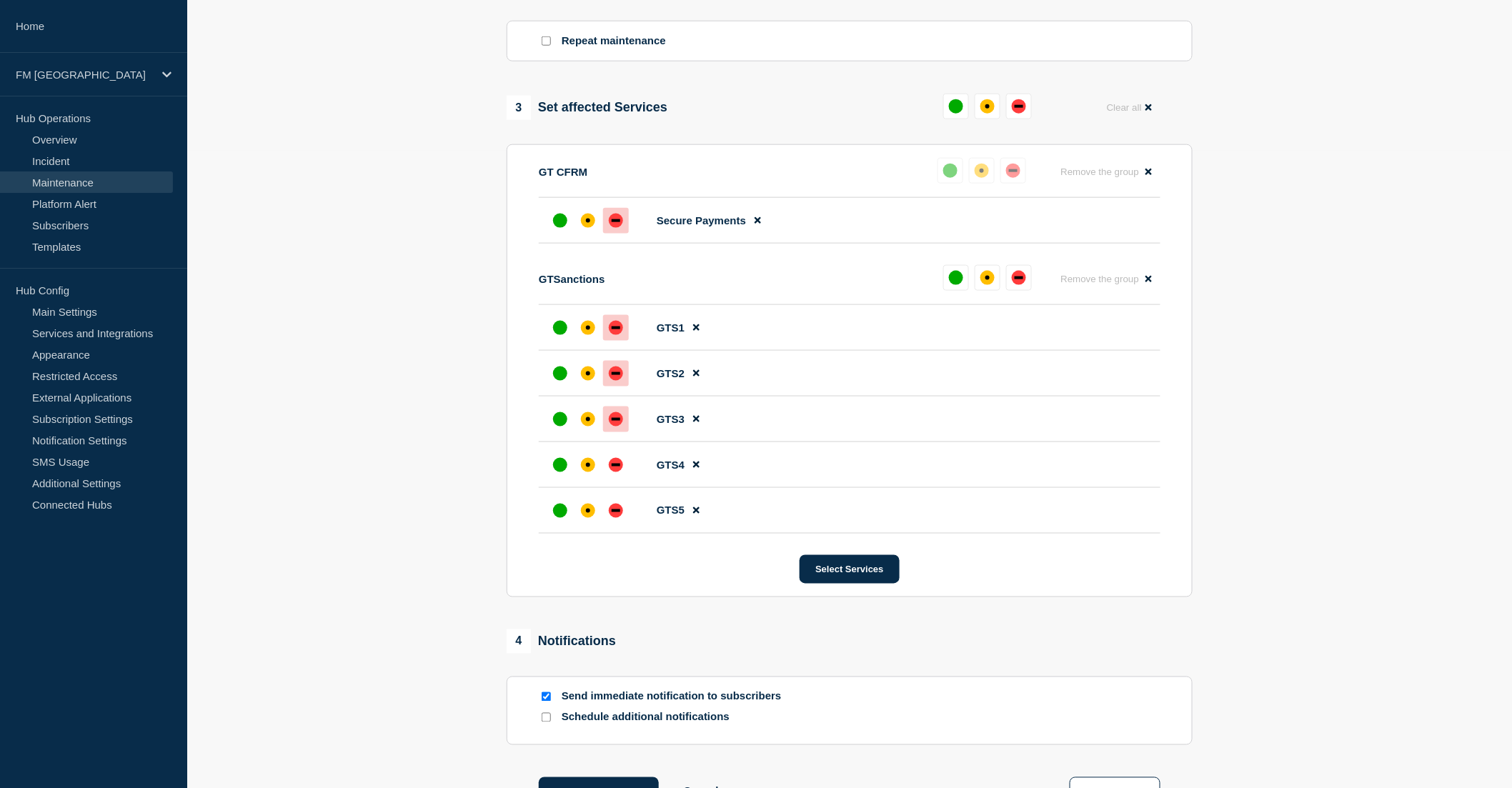
scroll to position [714, 0]
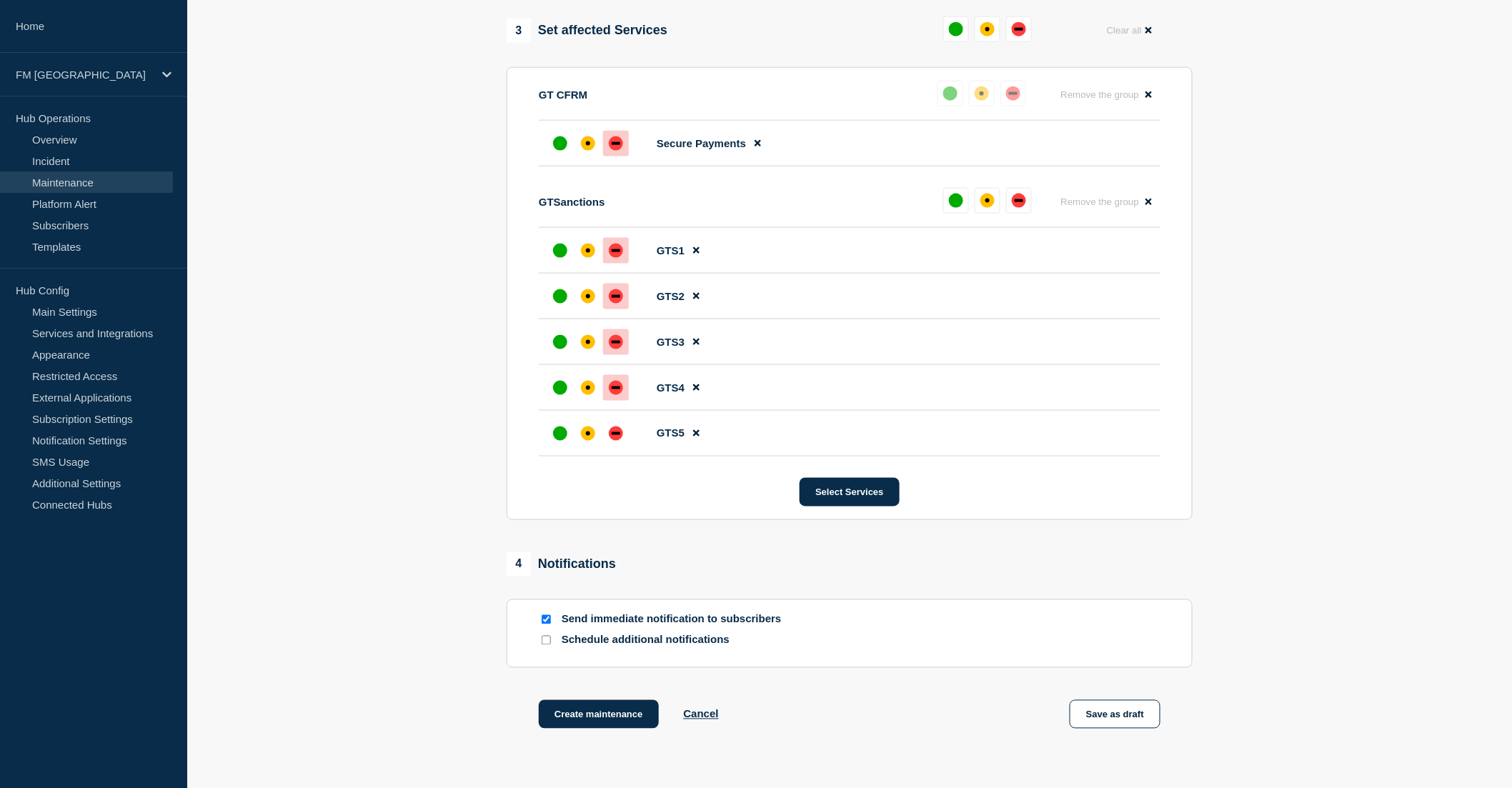
click at [612, 394] on div "down" at bounding box center [616, 388] width 14 height 14
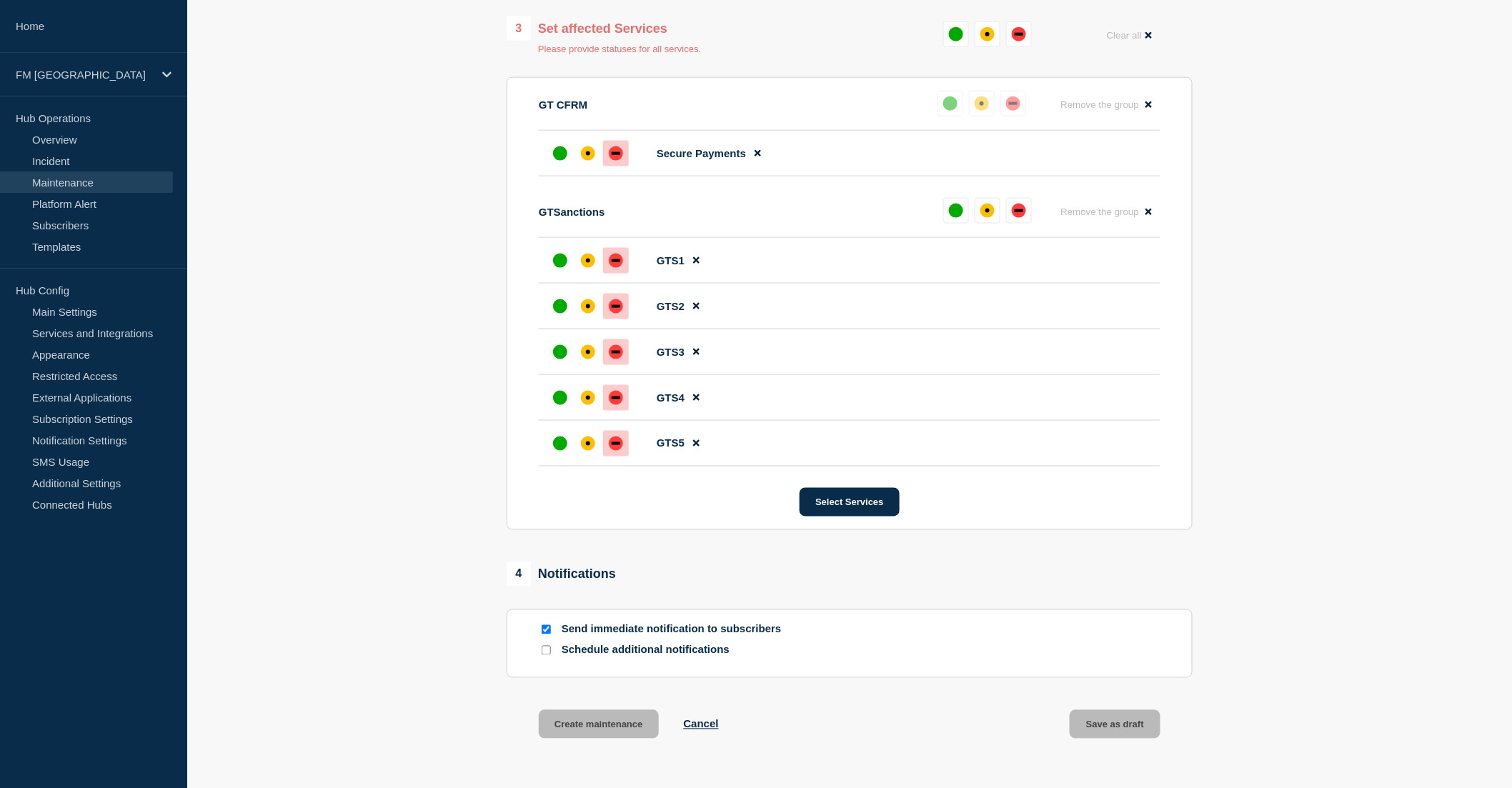
click at [613, 457] on div at bounding box center [616, 444] width 26 height 26
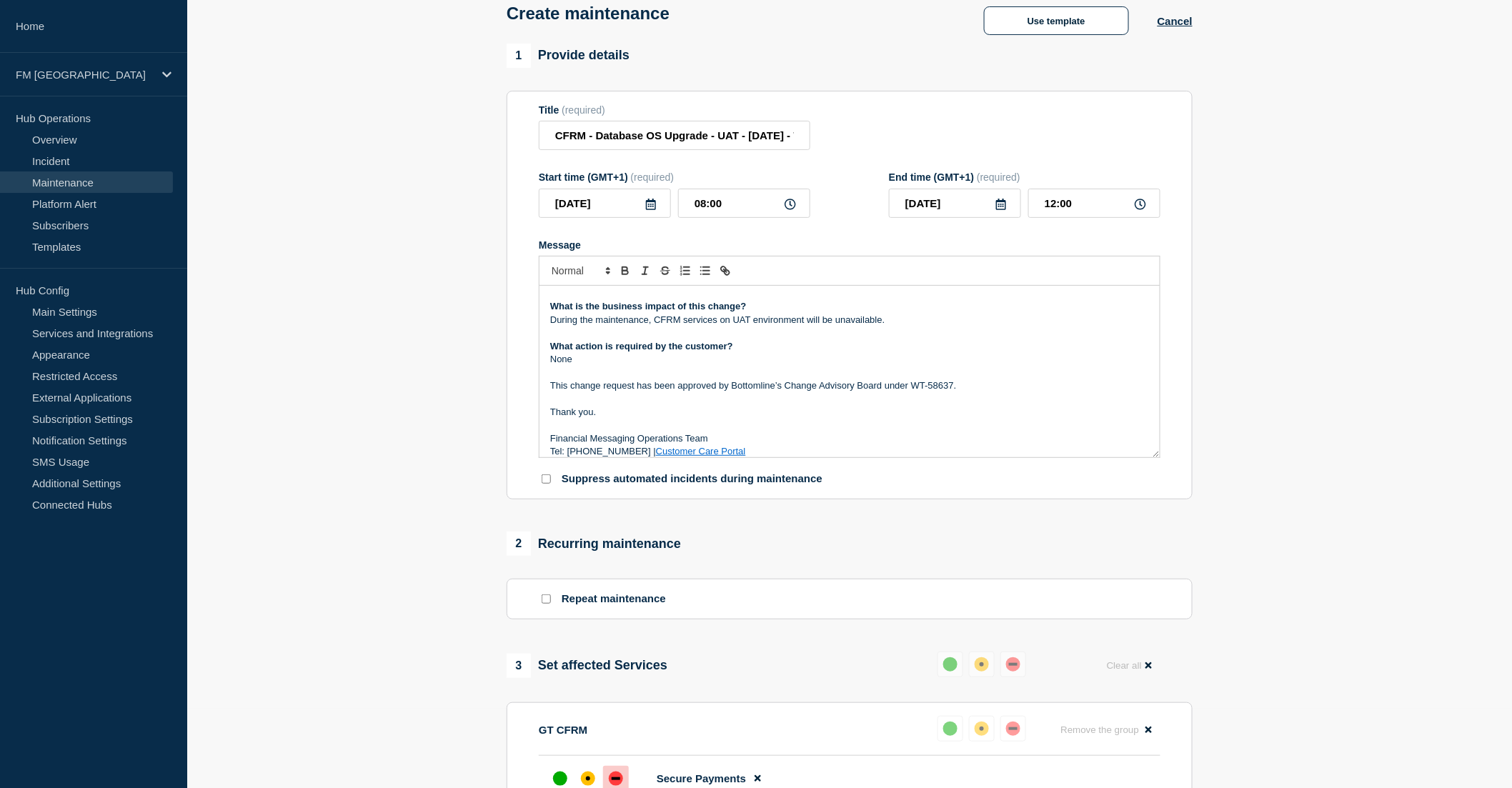
scroll to position [95, 0]
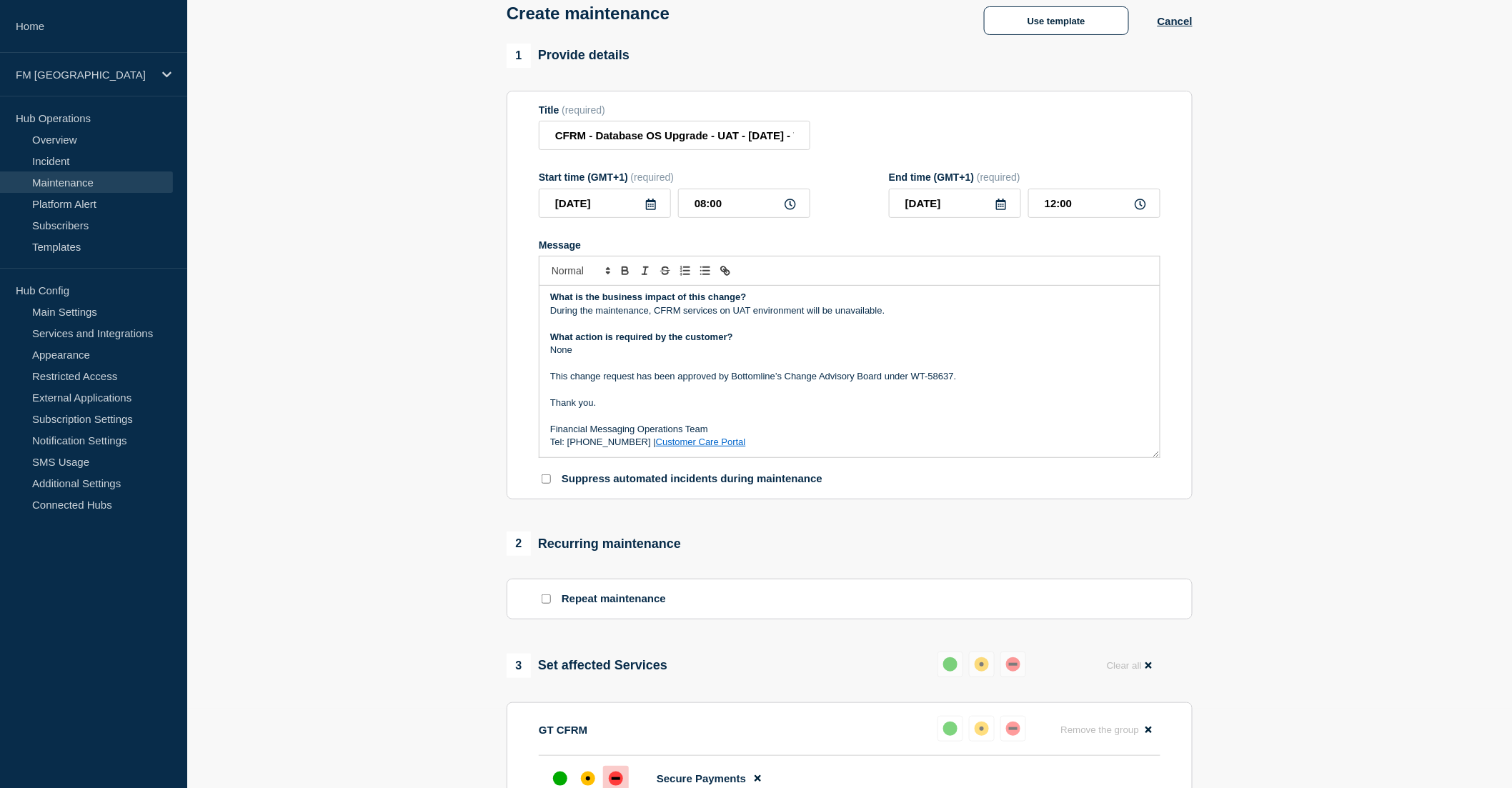
click at [840, 403] on p "Thank you." at bounding box center [849, 402] width 599 height 13
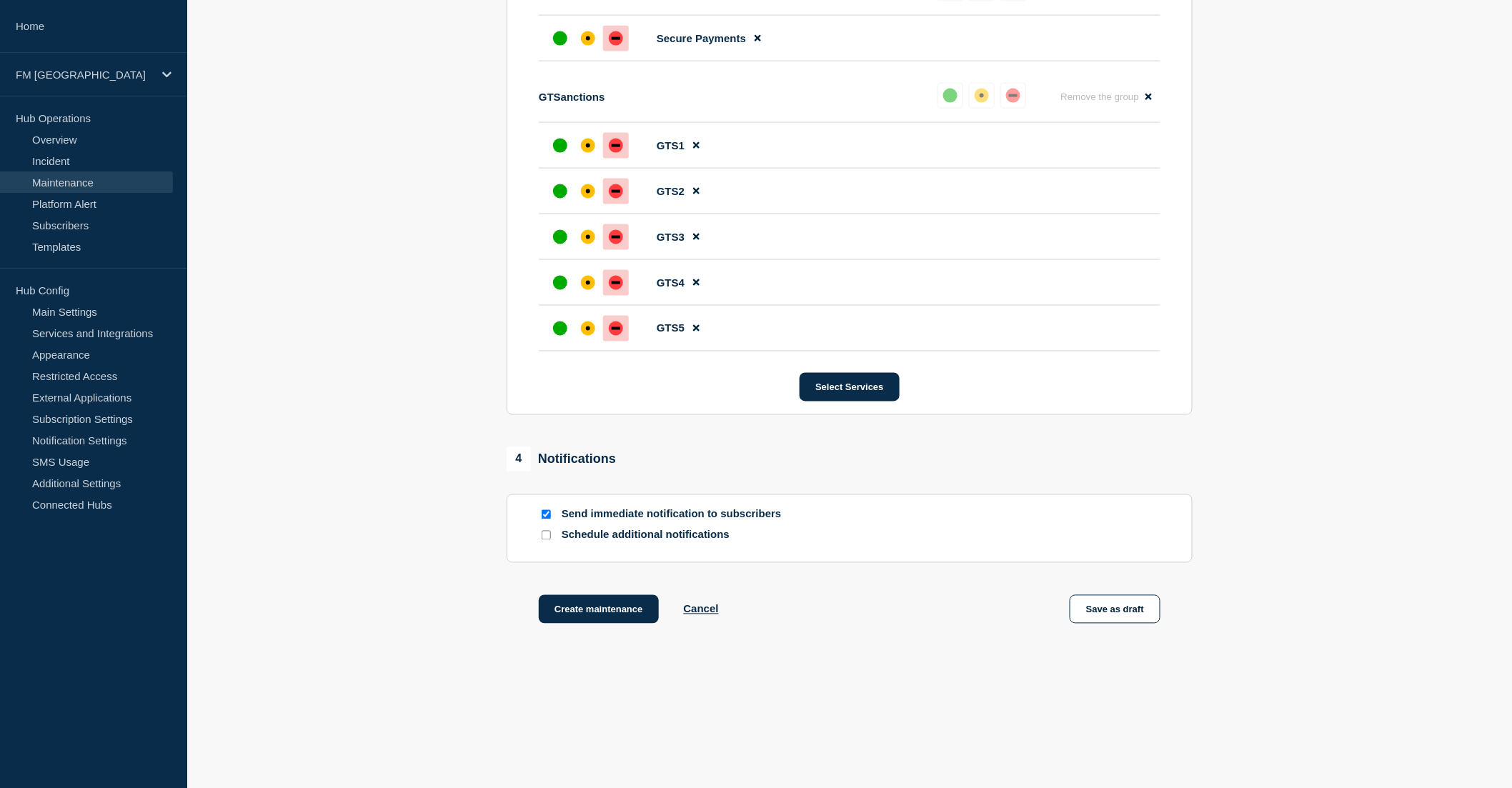
scroll to position [828, 0]
drag, startPoint x: 584, startPoint y: 607, endPoint x: 600, endPoint y: 616, distance: 18.4
click at [586, 607] on button "Create maintenance" at bounding box center [598, 609] width 120 height 29
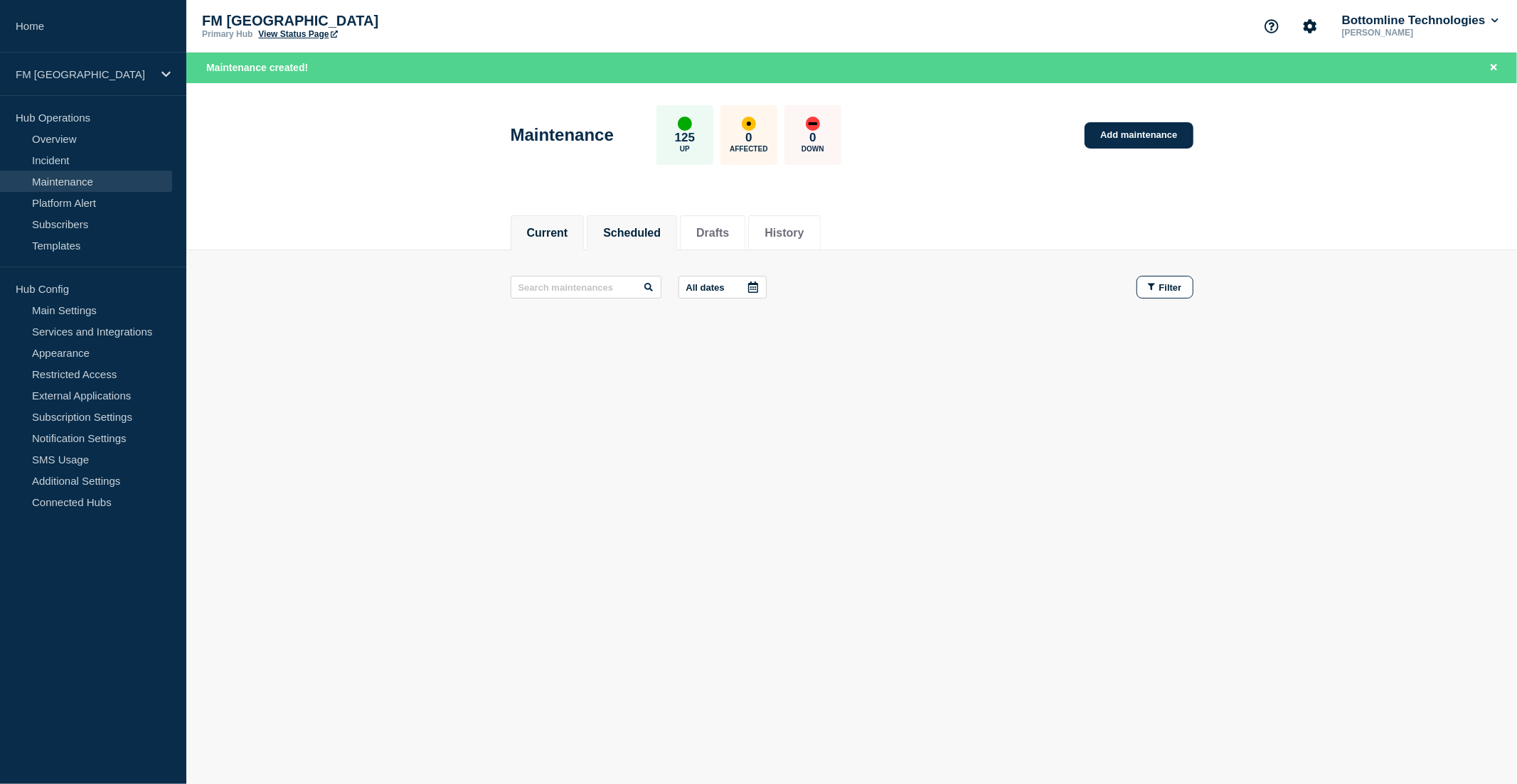
click at [650, 231] on button "Scheduled" at bounding box center [632, 232] width 57 height 13
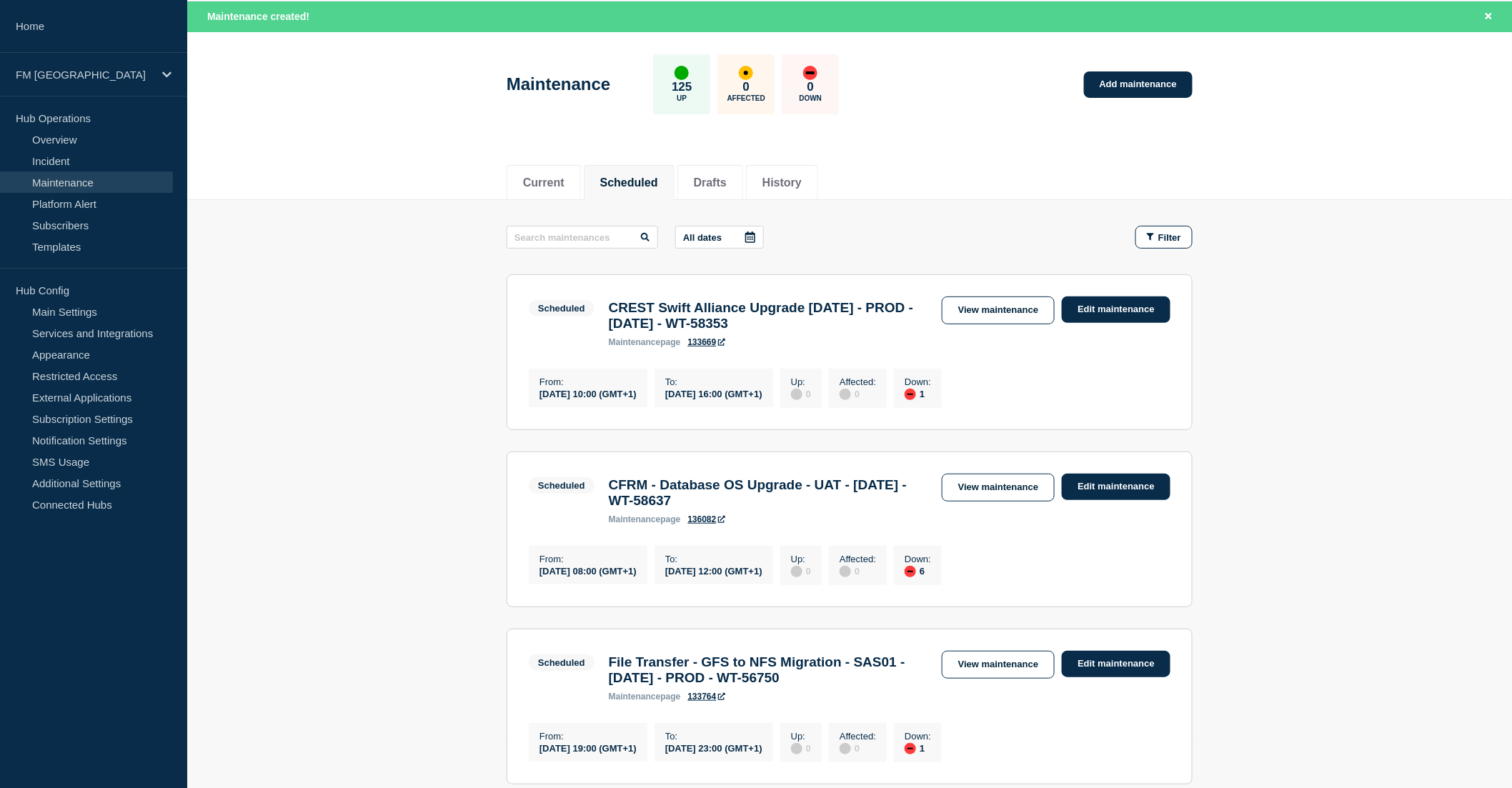
scroll to position [79, 0]
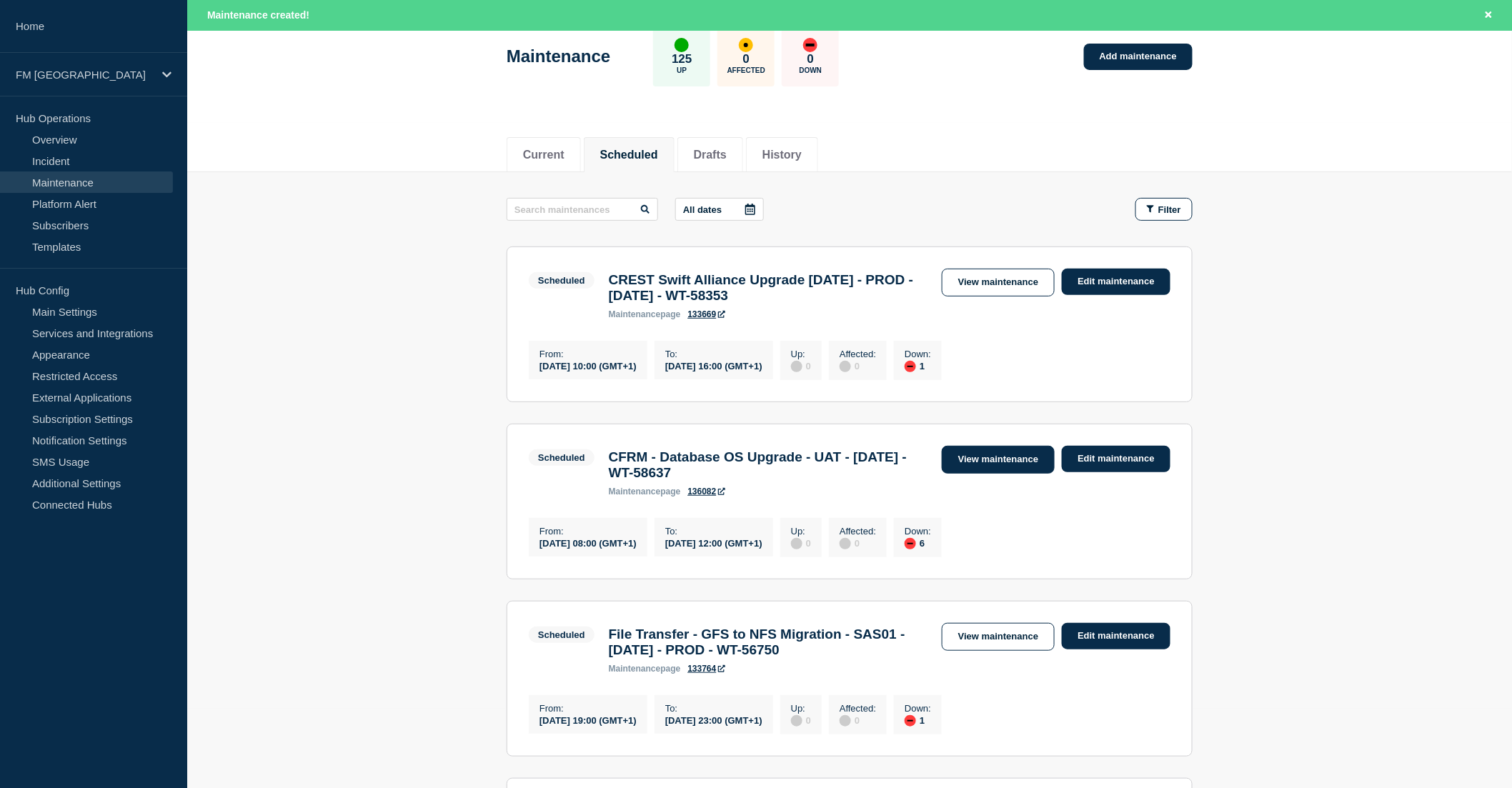
click at [974, 472] on link "View maintenance" at bounding box center [998, 460] width 113 height 28
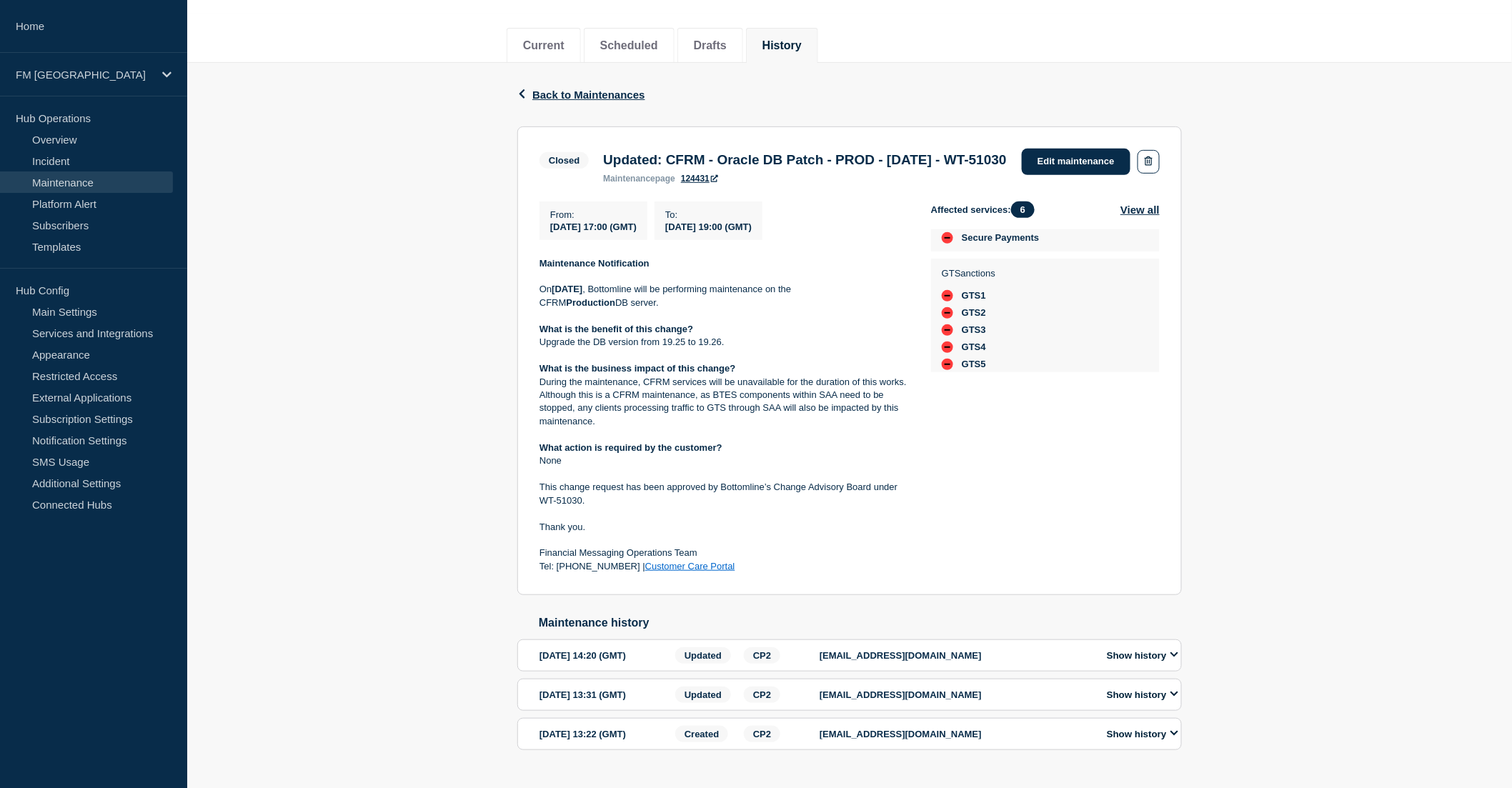
scroll to position [53, 0]
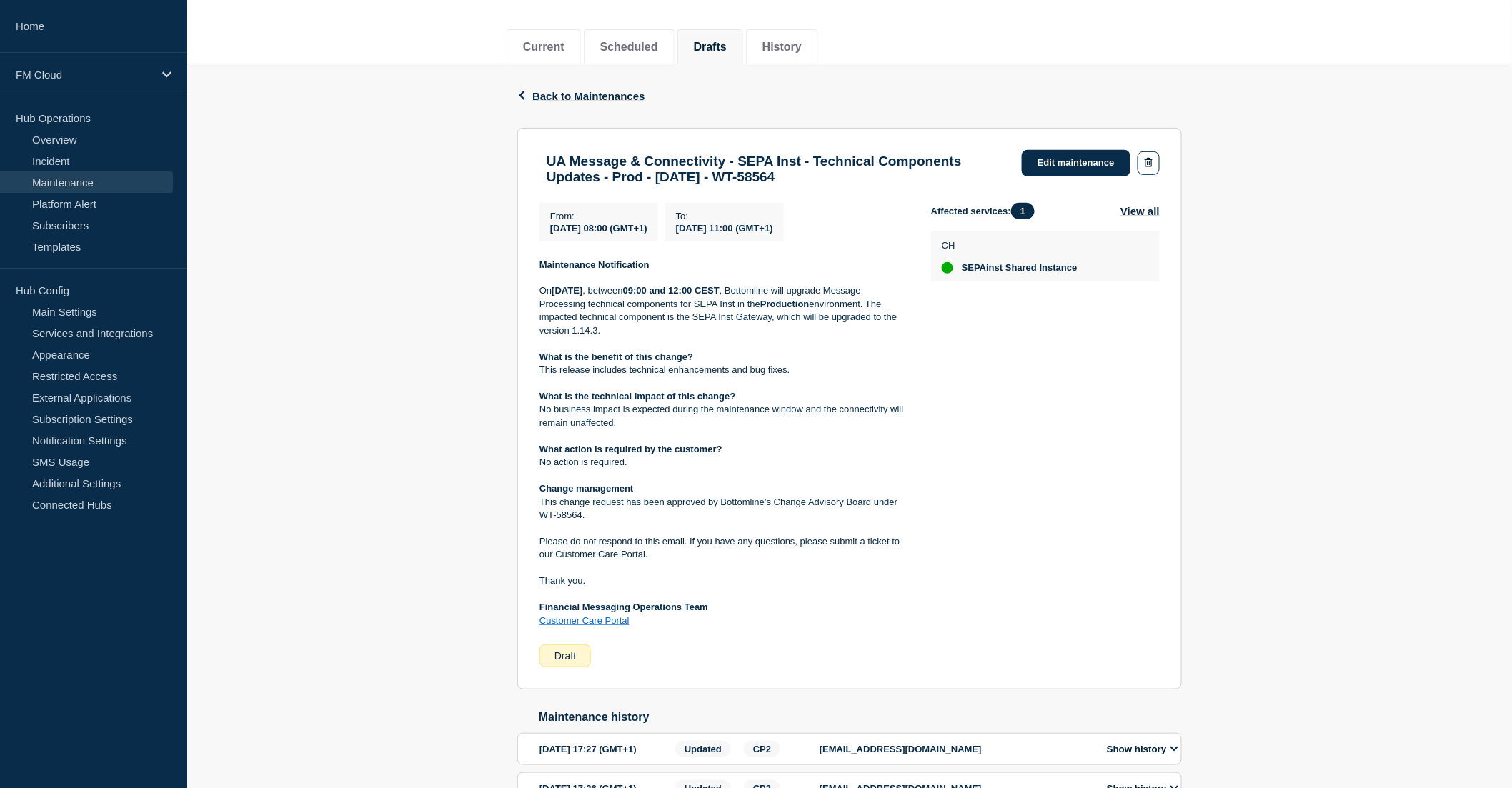
scroll to position [136, 0]
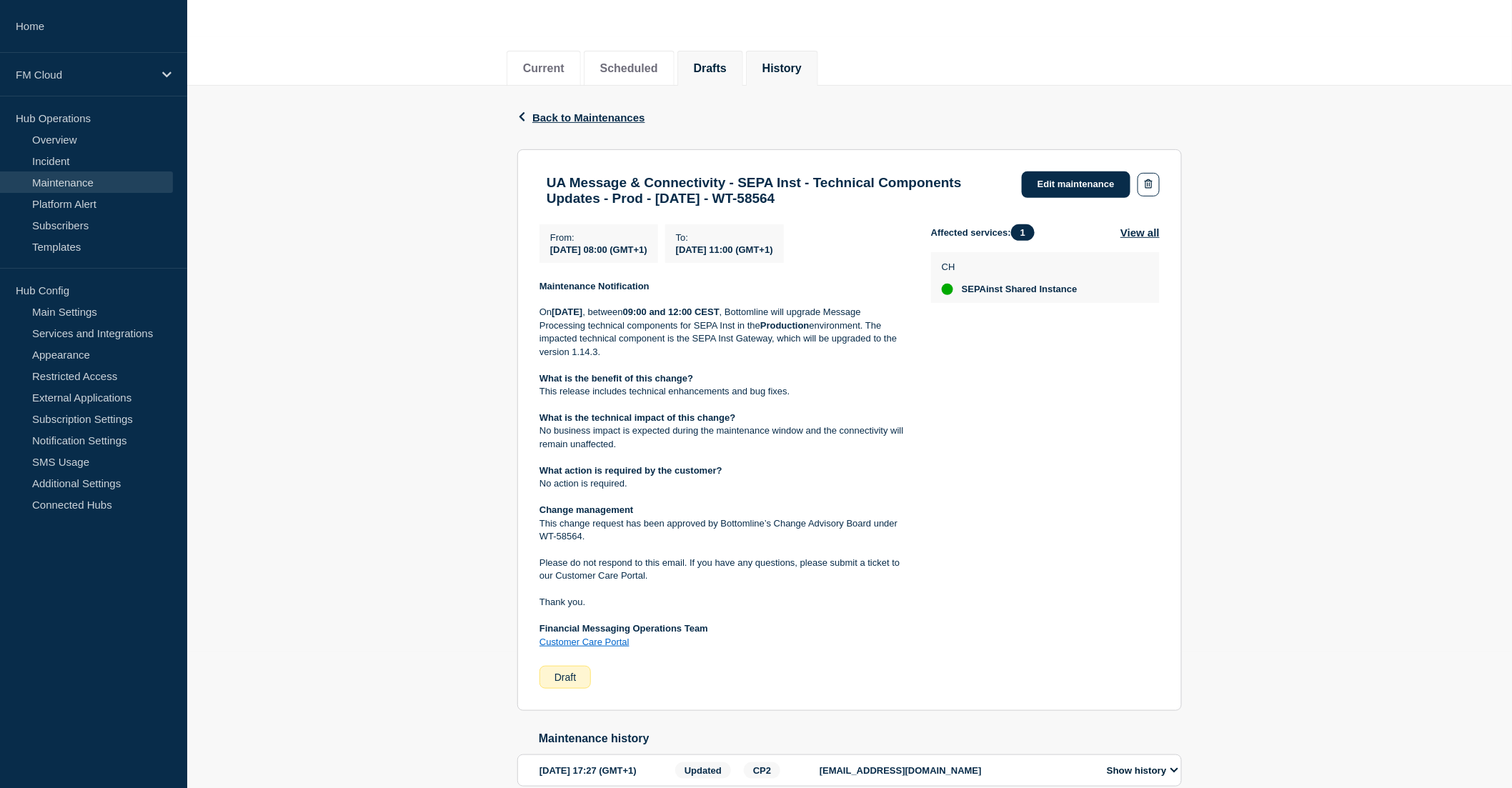
click at [792, 63] on button "History" at bounding box center [782, 69] width 40 height 13
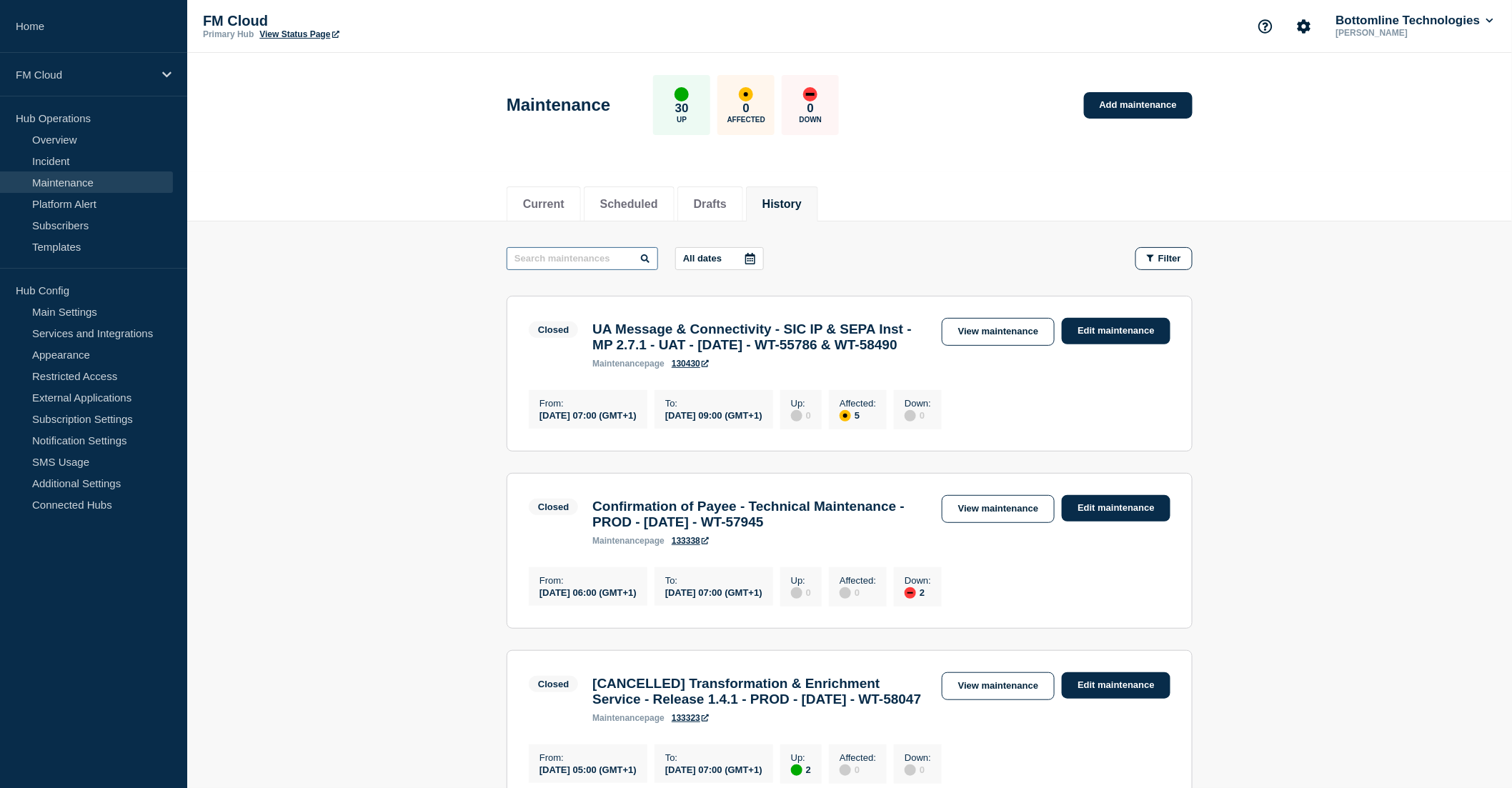
click at [572, 252] on input "text" at bounding box center [582, 258] width 151 height 23
type input "SEPA"
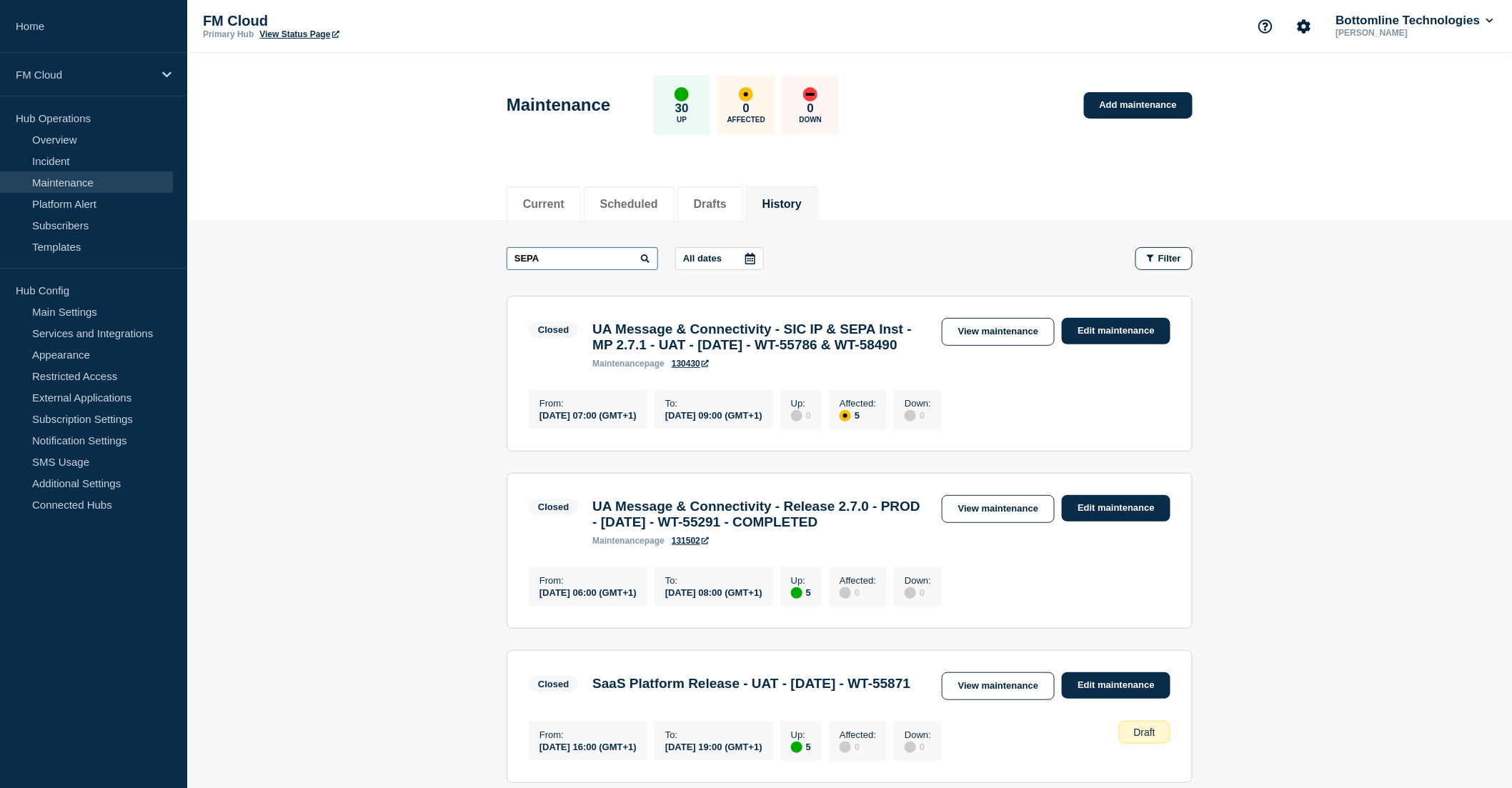
drag, startPoint x: 625, startPoint y: 254, endPoint x: 472, endPoint y: 253, distance: 153.0
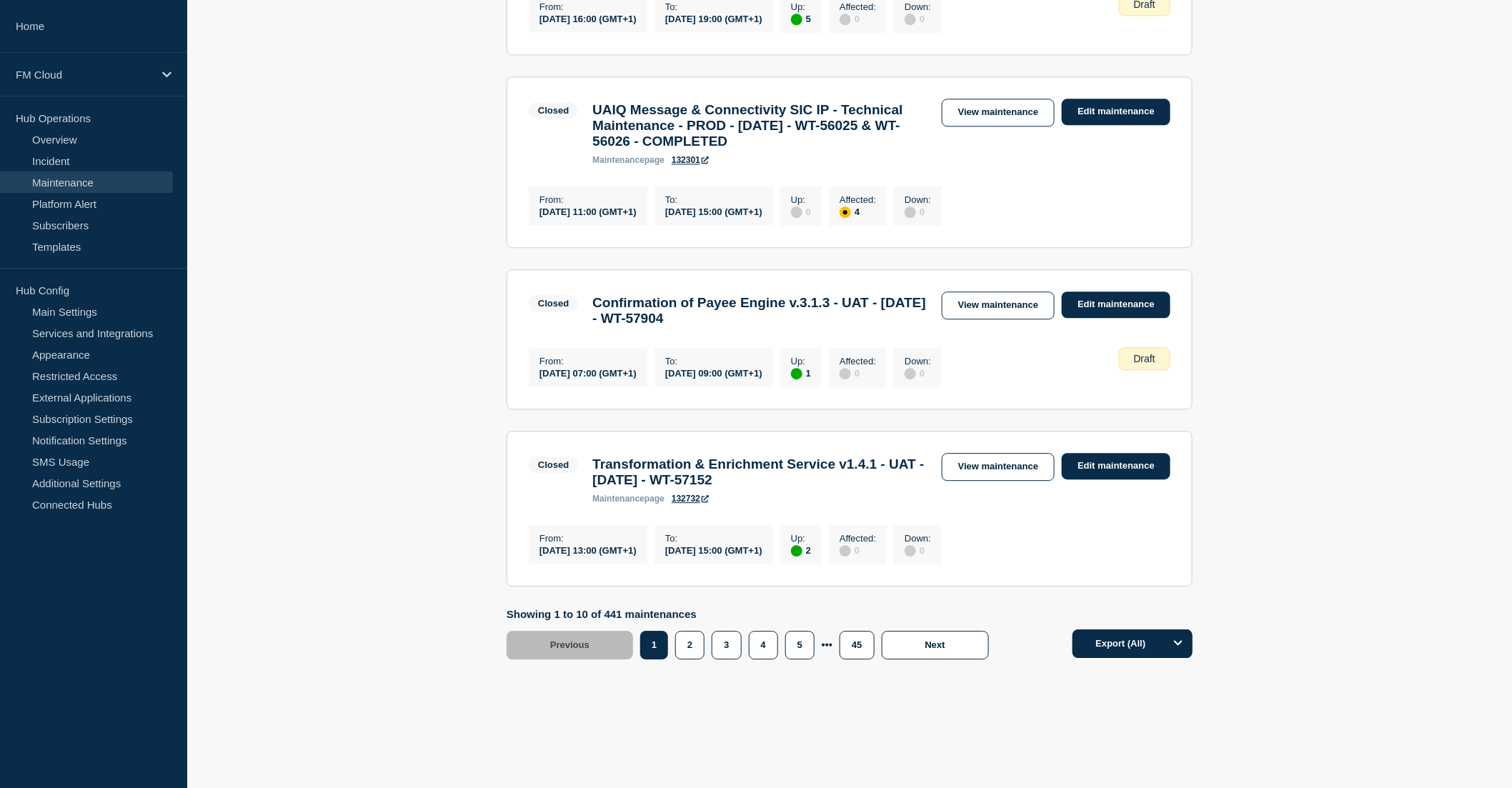
scroll to position [1588, 0]
click at [697, 660] on button "2" at bounding box center [689, 645] width 29 height 29
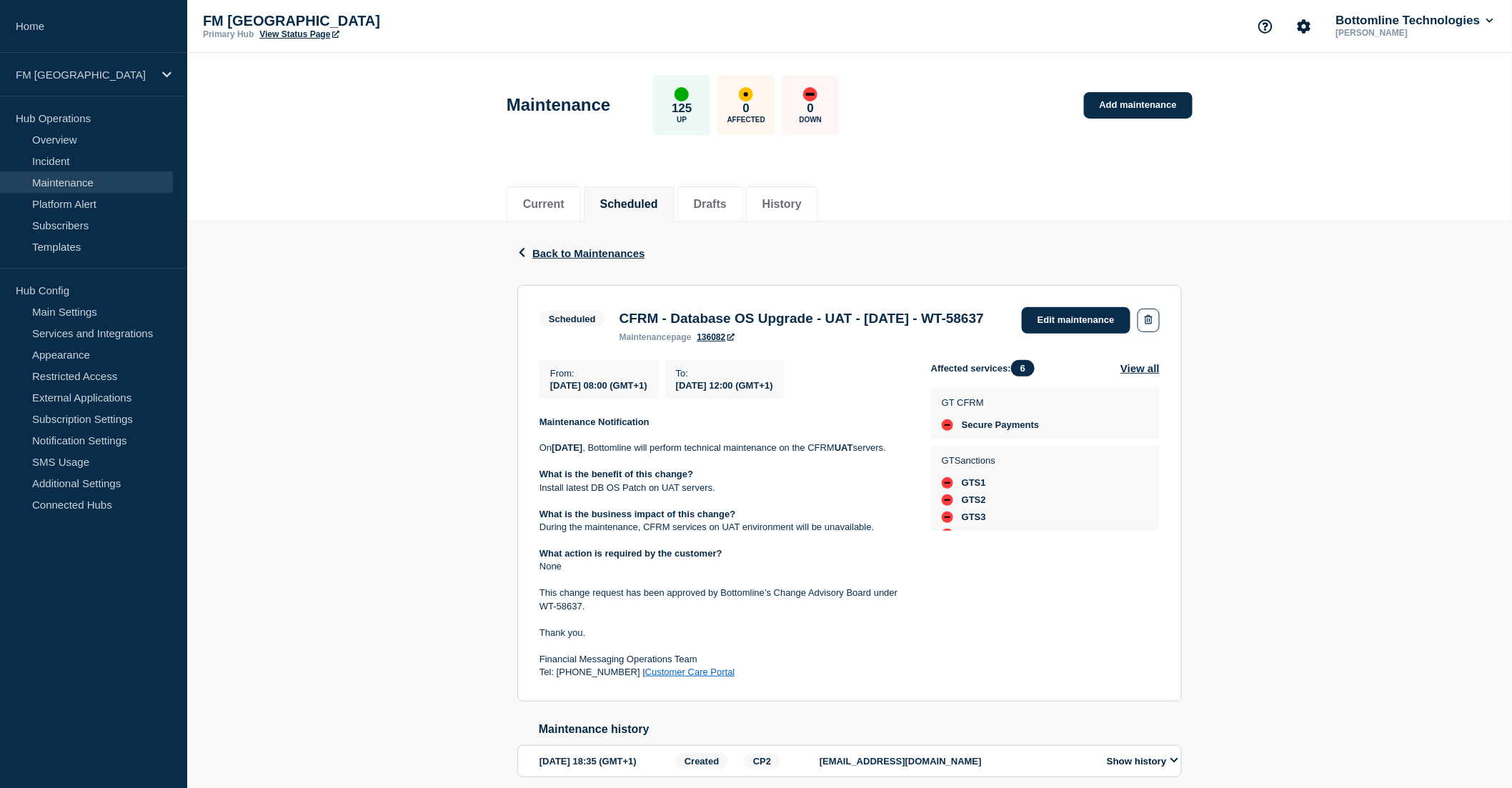
drag, startPoint x: 698, startPoint y: 340, endPoint x: 622, endPoint y: 341, distance: 76.0
click at [622, 327] on h3 "CFRM - Database OS Upgrade - UAT - [DATE] - WT-58637" at bounding box center [802, 319] width 365 height 16
copy h3 "WT-58637"
